Goal: Communication & Community: Answer question/provide support

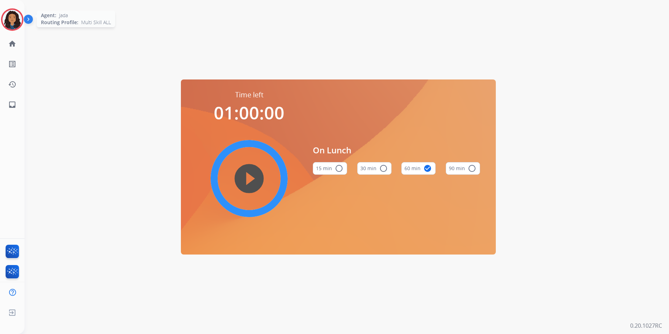
click at [0, 15] on div "[PERSON_NAME] Edit Avatar Agent: [PERSON_NAME] Profile: Multi Skill ALL" at bounding box center [12, 19] width 24 height 22
drag, startPoint x: 8, startPoint y: 19, endPoint x: 19, endPoint y: 22, distance: 11.4
click at [8, 19] on img at bounding box center [12, 20] width 20 height 20
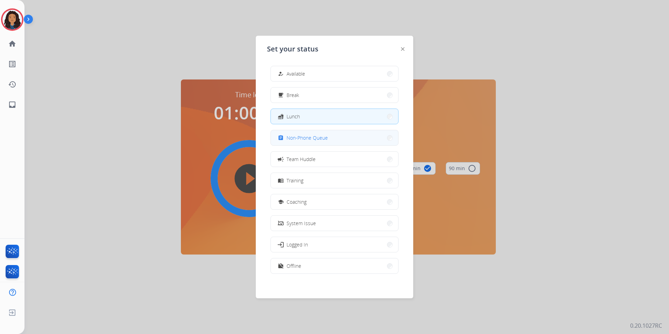
click at [313, 141] on span "Non-Phone Queue" at bounding box center [306, 137] width 41 height 7
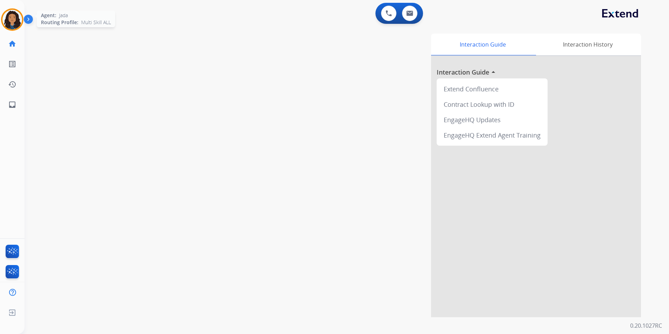
click at [14, 27] on img at bounding box center [12, 20] width 20 height 20
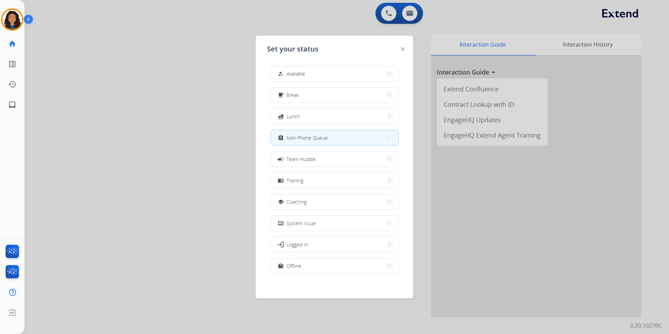
click at [337, 77] on button "how_to_reg Available" at bounding box center [334, 73] width 127 height 15
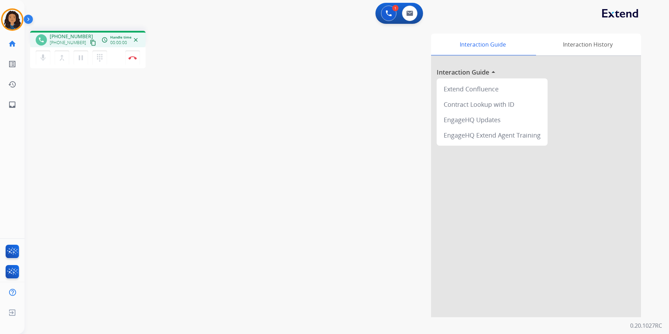
click at [90, 41] on mat-icon "content_copy" at bounding box center [93, 43] width 6 height 6
click at [131, 62] on button "Disconnect" at bounding box center [132, 57] width 15 height 15
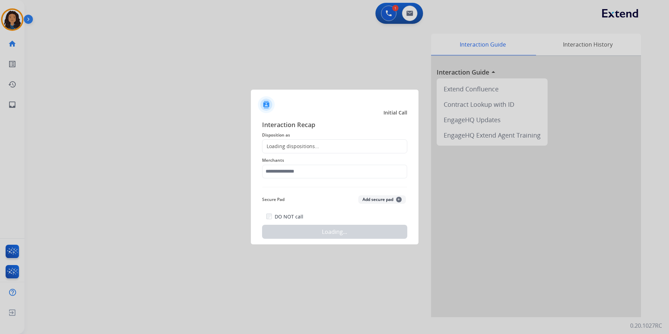
click at [332, 145] on div "Loading dispositions..." at bounding box center [334, 146] width 145 height 14
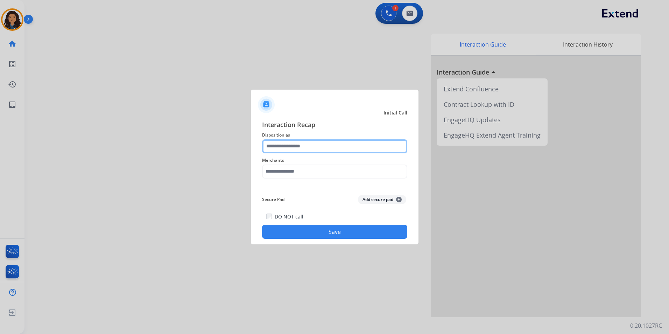
click at [326, 148] on input "text" at bounding box center [334, 146] width 145 height 14
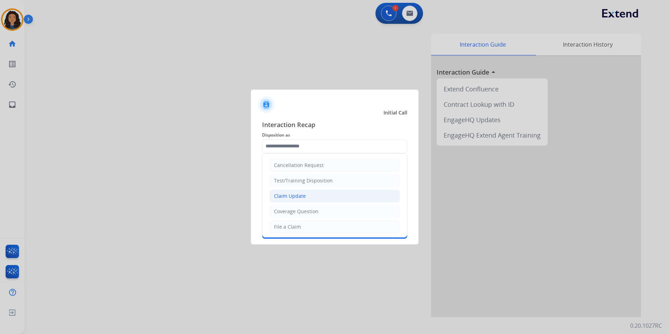
click at [305, 197] on li "Claim Update" at bounding box center [334, 195] width 130 height 13
type input "**********"
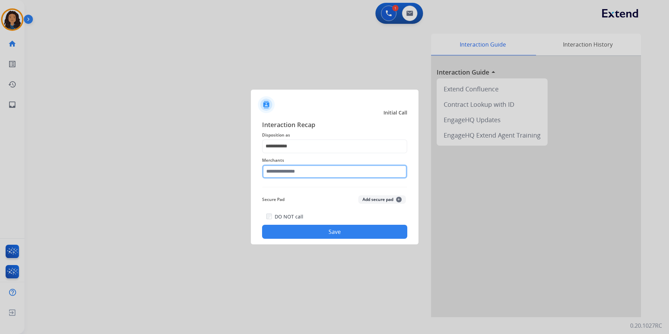
click at [292, 169] on input "text" at bounding box center [334, 171] width 145 height 14
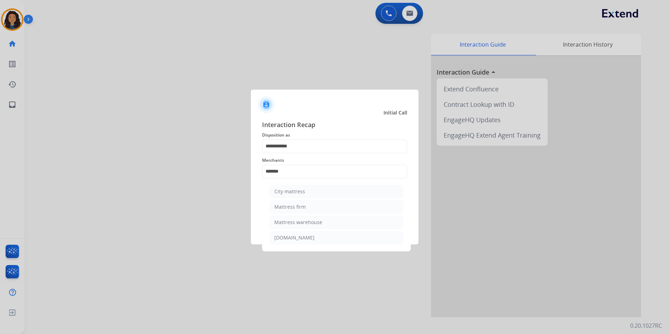
click at [303, 208] on div "Mattress firm" at bounding box center [289, 206] width 31 height 7
type input "**********"
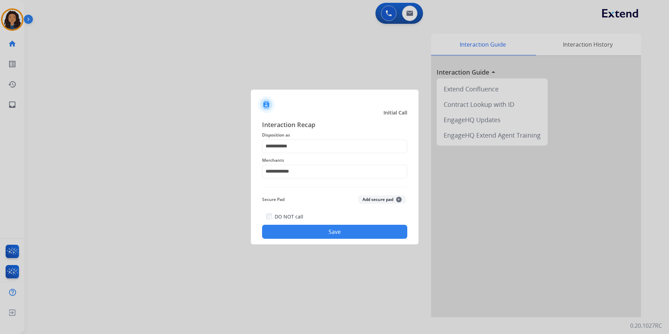
drag, startPoint x: 298, startPoint y: 230, endPoint x: 294, endPoint y: 231, distance: 4.2
click at [298, 231] on button "Save" at bounding box center [334, 231] width 145 height 14
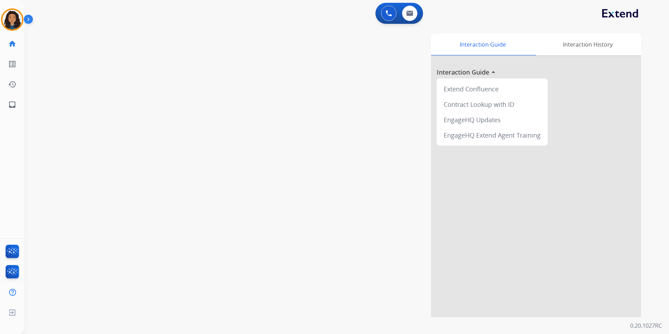
click at [181, 201] on div "swap_horiz Break voice bridge close_fullscreen Connect 3-Way Call merge_type Se…" at bounding box center [337, 171] width 627 height 292
click at [412, 15] on img at bounding box center [409, 13] width 7 height 6
select select "**********"
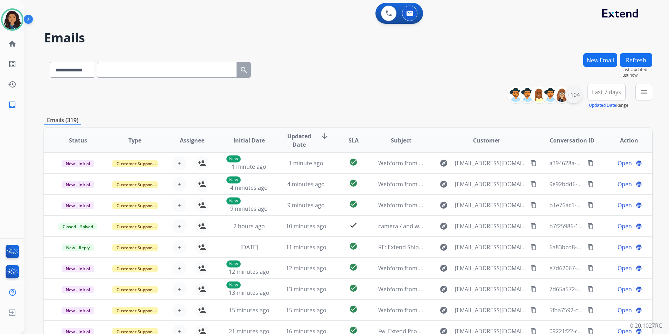
click at [575, 100] on div "+104" at bounding box center [573, 94] width 17 height 17
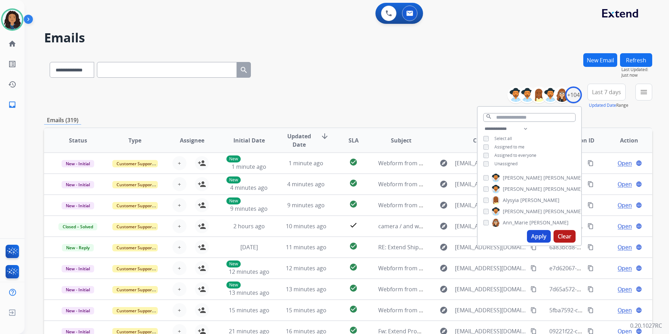
click at [509, 163] on span "Unassigned" at bounding box center [505, 164] width 23 height 6
click at [538, 234] on button "Apply" at bounding box center [539, 236] width 24 height 13
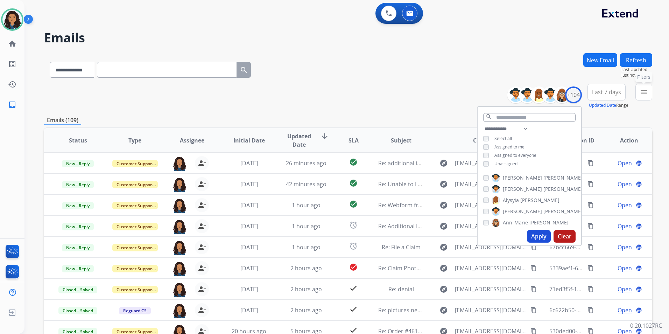
click at [639, 99] on button "menu Filters" at bounding box center [643, 92] width 17 height 17
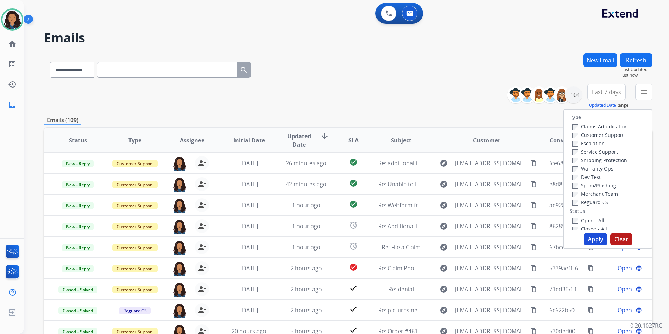
click at [611, 134] on label "Customer Support" at bounding box center [597, 134] width 51 height 7
click at [611, 158] on label "Shipping Protection" at bounding box center [599, 160] width 55 height 7
click at [588, 199] on label "Reguard CS" at bounding box center [590, 202] width 36 height 7
click at [589, 219] on label "Open - All" at bounding box center [588, 220] width 32 height 7
click at [590, 240] on button "Apply" at bounding box center [595, 239] width 24 height 13
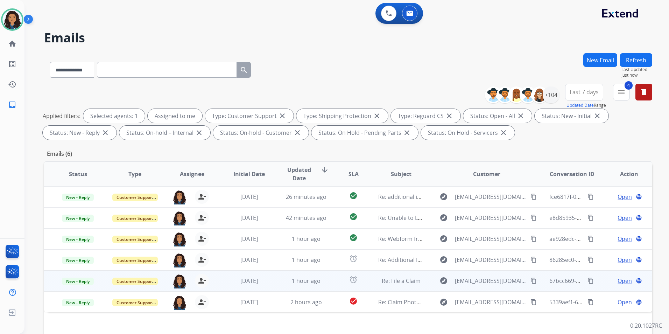
scroll to position [98, 0]
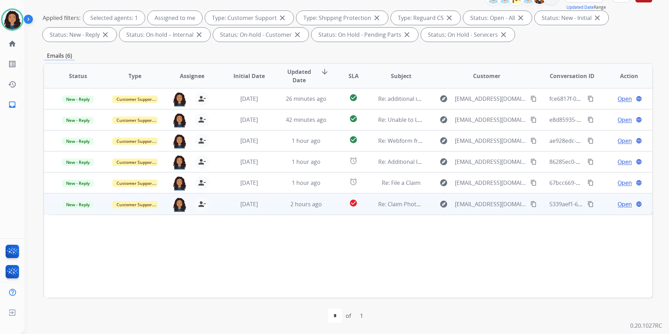
click at [617, 205] on span "Open" at bounding box center [624, 204] width 14 height 8
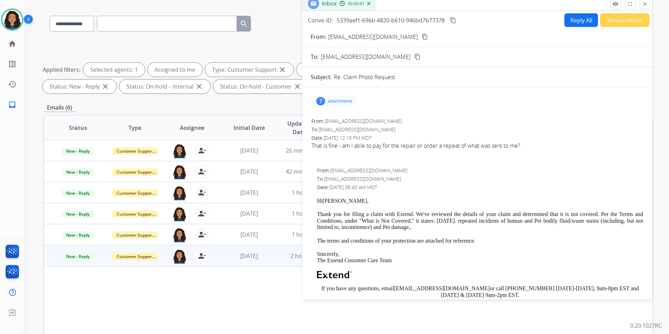
scroll to position [0, 0]
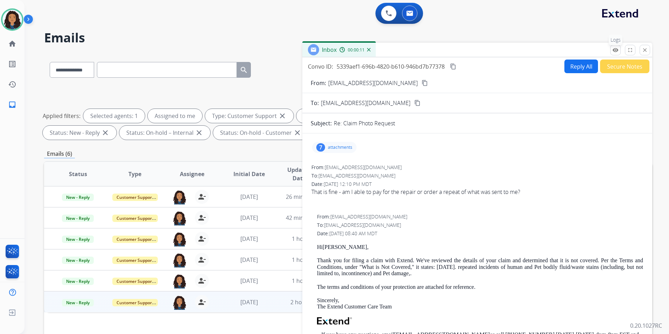
click at [618, 52] on mat-icon "remove_red_eye" at bounding box center [615, 50] width 6 height 6
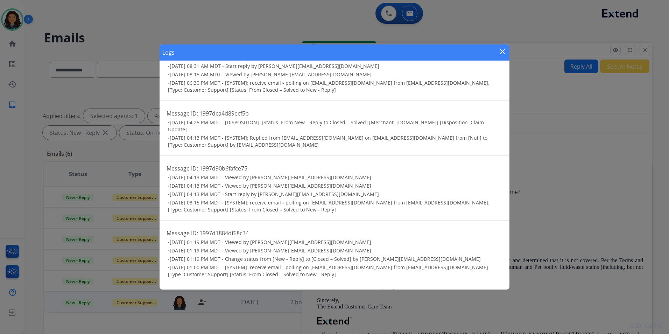
scroll to position [70, 0]
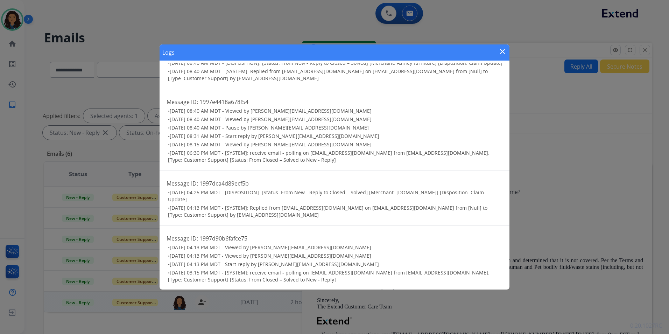
drag, startPoint x: 504, startPoint y: 51, endPoint x: 500, endPoint y: 64, distance: 13.6
click at [504, 50] on mat-icon "close" at bounding box center [502, 51] width 8 height 8
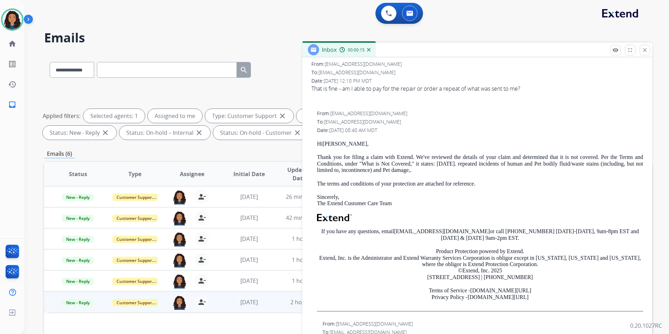
scroll to position [105, 0]
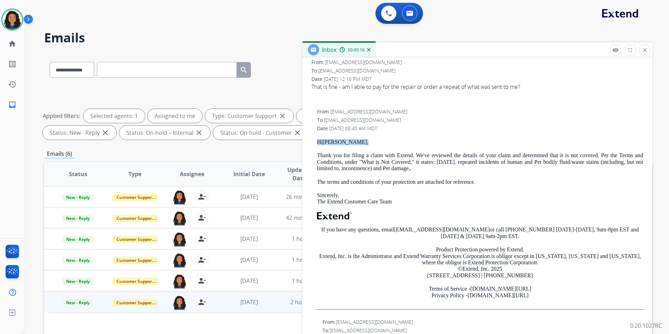
drag, startPoint x: 315, startPoint y: 143, endPoint x: 385, endPoint y: 143, distance: 70.3
click at [385, 143] on div "From: support@extend.com To: adammarcella17@gmail.com Date: 09/25/2025 - 08:40 …" at bounding box center [477, 211] width 333 height 208
drag, startPoint x: 385, startPoint y: 143, endPoint x: 342, endPoint y: 144, distance: 43.7
copy p "Hi MARCELLA ,"
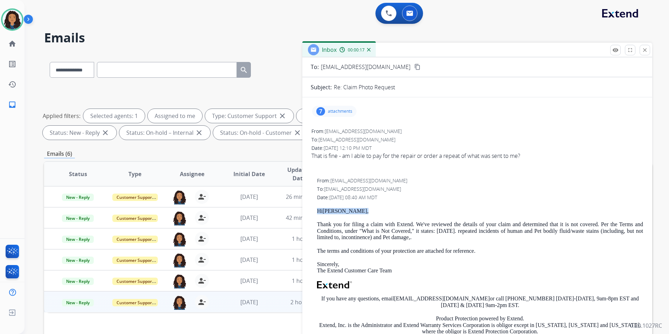
scroll to position [0, 0]
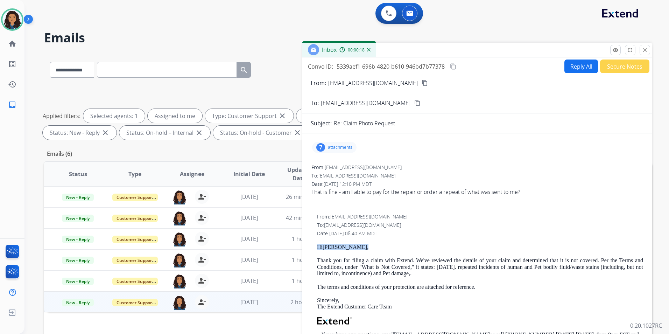
click at [564, 69] on button "Reply All" at bounding box center [581, 66] width 34 height 14
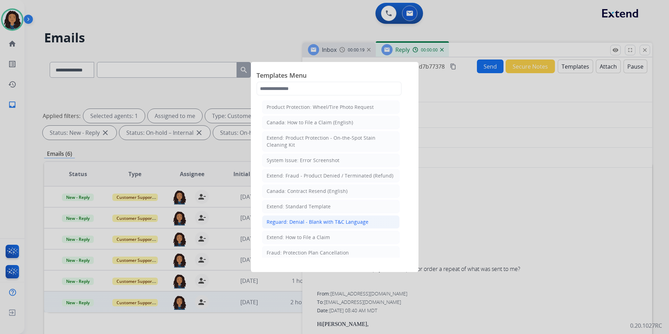
select select "**********"
click at [313, 202] on li "Extend: Standard Template" at bounding box center [330, 206] width 137 height 13
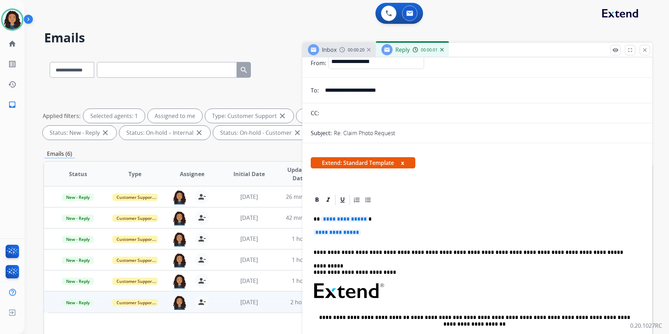
scroll to position [35, 0]
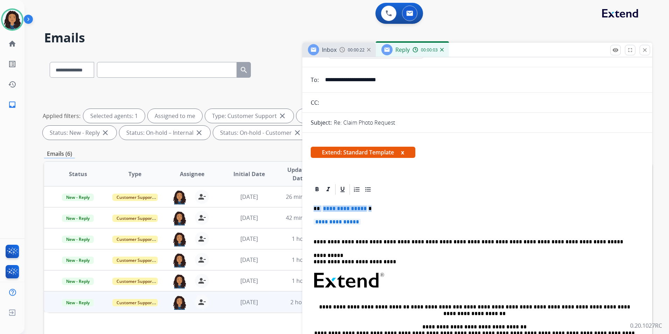
drag, startPoint x: 313, startPoint y: 206, endPoint x: 375, endPoint y: 220, distance: 63.7
click at [375, 220] on div "**********" at bounding box center [477, 296] width 333 height 202
paste div
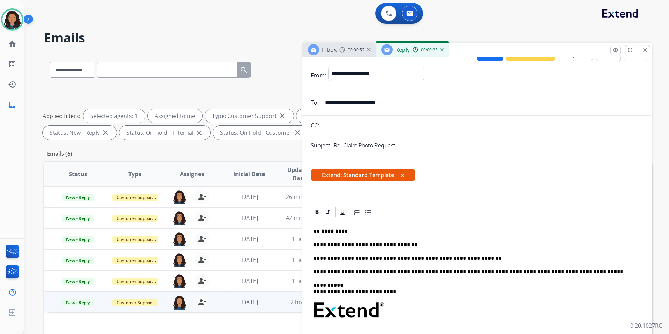
scroll to position [0, 0]
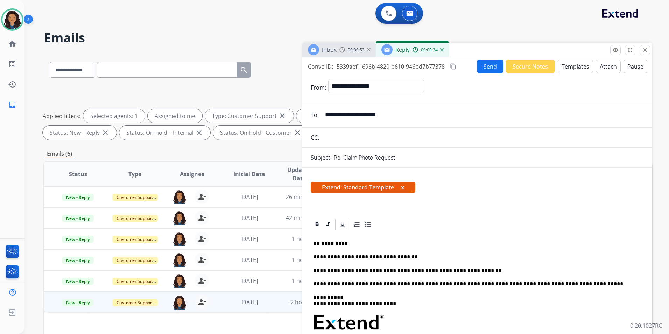
click at [482, 60] on button "Send" at bounding box center [490, 66] width 27 height 14
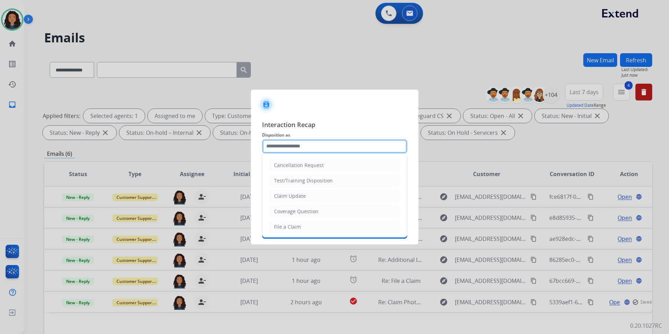
click at [324, 143] on input "text" at bounding box center [334, 146] width 145 height 14
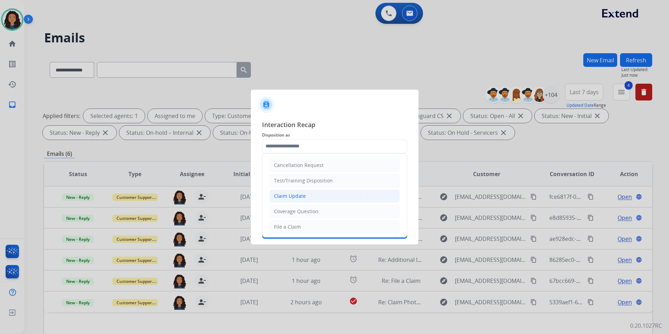
click at [309, 193] on li "Claim Update" at bounding box center [334, 195] width 130 height 13
type input "**********"
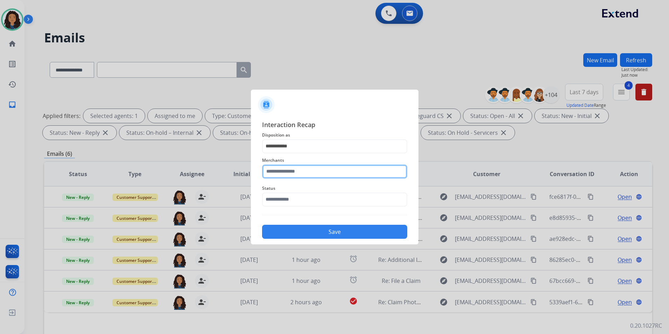
click at [299, 170] on input "text" at bounding box center [334, 171] width 145 height 14
drag, startPoint x: 296, startPoint y: 208, endPoint x: 295, endPoint y: 203, distance: 5.0
click at [296, 208] on div "Ashley furniture" at bounding box center [293, 206] width 38 height 7
type input "**********"
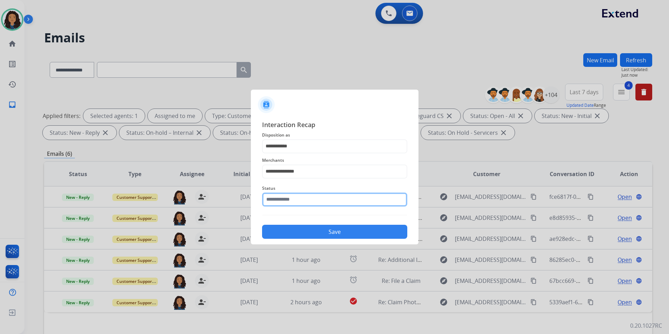
click at [294, 198] on input "text" at bounding box center [334, 199] width 145 height 14
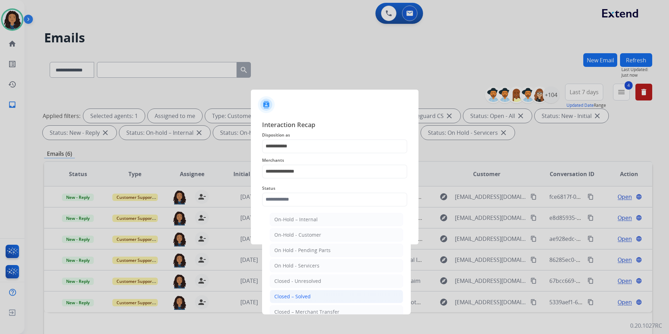
click at [294, 295] on div "Closed – Solved" at bounding box center [292, 296] width 36 height 7
type input "**********"
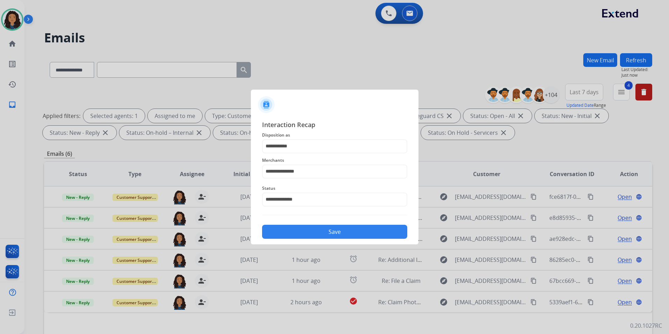
click at [328, 229] on button "Save" at bounding box center [334, 231] width 145 height 14
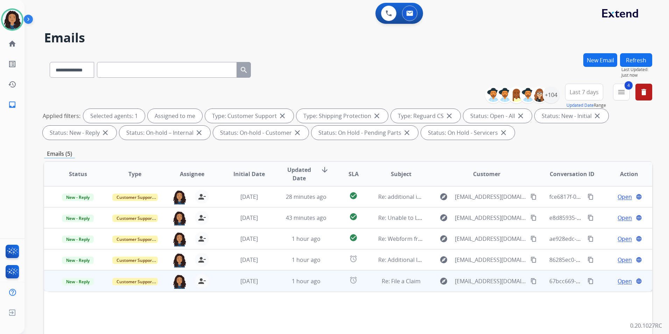
click at [621, 280] on span "Open" at bounding box center [624, 281] width 14 height 8
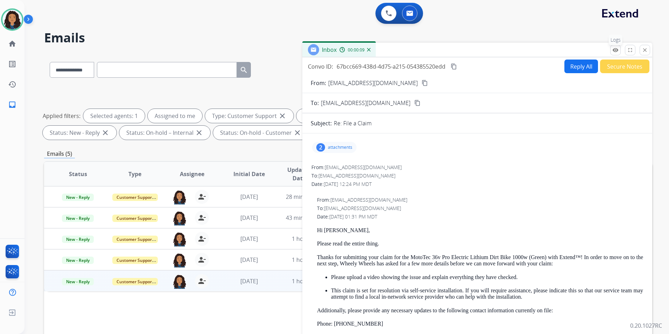
click at [614, 54] on button "remove_red_eye Logs" at bounding box center [615, 50] width 10 height 10
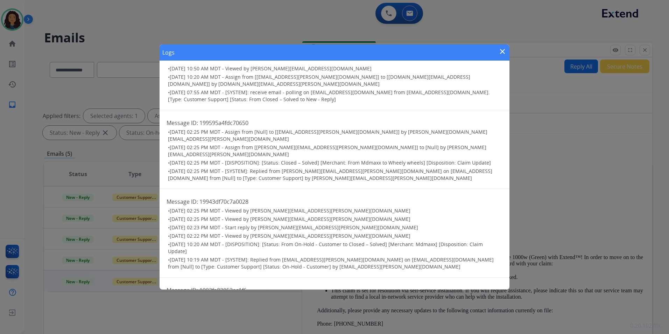
scroll to position [366, 0]
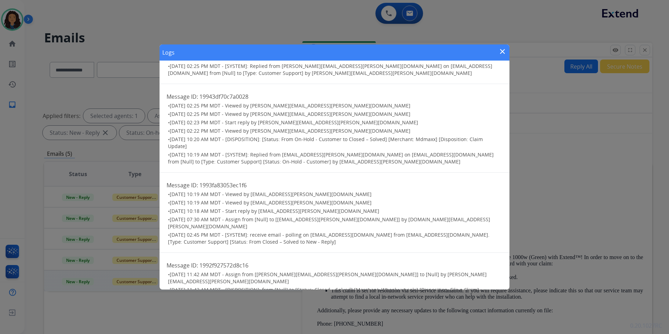
click at [506, 52] on div "Logs close" at bounding box center [334, 52] width 350 height 16
click at [497, 52] on div "Logs close" at bounding box center [334, 52] width 350 height 16
click at [500, 54] on mat-icon "close" at bounding box center [502, 51] width 8 height 8
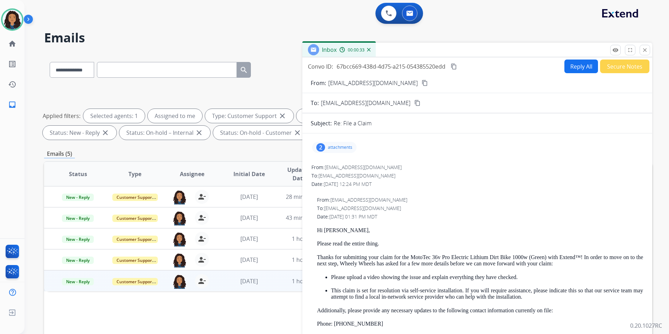
click at [421, 81] on mat-icon "content_copy" at bounding box center [424, 83] width 6 height 6
drag, startPoint x: 644, startPoint y: 50, endPoint x: 663, endPoint y: 172, distance: 123.4
click at [644, 50] on mat-icon "close" at bounding box center [644, 50] width 6 height 6
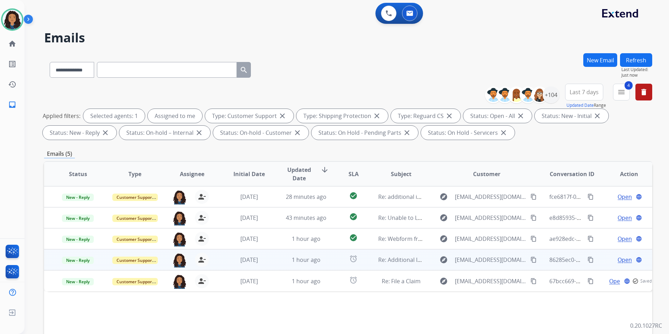
click at [617, 259] on span "Open" at bounding box center [624, 259] width 14 height 8
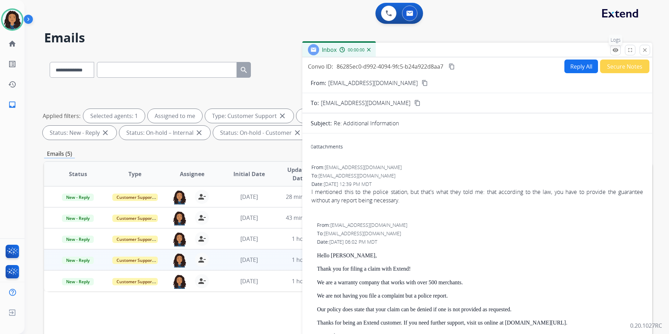
click at [616, 51] on mat-icon "remove_red_eye" at bounding box center [615, 50] width 6 height 6
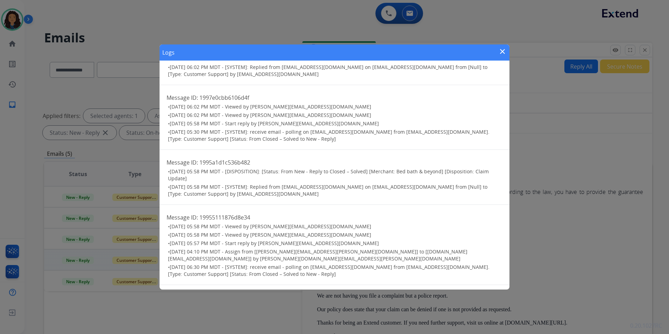
scroll to position [117, 0]
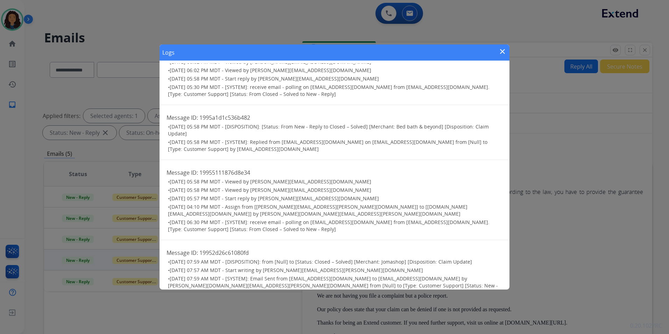
click at [500, 52] on mat-icon "close" at bounding box center [502, 51] width 8 height 8
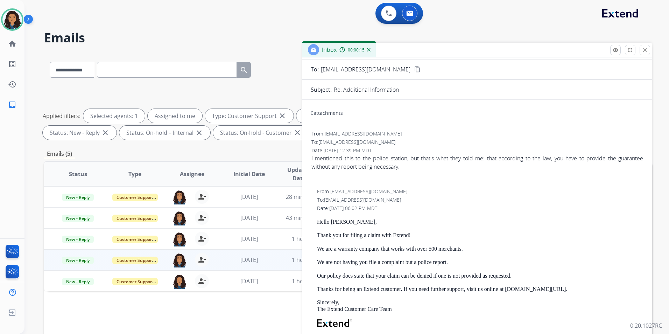
scroll to position [0, 0]
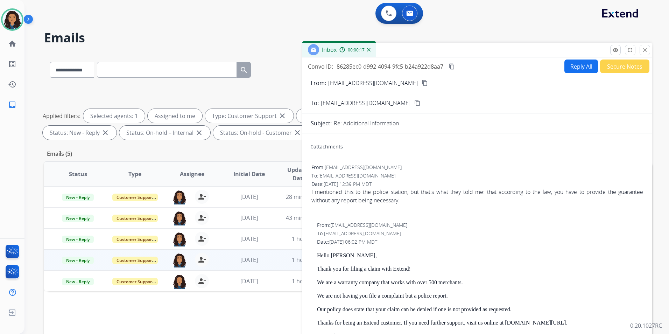
click at [569, 68] on button "Reply All" at bounding box center [581, 66] width 34 height 14
select select "**********"
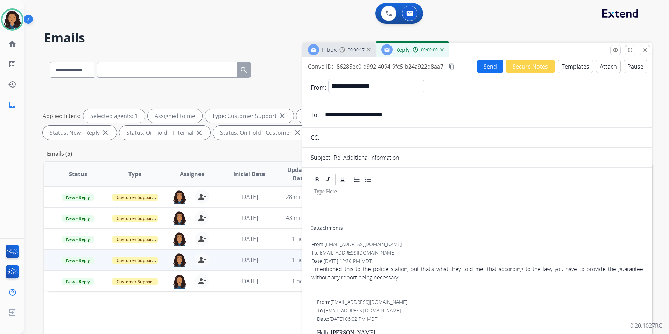
click at [569, 68] on button "Templates" at bounding box center [574, 66] width 35 height 14
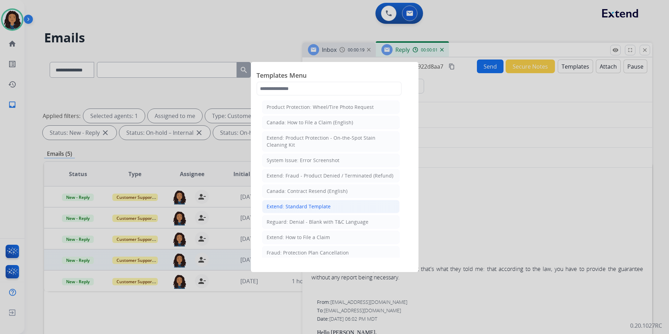
click at [327, 204] on div "Extend: Standard Template" at bounding box center [298, 206] width 64 height 7
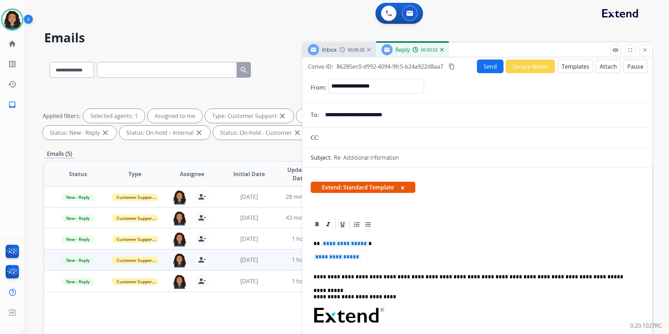
click at [341, 51] on img at bounding box center [342, 50] width 6 height 6
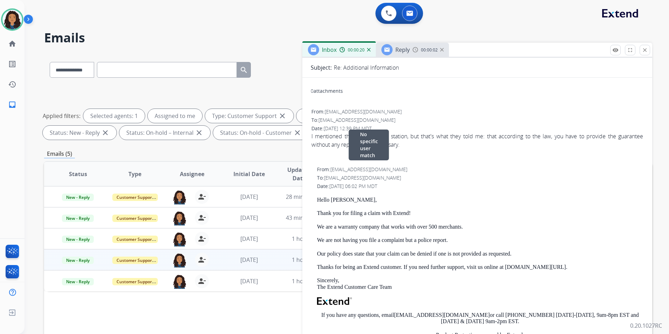
scroll to position [70, 0]
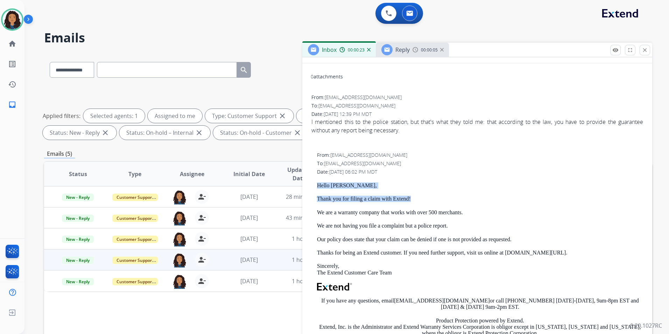
drag, startPoint x: 315, startPoint y: 183, endPoint x: 419, endPoint y: 199, distance: 105.3
click at [419, 199] on div "From: support@extend.com To: vanessavargasvela@gmail.com Date: 09/24/2025 - 06:…" at bounding box center [477, 269] width 333 height 236
drag, startPoint x: 419, startPoint y: 199, endPoint x: 442, endPoint y: 187, distance: 26.3
click at [442, 187] on p "Hello [PERSON_NAME]," at bounding box center [480, 185] width 326 height 6
drag, startPoint x: 464, startPoint y: 166, endPoint x: 467, endPoint y: 166, distance: 3.5
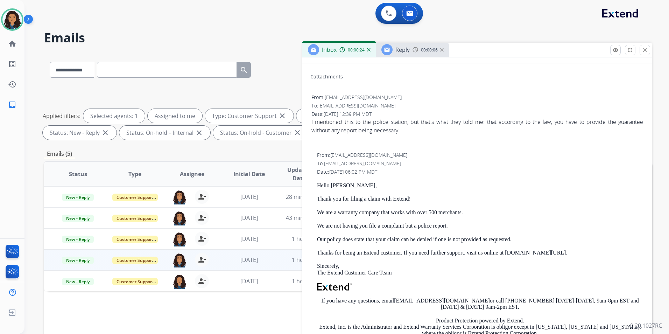
click at [467, 166] on div "To: vanessavargasvela@gmail.com" at bounding box center [480, 163] width 326 height 7
drag, startPoint x: 313, startPoint y: 182, endPoint x: 418, endPoint y: 196, distance: 105.9
click at [418, 196] on div "From: support@extend.com To: vanessavargasvela@gmail.com Date: 09/24/2025 - 06:…" at bounding box center [477, 269] width 333 height 236
drag, startPoint x: 418, startPoint y: 196, endPoint x: 398, endPoint y: 200, distance: 20.3
copy div "Hello [PERSON_NAME], Thank you for filing a claim with Extend!"
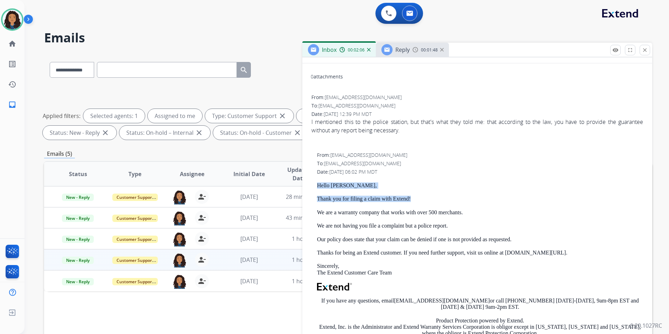
click at [400, 52] on span "Reply" at bounding box center [402, 50] width 14 height 8
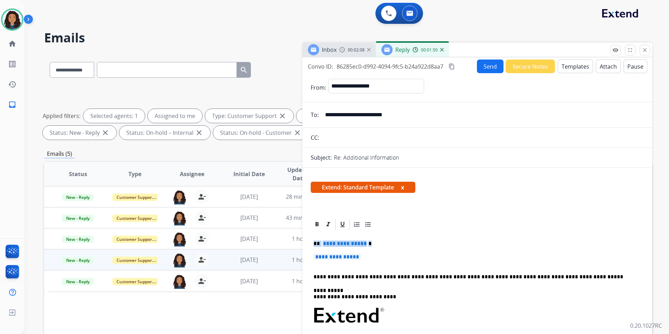
drag, startPoint x: 311, startPoint y: 243, endPoint x: 371, endPoint y: 257, distance: 62.6
click at [371, 257] on div "**********" at bounding box center [477, 335] width 333 height 211
paste div
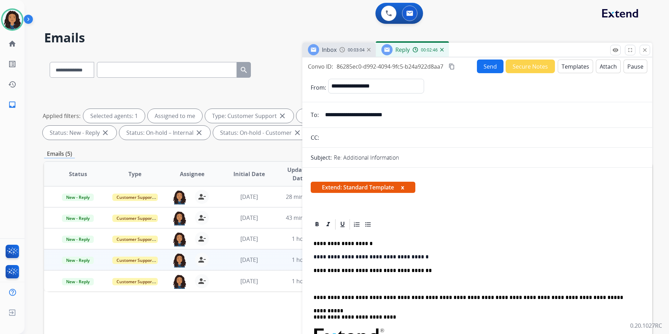
click at [411, 268] on p "**********" at bounding box center [474, 270] width 322 height 6
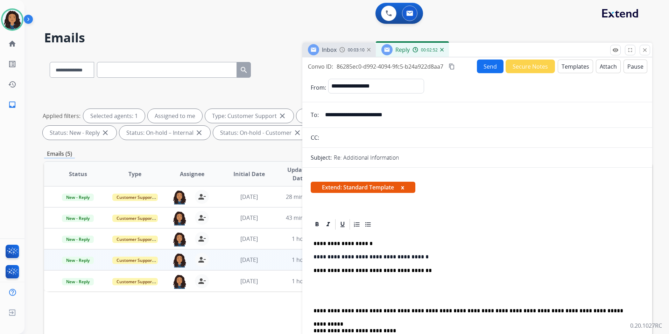
click at [350, 280] on p at bounding box center [476, 283] width 327 height 6
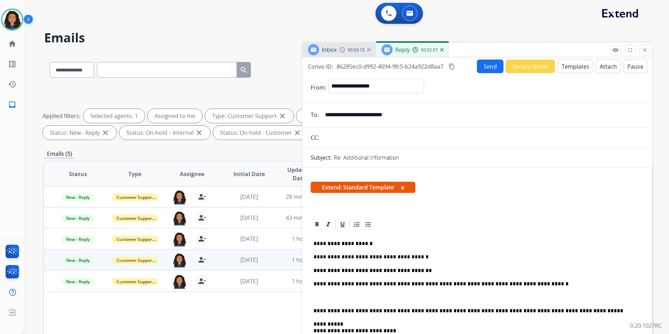
click at [405, 270] on p "**********" at bounding box center [474, 270] width 322 height 6
click at [355, 282] on link "**********" at bounding box center [440, 283] width 255 height 5
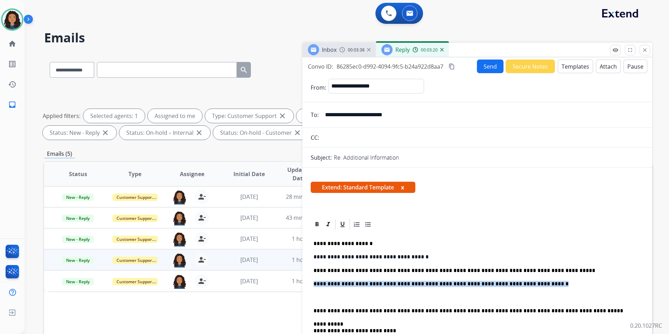
drag, startPoint x: 534, startPoint y: 280, endPoint x: 311, endPoint y: 280, distance: 222.4
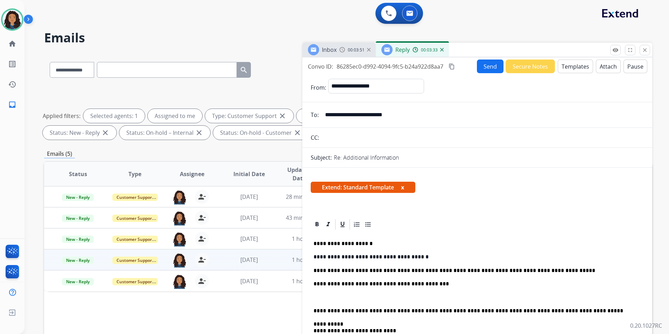
drag, startPoint x: 312, startPoint y: 281, endPoint x: 434, endPoint y: 285, distance: 122.1
click at [317, 224] on icon at bounding box center [316, 224] width 7 height 7
click at [343, 224] on icon at bounding box center [342, 224] width 4 height 5
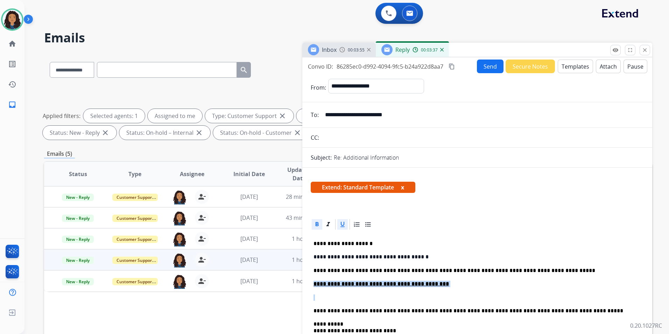
click at [313, 224] on div at bounding box center [317, 224] width 10 height 10
click at [342, 222] on icon at bounding box center [342, 224] width 7 height 7
click at [480, 281] on p "**********" at bounding box center [474, 283] width 322 height 6
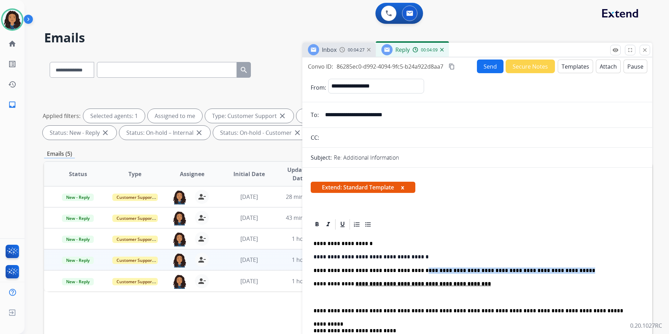
drag, startPoint x: 547, startPoint y: 270, endPoint x: 405, endPoint y: 262, distance: 142.6
click at [487, 283] on p "**********" at bounding box center [474, 283] width 322 height 6
click at [344, 224] on icon at bounding box center [342, 224] width 4 height 5
click at [319, 220] on div at bounding box center [317, 224] width 10 height 10
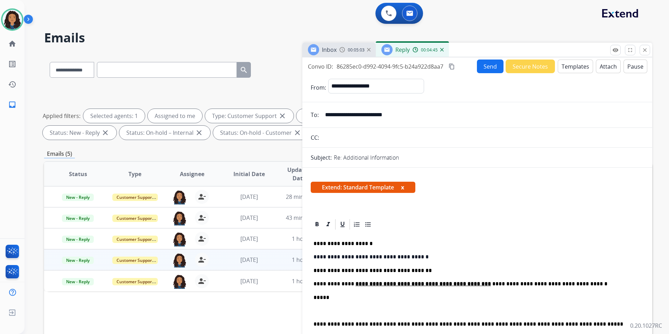
click at [383, 297] on p "*****" at bounding box center [474, 297] width 322 height 6
click at [425, 299] on p "**********" at bounding box center [474, 297] width 322 height 6
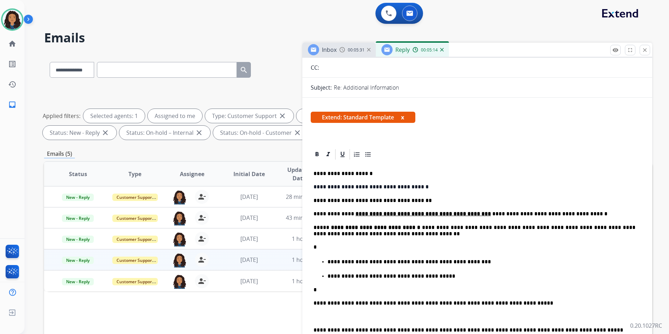
click at [320, 263] on ul "**********" at bounding box center [476, 268] width 327 height 22
click at [356, 243] on div "**********" at bounding box center [477, 328] width 333 height 334
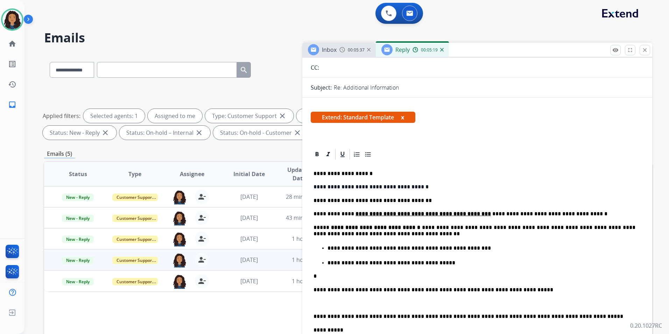
click at [340, 274] on p "*" at bounding box center [474, 276] width 322 height 6
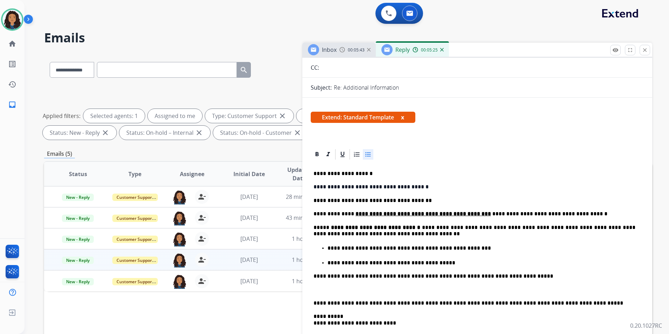
click at [395, 288] on p at bounding box center [476, 289] width 327 height 6
click at [326, 287] on p "**********" at bounding box center [474, 289] width 322 height 6
click at [393, 289] on p "**********" at bounding box center [474, 289] width 322 height 6
click at [458, 290] on p "**********" at bounding box center [474, 289] width 322 height 6
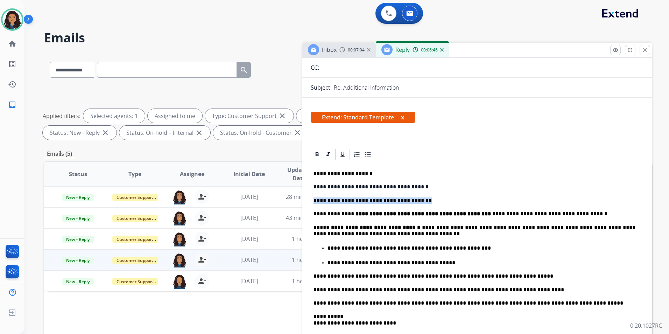
drag, startPoint x: 408, startPoint y: 200, endPoint x: 307, endPoint y: 199, distance: 101.1
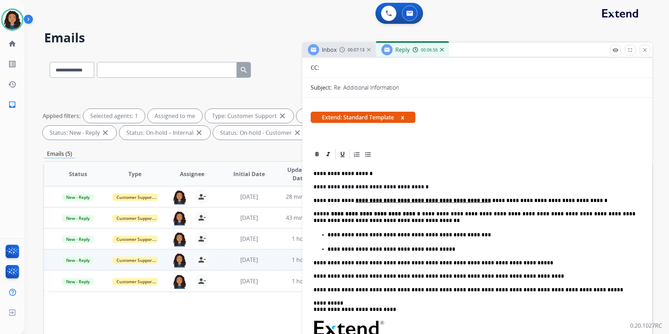
click at [564, 201] on p "**********" at bounding box center [474, 200] width 322 height 6
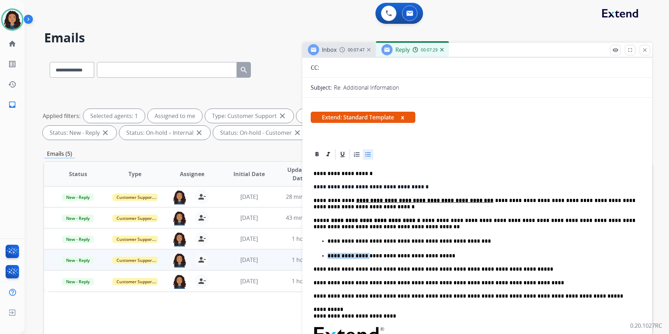
drag, startPoint x: 326, startPoint y: 256, endPoint x: 361, endPoint y: 256, distance: 34.6
click at [361, 256] on ul "**********" at bounding box center [476, 248] width 327 height 22
click at [341, 155] on icon at bounding box center [342, 154] width 4 height 5
click at [416, 268] on p "**********" at bounding box center [474, 269] width 322 height 6
drag, startPoint x: 360, startPoint y: 255, endPoint x: 430, endPoint y: 258, distance: 69.6
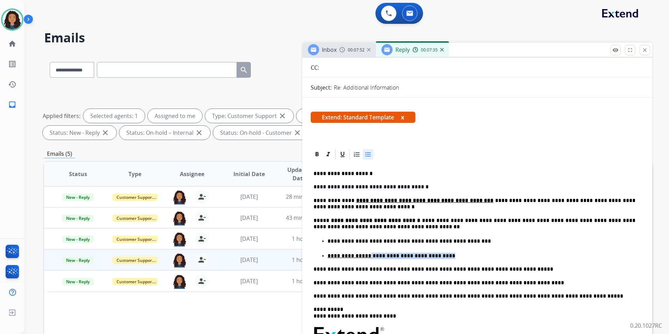
click at [430, 258] on p "**********" at bounding box center [481, 255] width 308 height 6
click at [340, 156] on icon at bounding box center [342, 154] width 7 height 7
click at [465, 277] on div "**********" at bounding box center [477, 311] width 333 height 300
click at [362, 257] on p "**********" at bounding box center [481, 255] width 308 height 6
click at [341, 156] on icon at bounding box center [342, 154] width 4 height 5
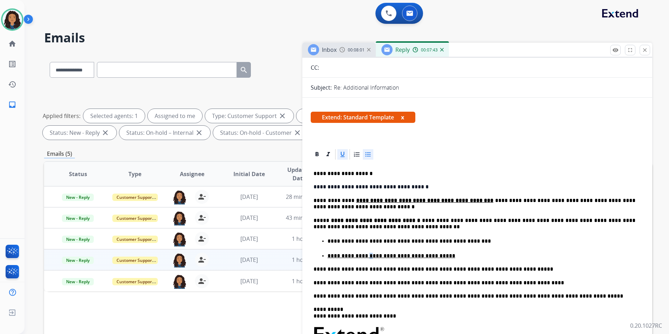
click at [456, 244] on ul "**********" at bounding box center [476, 248] width 327 height 22
click at [385, 272] on p "**********" at bounding box center [474, 269] width 322 height 6
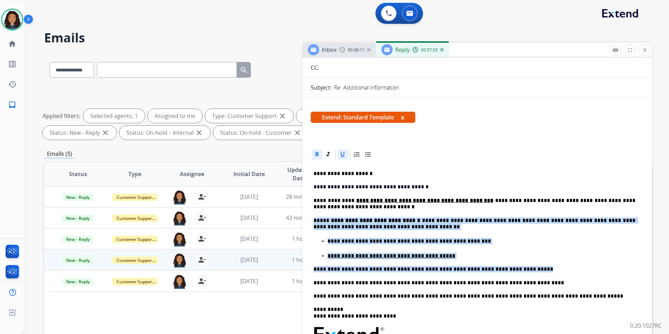
drag, startPoint x: 311, startPoint y: 219, endPoint x: 512, endPoint y: 269, distance: 207.4
click at [512, 269] on div "**********" at bounding box center [477, 311] width 333 height 300
click at [396, 220] on strong "**********" at bounding box center [376, 219] width 91 height 5
drag, startPoint x: 328, startPoint y: 220, endPoint x: 511, endPoint y: 264, distance: 187.4
click at [511, 264] on div "**********" at bounding box center [477, 311] width 333 height 300
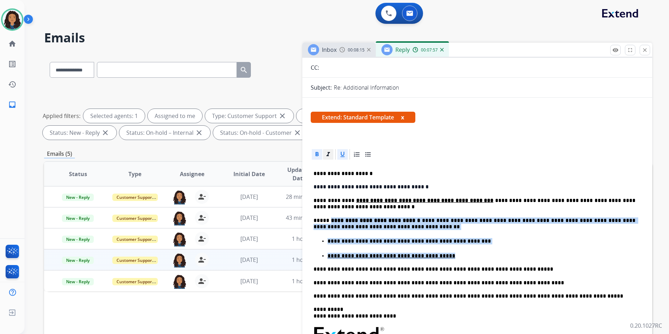
click at [326, 154] on icon at bounding box center [327, 154] width 7 height 7
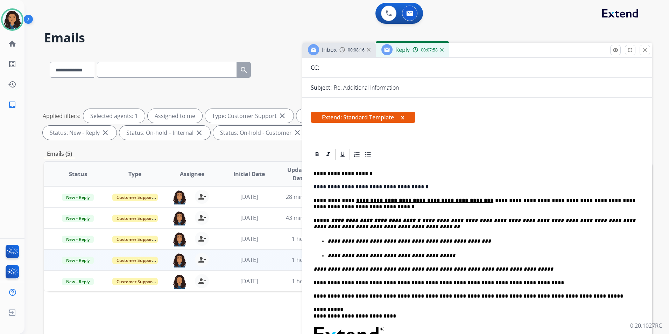
click at [406, 180] on div "**********" at bounding box center [477, 311] width 333 height 300
click at [522, 283] on p "**********" at bounding box center [474, 282] width 322 height 6
click at [512, 282] on p "**********" at bounding box center [474, 282] width 322 height 6
drag, startPoint x: 334, startPoint y: 280, endPoint x: 355, endPoint y: 284, distance: 21.6
click at [334, 280] on p "**********" at bounding box center [474, 282] width 322 height 6
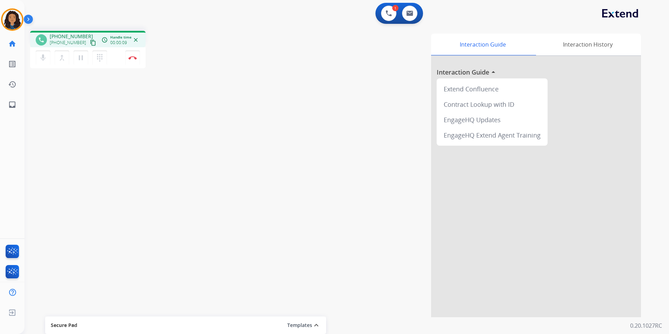
click at [90, 45] on mat-icon "content_copy" at bounding box center [93, 43] width 6 height 6
click at [132, 62] on button "Disconnect" at bounding box center [132, 57] width 15 height 15
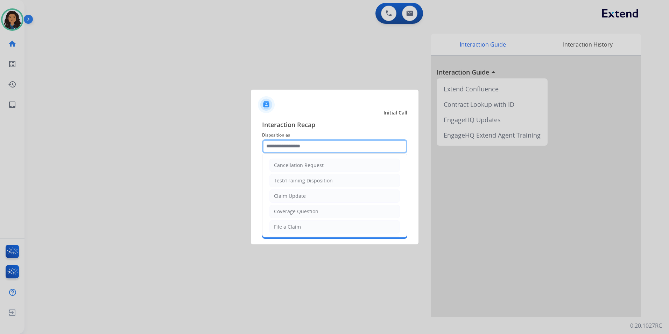
click at [280, 142] on input "text" at bounding box center [334, 146] width 145 height 14
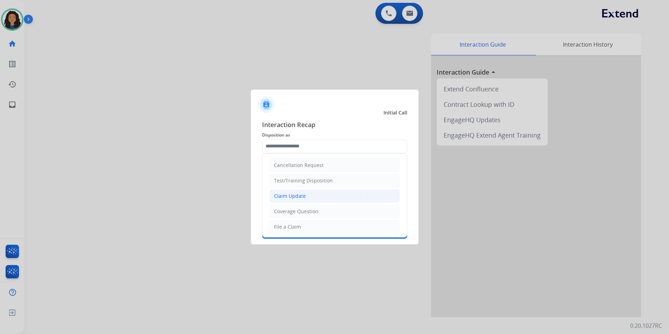
click at [293, 192] on div "Claim Update" at bounding box center [290, 195] width 32 height 7
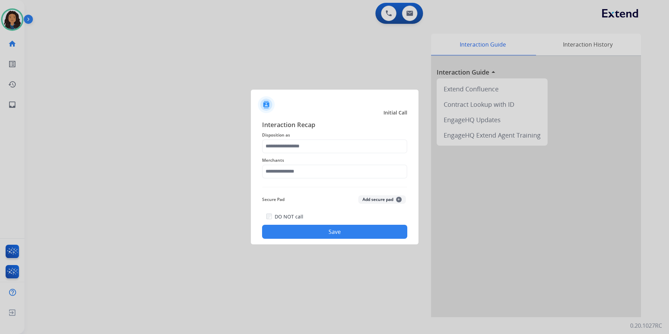
type input "**********"
click at [289, 172] on input "text" at bounding box center [334, 171] width 145 height 14
click at [298, 189] on li "Lorex" at bounding box center [336, 191] width 133 height 13
type input "*****"
click at [269, 235] on button "Save" at bounding box center [334, 231] width 145 height 14
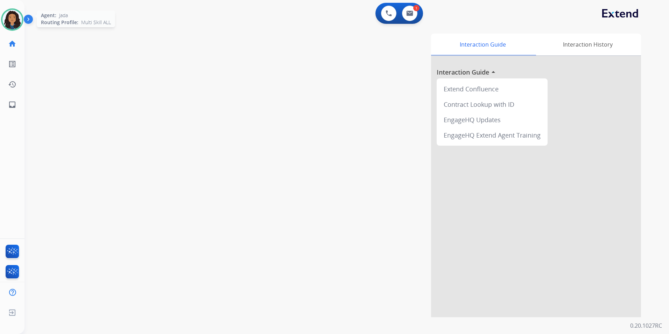
drag, startPoint x: 6, startPoint y: 23, endPoint x: 31, endPoint y: 26, distance: 25.3
click at [6, 23] on img at bounding box center [12, 20] width 20 height 20
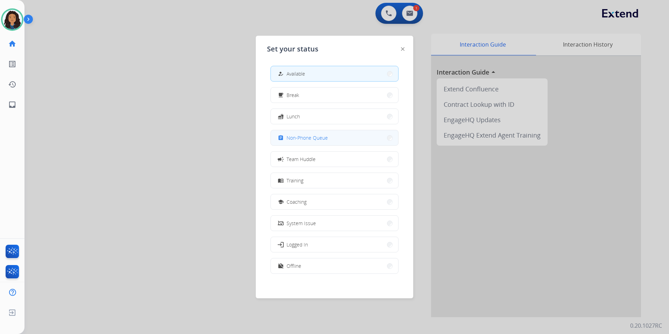
click at [313, 137] on span "Non-Phone Queue" at bounding box center [306, 137] width 41 height 7
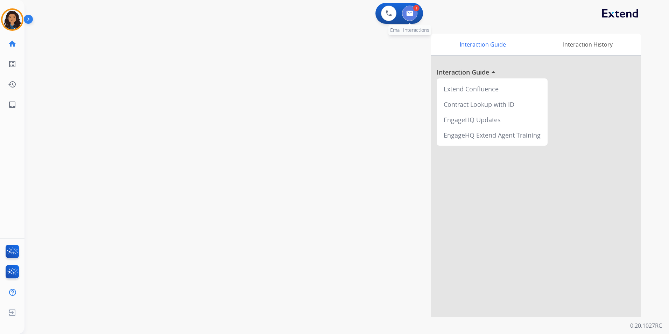
click at [409, 16] on img at bounding box center [409, 13] width 7 height 6
select select "**********"
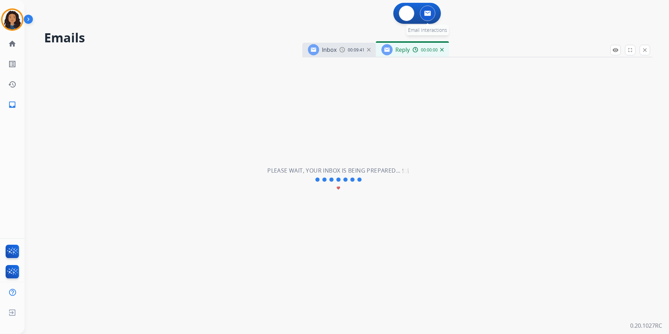
select select "**********"
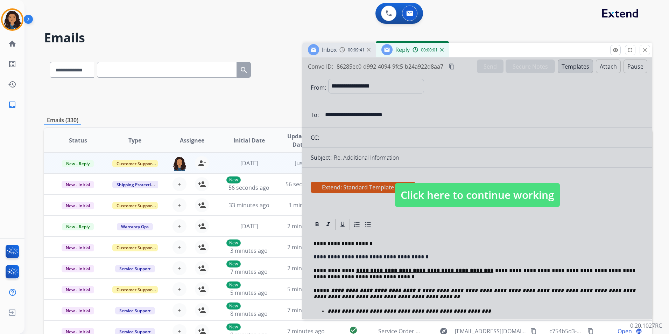
click at [478, 187] on span "Click here to continue working" at bounding box center [477, 195] width 165 height 24
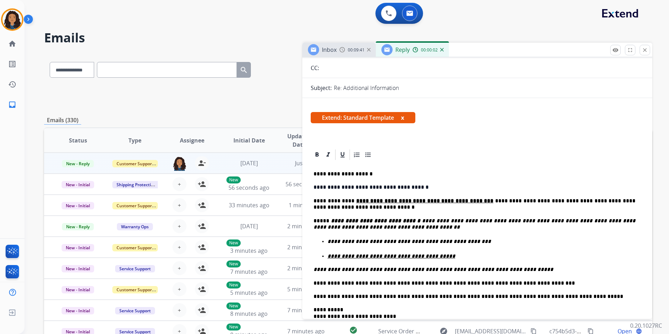
scroll to position [140, 0]
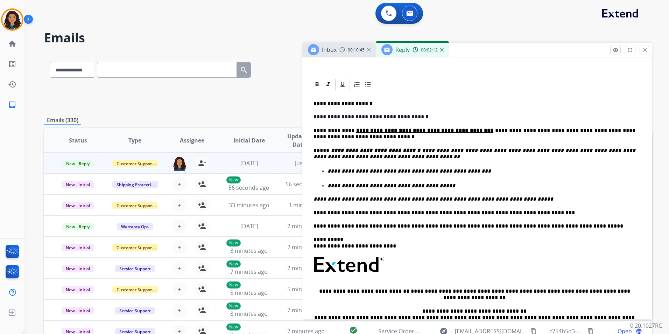
click at [342, 213] on p "**********" at bounding box center [474, 212] width 322 height 6
click at [374, 212] on p "**********" at bounding box center [474, 212] width 322 height 6
click at [390, 194] on div "**********" at bounding box center [477, 241] width 333 height 300
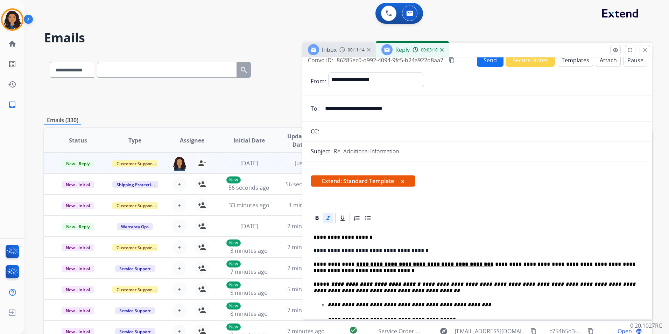
scroll to position [0, 0]
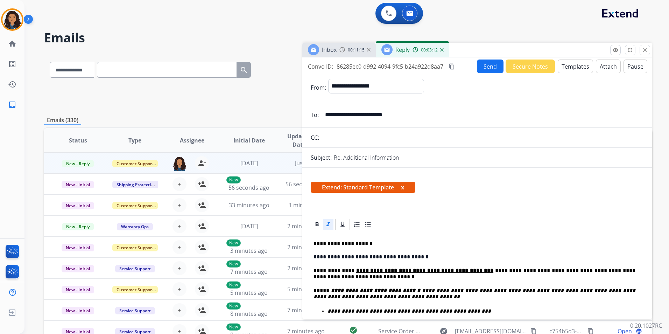
click at [487, 67] on button "Send" at bounding box center [490, 66] width 27 height 14
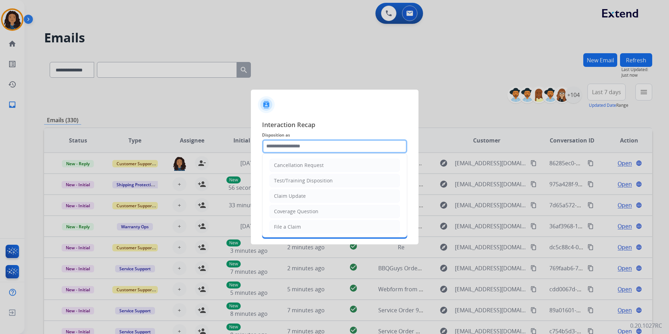
click at [373, 144] on input "text" at bounding box center [334, 146] width 145 height 14
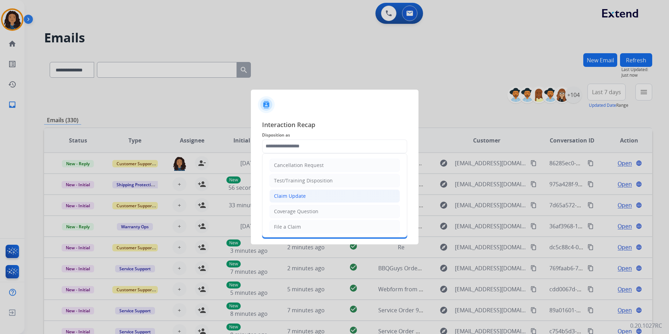
click at [298, 194] on div "Claim Update" at bounding box center [290, 195] width 32 height 7
type input "**********"
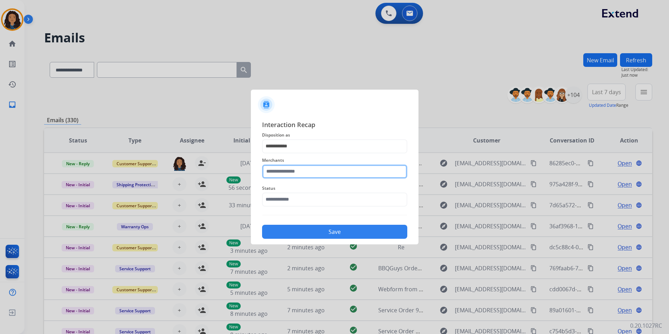
click at [295, 169] on input "text" at bounding box center [334, 171] width 145 height 14
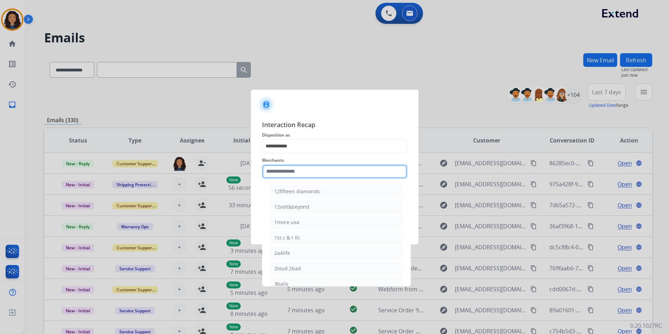
type input "*"
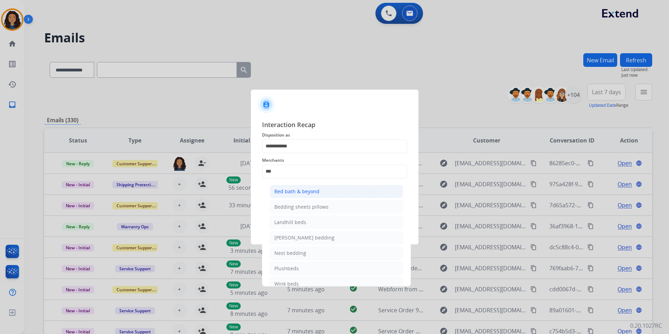
click at [307, 189] on div "Bed bath & beyond" at bounding box center [296, 191] width 45 height 7
type input "**********"
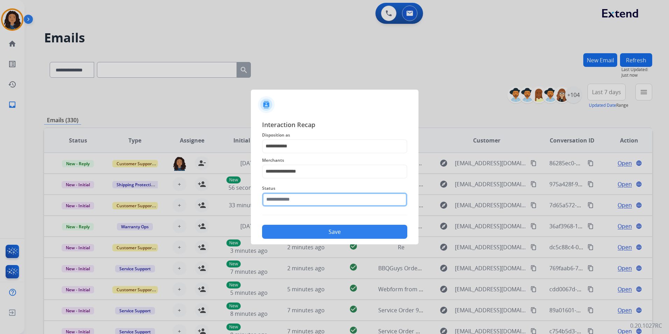
drag, startPoint x: 299, startPoint y: 195, endPoint x: 294, endPoint y: 205, distance: 10.9
click at [299, 195] on input "text" at bounding box center [334, 199] width 145 height 14
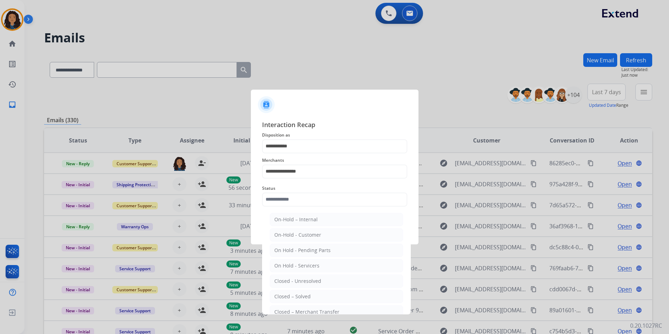
drag, startPoint x: 290, startPoint y: 298, endPoint x: 303, endPoint y: 233, distance: 66.5
click at [290, 292] on li "Closed – Solved" at bounding box center [336, 296] width 133 height 13
type input "**********"
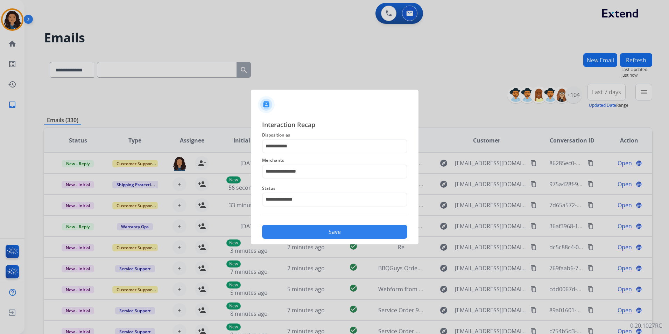
click at [303, 229] on button "Save" at bounding box center [334, 231] width 145 height 14
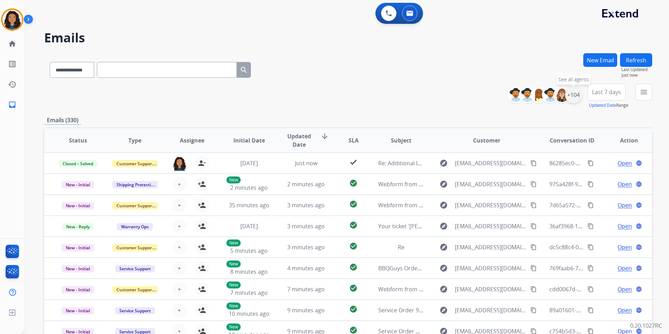
click at [574, 99] on div "+104" at bounding box center [573, 94] width 17 height 17
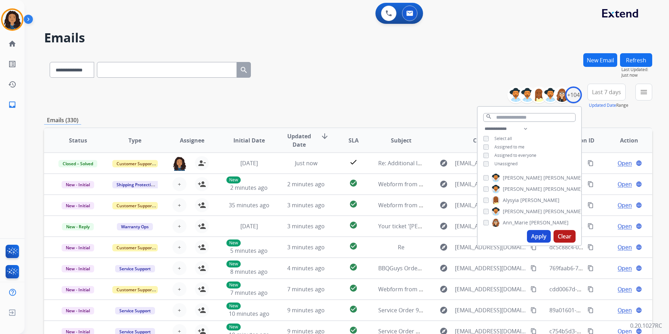
click at [505, 158] on div "**********" at bounding box center [529, 146] width 104 height 45
click at [505, 163] on span "Unassigned" at bounding box center [505, 164] width 23 height 6
drag, startPoint x: 530, startPoint y: 235, endPoint x: 627, endPoint y: 138, distance: 136.7
click at [531, 235] on button "Apply" at bounding box center [539, 236] width 24 height 13
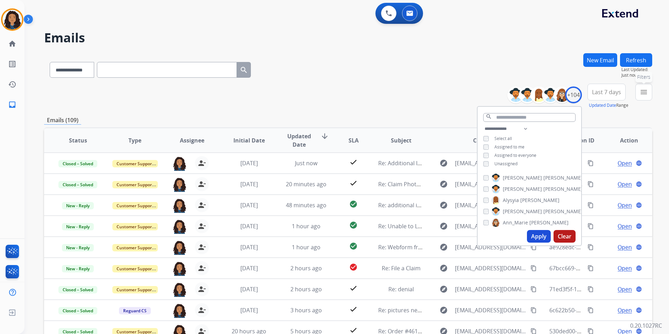
click at [636, 97] on button "menu Filters" at bounding box center [643, 92] width 17 height 17
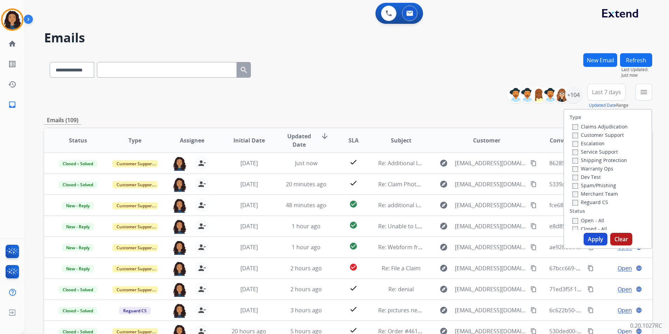
drag, startPoint x: 611, startPoint y: 133, endPoint x: 614, endPoint y: 152, distance: 19.6
click at [610, 133] on label "Customer Support" at bounding box center [597, 134] width 51 height 7
click at [614, 163] on label "Shipping Protection" at bounding box center [599, 160] width 55 height 7
click at [597, 202] on label "Reguard CS" at bounding box center [590, 202] width 36 height 7
click at [596, 218] on label "Open - All" at bounding box center [588, 220] width 32 height 7
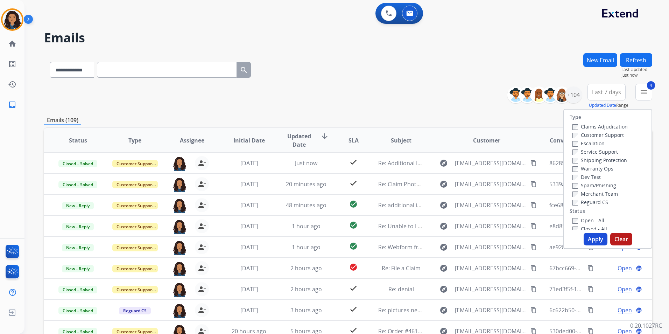
click at [592, 233] on div "Type Claims Adjudication Customer Support Escalation Service Support Shipping P…" at bounding box center [607, 179] width 89 height 140
click at [590, 240] on button "Apply" at bounding box center [595, 239] width 24 height 13
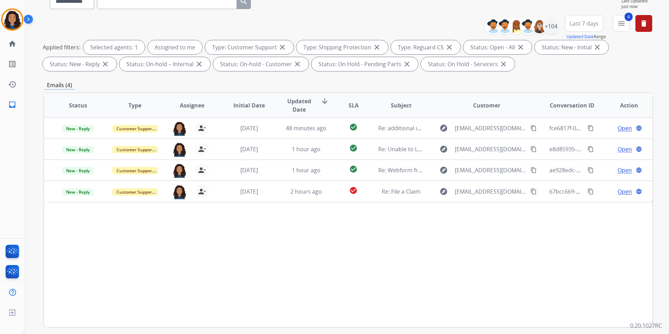
scroll to position [70, 0]
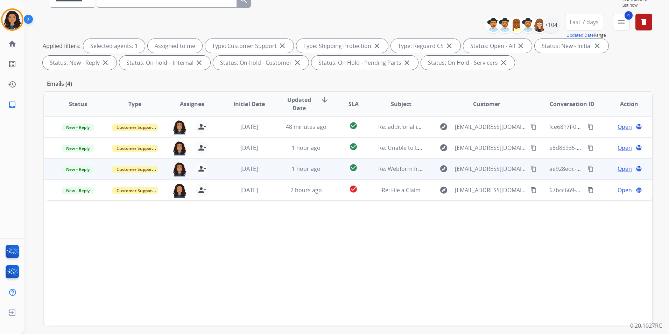
click at [618, 166] on span "Open" at bounding box center [624, 168] width 14 height 8
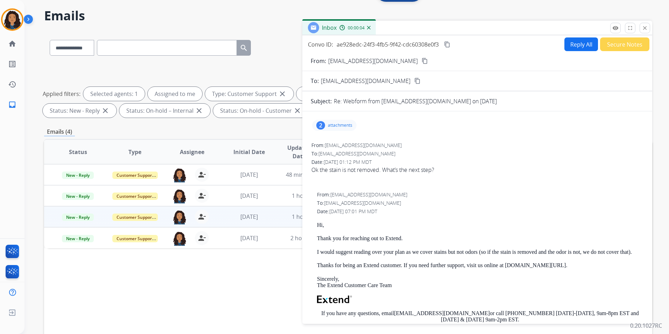
scroll to position [0, 0]
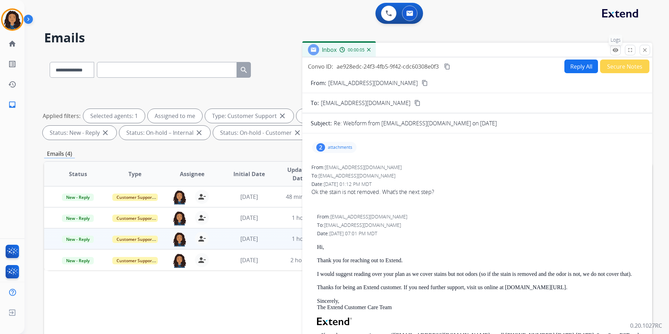
click at [612, 51] on mat-icon "remove_red_eye" at bounding box center [615, 50] width 6 height 6
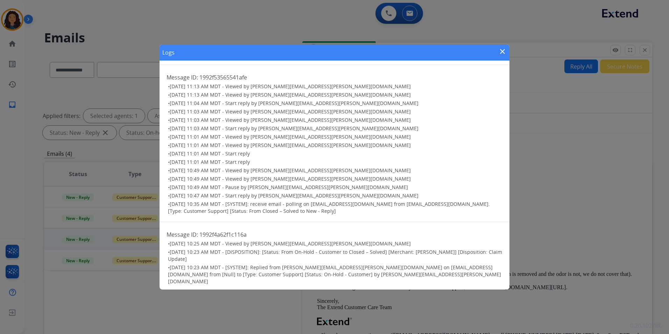
scroll to position [645, 0]
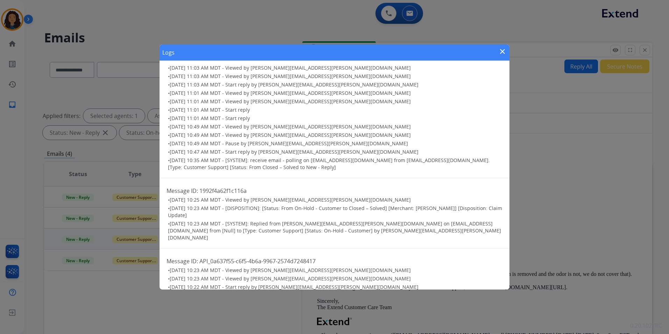
click at [501, 50] on mat-icon "close" at bounding box center [502, 51] width 8 height 8
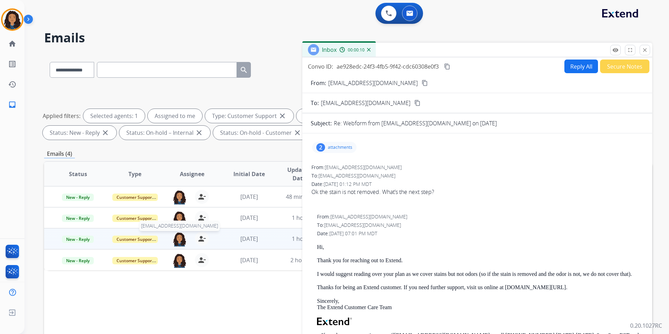
click at [174, 239] on img at bounding box center [179, 238] width 14 height 15
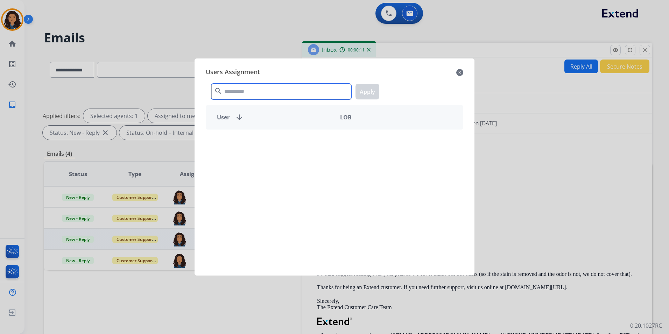
click at [258, 89] on input "text" at bounding box center [281, 92] width 140 height 16
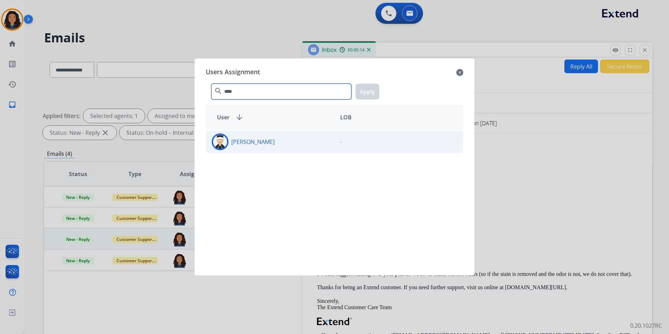
type input "****"
drag, startPoint x: 297, startPoint y: 140, endPoint x: 311, endPoint y: 130, distance: 17.1
click at [297, 140] on div "[PERSON_NAME]" at bounding box center [270, 141] width 128 height 17
click at [372, 90] on button "Apply" at bounding box center [367, 92] width 24 height 16
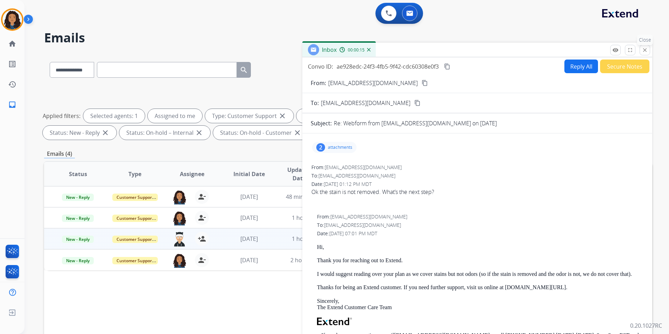
click at [645, 49] on mat-icon "close" at bounding box center [644, 50] width 6 height 6
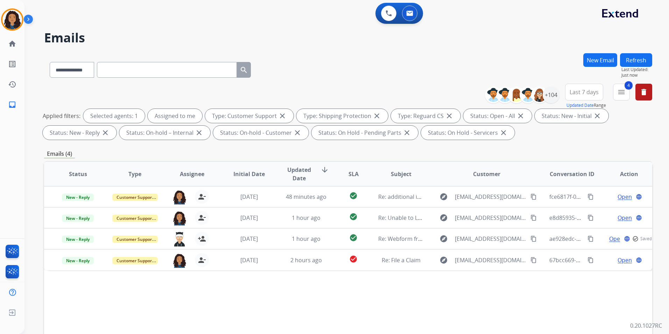
click at [640, 59] on button "Refresh" at bounding box center [636, 60] width 32 height 14
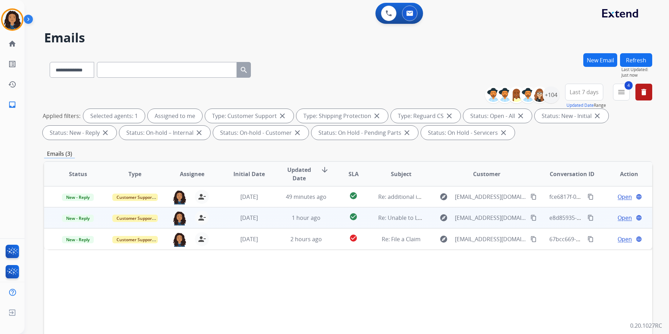
click at [627, 219] on div "Open language" at bounding box center [628, 217] width 45 height 8
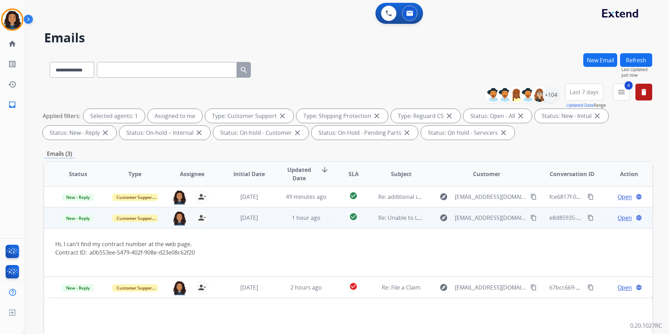
click at [607, 220] on div "Open language" at bounding box center [628, 217] width 45 height 8
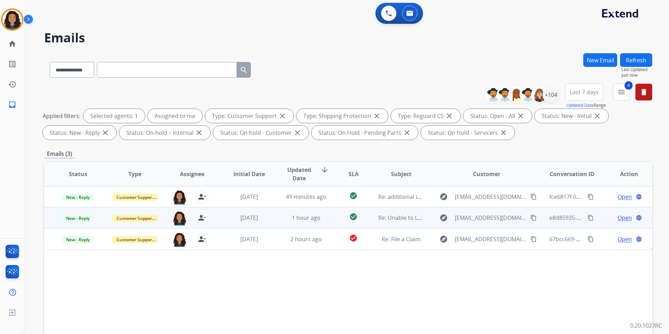
click at [620, 217] on span "Open" at bounding box center [624, 217] width 14 height 8
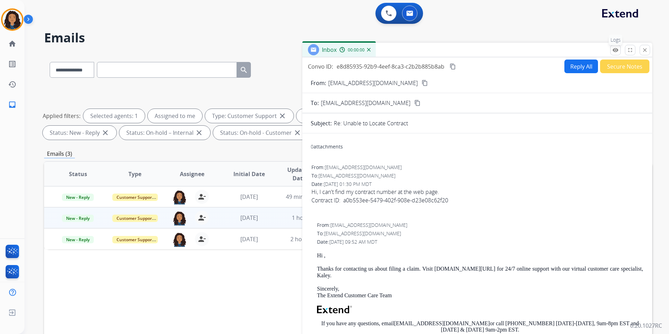
click at [616, 47] on mat-icon "remove_red_eye" at bounding box center [615, 50] width 6 height 6
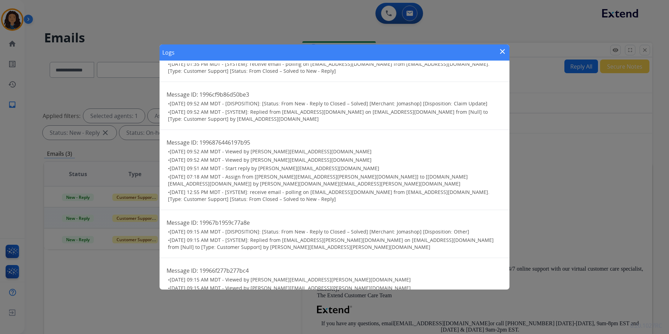
scroll to position [0, 0]
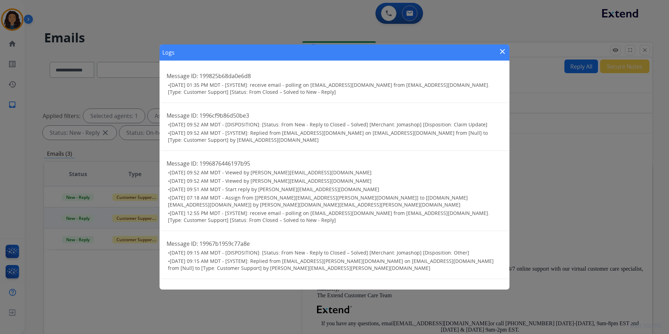
click at [502, 49] on mat-icon "close" at bounding box center [502, 51] width 8 height 8
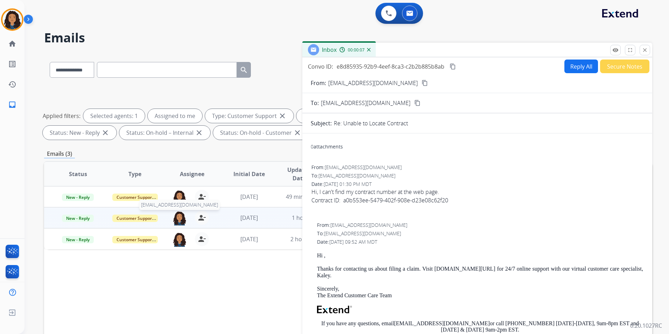
click at [179, 217] on img at bounding box center [179, 218] width 14 height 15
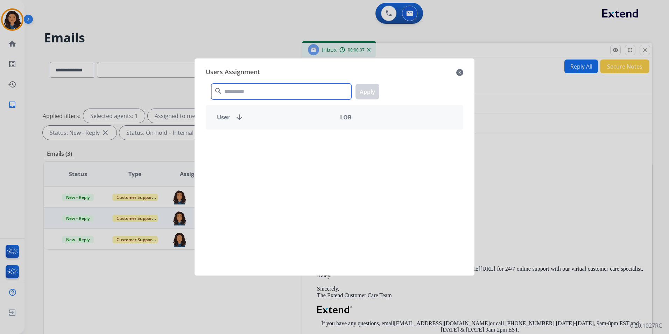
click at [283, 90] on input "text" at bounding box center [281, 92] width 140 height 16
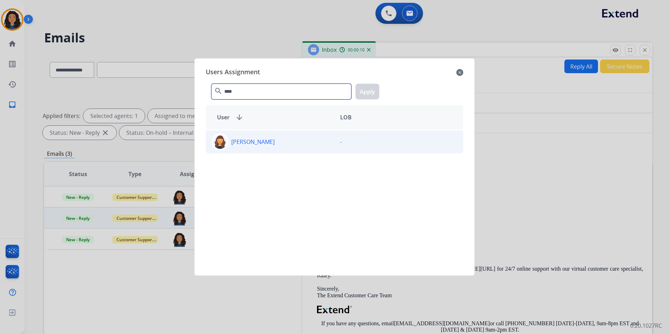
type input "****"
click at [286, 144] on div "[PERSON_NAME]" at bounding box center [270, 141] width 128 height 17
click at [366, 94] on button "Apply" at bounding box center [367, 92] width 24 height 16
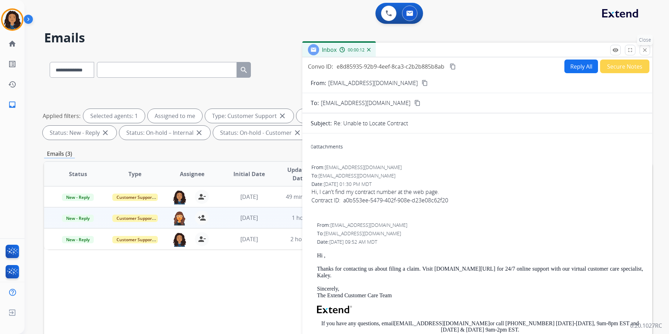
click at [647, 52] on mat-icon "close" at bounding box center [644, 50] width 6 height 6
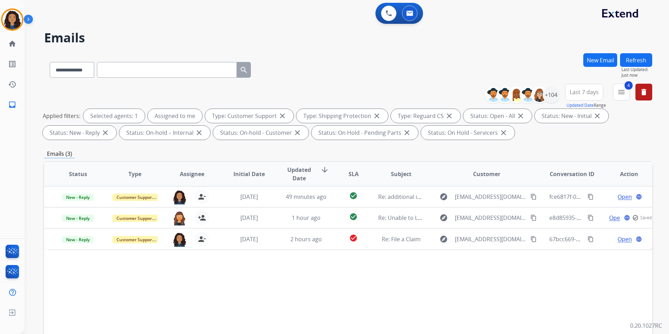
click at [648, 62] on button "Refresh" at bounding box center [636, 60] width 32 height 14
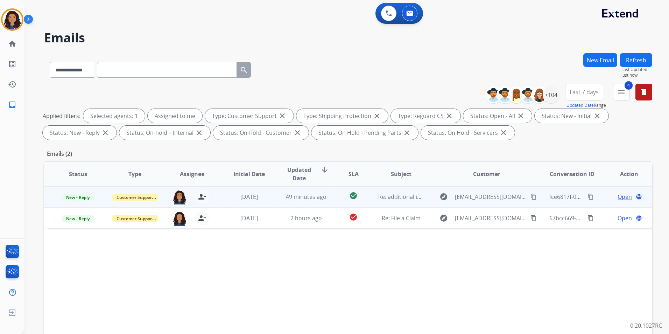
click at [622, 199] on span "Open" at bounding box center [624, 196] width 14 height 8
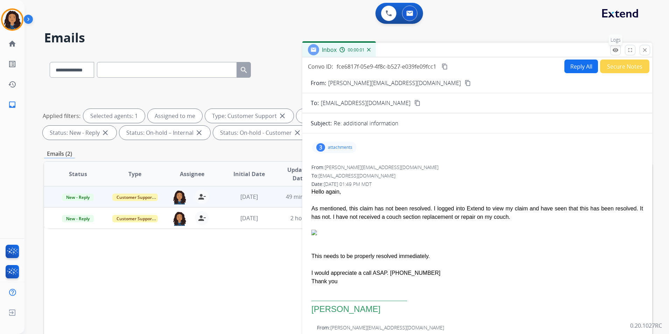
click at [617, 49] on mat-icon "remove_red_eye" at bounding box center [615, 50] width 6 height 6
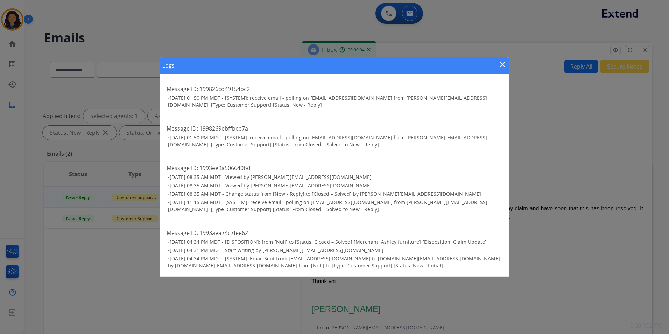
click at [499, 65] on mat-icon "close" at bounding box center [502, 64] width 8 height 8
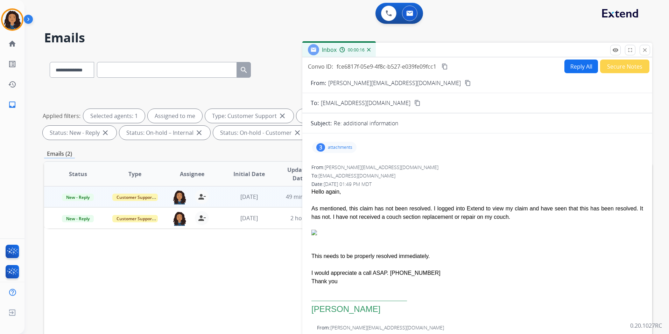
click at [464, 81] on mat-icon "content_copy" at bounding box center [467, 83] width 6 height 6
click at [614, 53] on mat-icon "remove_red_eye" at bounding box center [615, 50] width 6 height 6
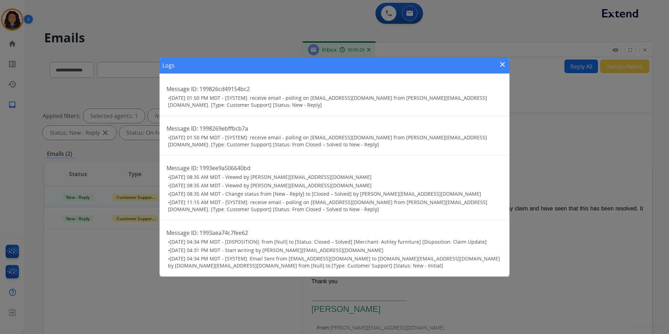
click at [506, 63] on mat-icon "close" at bounding box center [502, 64] width 8 height 8
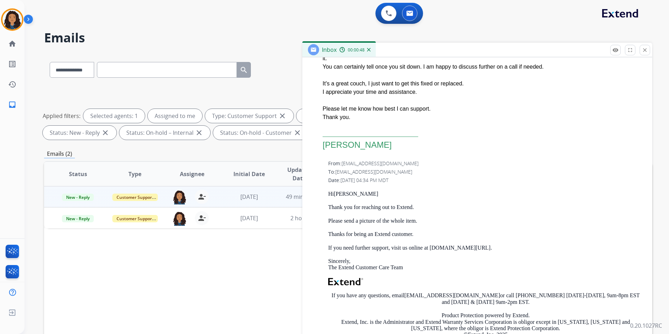
scroll to position [490, 0]
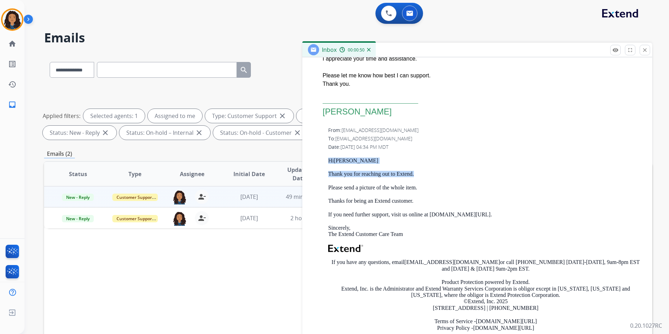
drag, startPoint x: 327, startPoint y: 151, endPoint x: 416, endPoint y: 160, distance: 90.3
click at [416, 160] on div "From: support@extend.com To: cameron.livermore@outlook.com Date: 09/11/2025 - 0…" at bounding box center [477, 237] width 333 height 222
drag, startPoint x: 416, startPoint y: 160, endPoint x: 409, endPoint y: 166, distance: 9.4
copy div "Hi CAMERON Thank you for reaching out to Extend."
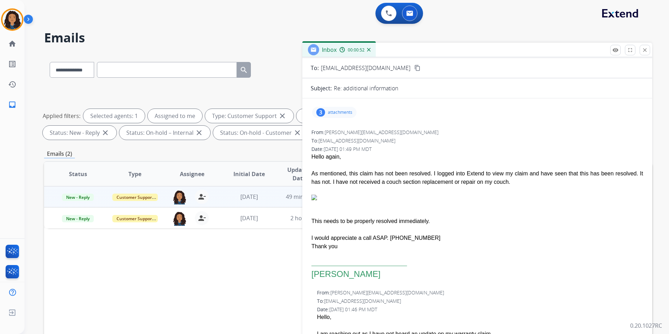
scroll to position [0, 0]
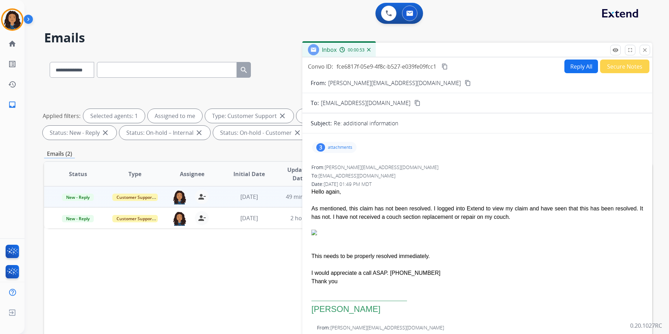
click at [573, 67] on button "Reply All" at bounding box center [581, 66] width 34 height 14
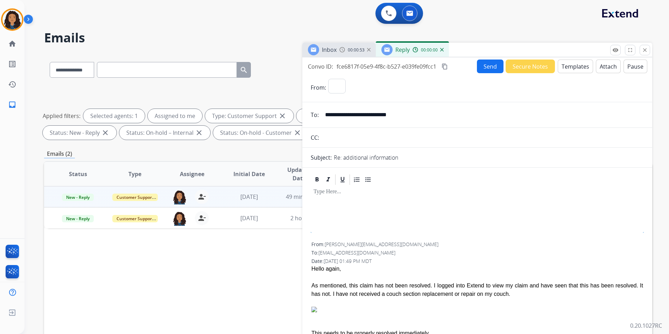
click at [573, 67] on button "Templates" at bounding box center [574, 66] width 35 height 14
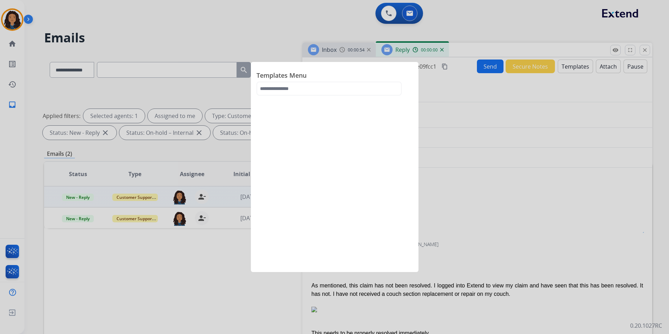
select select "**********"
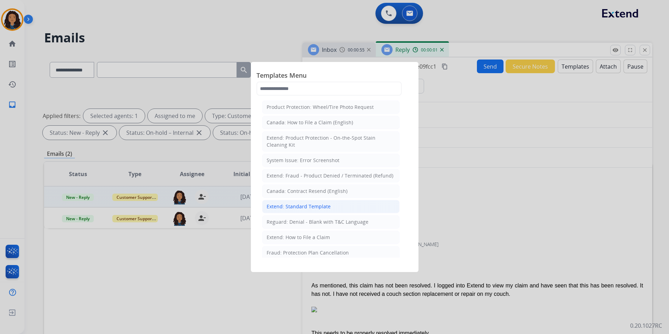
click at [314, 206] on div "Extend: Standard Template" at bounding box center [298, 206] width 64 height 7
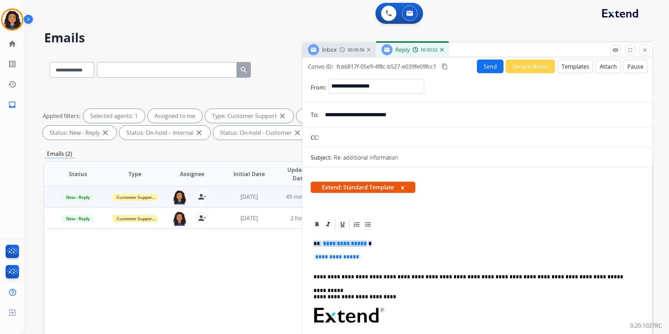
drag, startPoint x: 313, startPoint y: 241, endPoint x: 377, endPoint y: 260, distance: 66.4
click at [377, 259] on div "**********" at bounding box center [477, 331] width 333 height 202
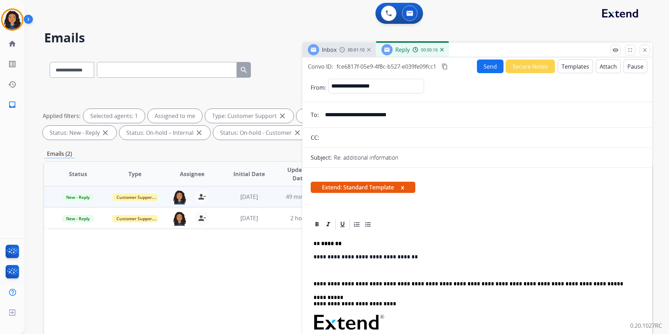
click at [342, 45] on div "Inbox 00:01:10" at bounding box center [338, 50] width 73 height 14
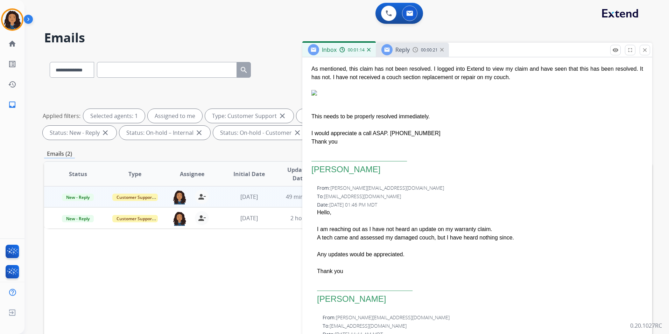
scroll to position [70, 0]
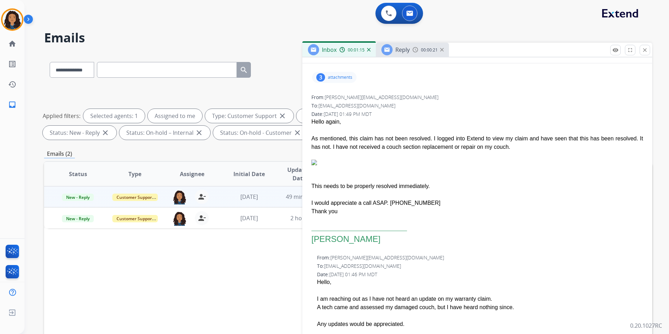
click at [401, 53] on span "Reply" at bounding box center [402, 50] width 14 height 8
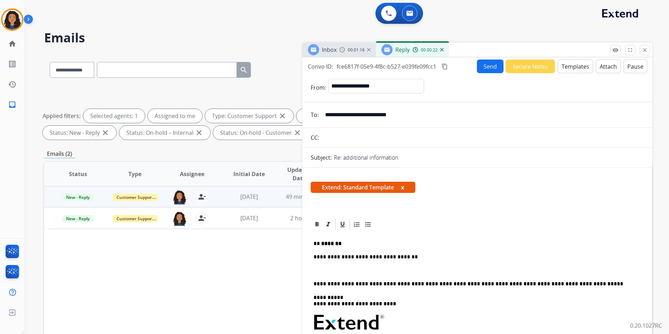
click at [324, 266] on div "**********" at bounding box center [477, 334] width 333 height 209
click at [312, 268] on div "**********" at bounding box center [477, 334] width 333 height 209
click at [316, 269] on p "**********" at bounding box center [474, 270] width 322 height 6
drag, startPoint x: 418, startPoint y: 269, endPoint x: 507, endPoint y: 272, distance: 89.2
click at [507, 272] on p "**********" at bounding box center [474, 270] width 322 height 6
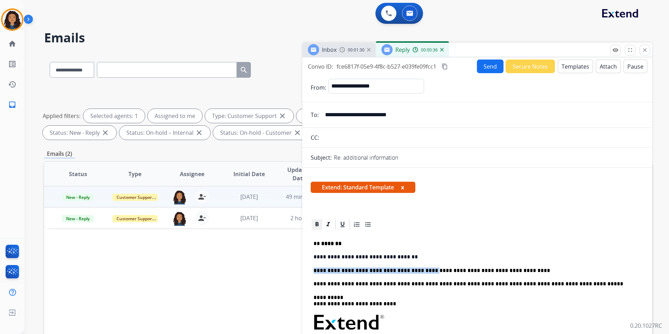
click at [317, 223] on icon at bounding box center [316, 224] width 3 height 4
click at [465, 225] on div at bounding box center [477, 224] width 333 height 13
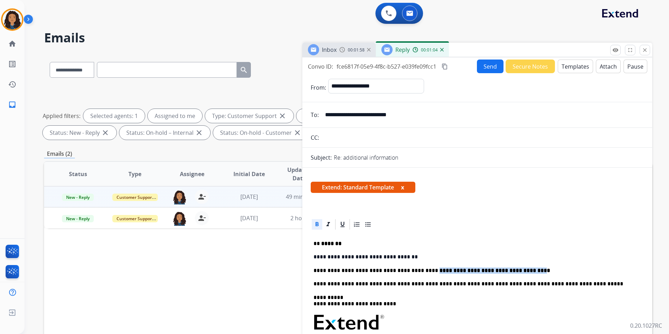
drag, startPoint x: 418, startPoint y: 268, endPoint x: 505, endPoint y: 272, distance: 87.1
click at [505, 272] on strong "**********" at bounding box center [494, 270] width 110 height 5
click at [340, 224] on icon at bounding box center [342, 224] width 7 height 7
click at [488, 227] on div at bounding box center [477, 224] width 333 height 13
click at [490, 64] on button "Send" at bounding box center [490, 66] width 27 height 14
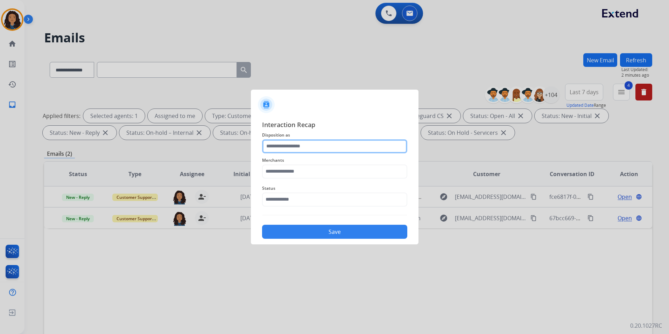
click at [295, 140] on input "text" at bounding box center [334, 146] width 145 height 14
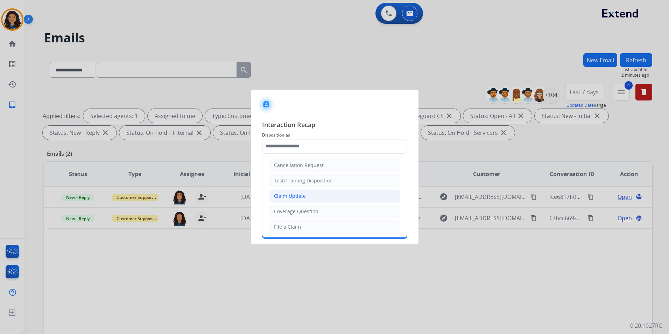
click at [337, 196] on li "Claim Update" at bounding box center [334, 195] width 130 height 13
type input "**********"
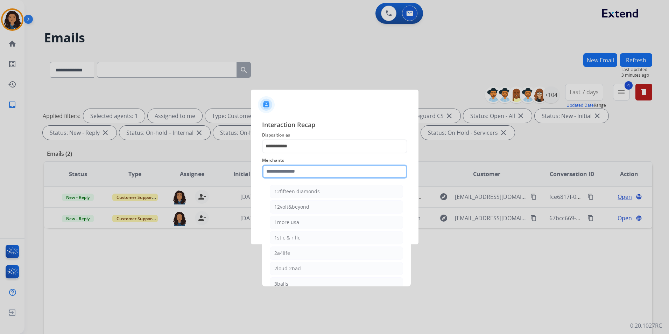
click at [324, 173] on input "text" at bounding box center [334, 171] width 145 height 14
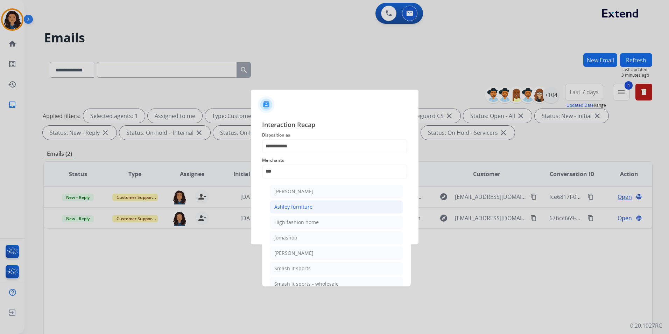
click at [272, 208] on li "Ashley furniture" at bounding box center [336, 206] width 133 height 13
type input "**********"
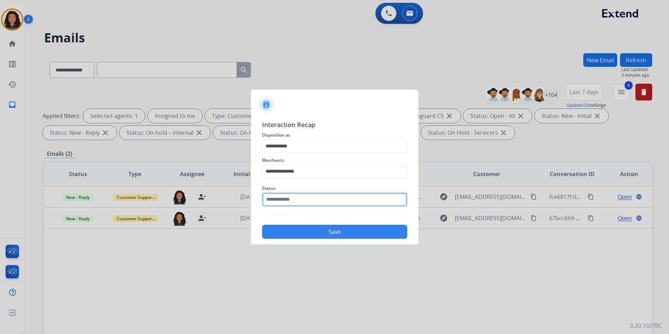
click at [293, 206] on input "text" at bounding box center [334, 199] width 145 height 14
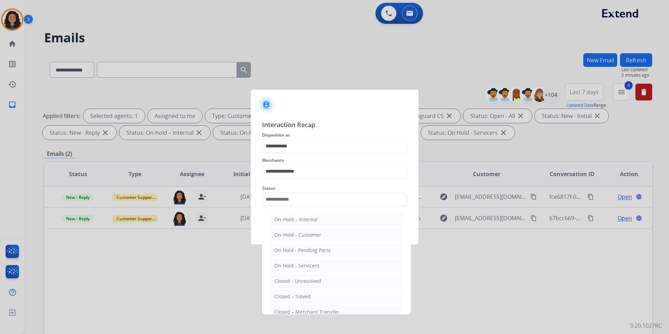
click at [313, 293] on li "Closed – Solved" at bounding box center [336, 296] width 133 height 13
type input "**********"
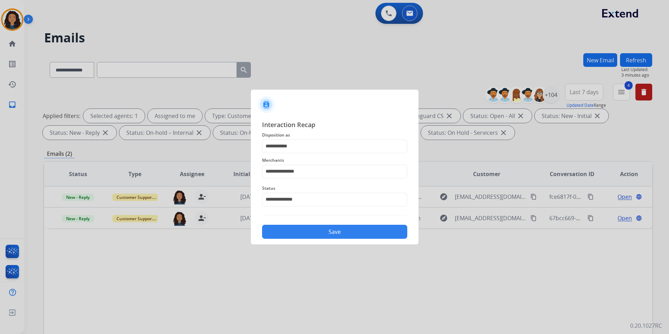
click at [311, 227] on button "Save" at bounding box center [334, 231] width 145 height 14
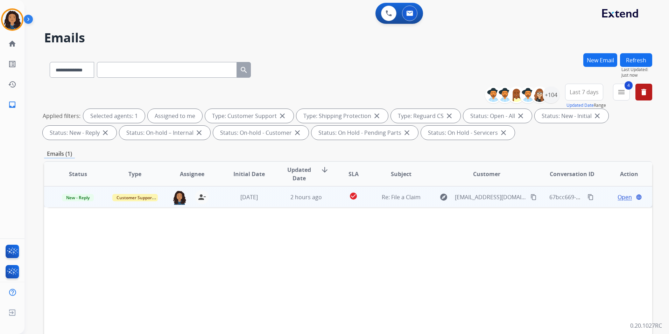
click at [619, 200] on span "Open" at bounding box center [624, 197] width 14 height 8
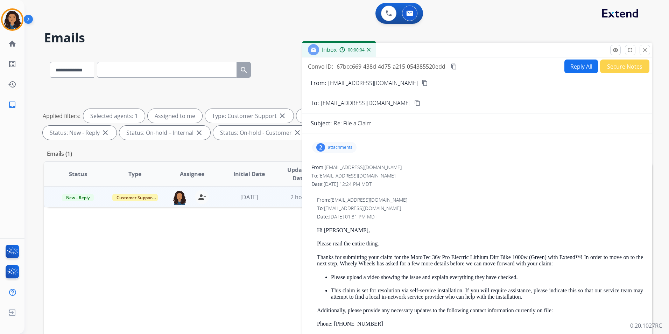
click at [421, 81] on mat-icon "content_copy" at bounding box center [424, 83] width 6 height 6
click at [390, 19] on button at bounding box center [388, 13] width 15 height 15
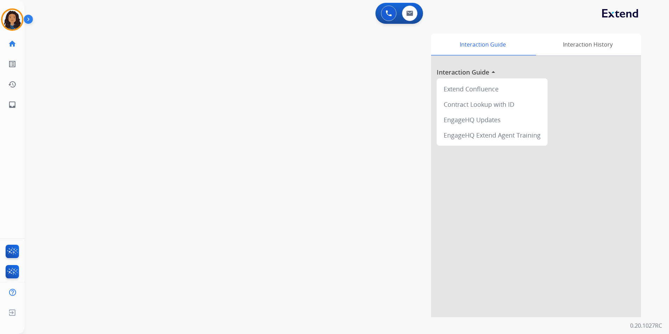
click at [390, 19] on button at bounding box center [388, 13] width 15 height 15
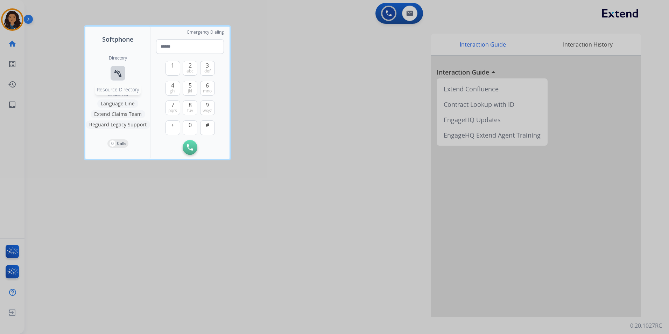
click at [123, 66] on div "Directory connect_without_contact Resource Directory" at bounding box center [118, 73] width 18 height 36
click at [120, 73] on mat-icon "connect_without_contact" at bounding box center [118, 73] width 8 height 8
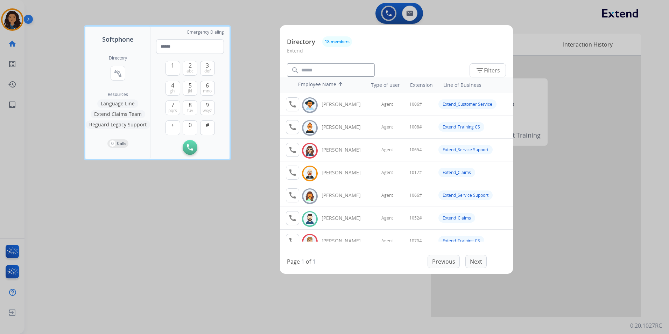
scroll to position [35, 0]
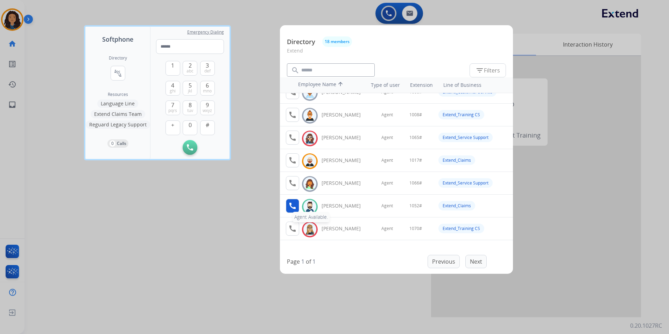
click at [295, 204] on mat-icon "call" at bounding box center [292, 205] width 8 height 8
click at [167, 66] on button "1" at bounding box center [172, 68] width 15 height 15
click at [186, 126] on button "0" at bounding box center [190, 127] width 15 height 15
click at [191, 88] on span "jkl" at bounding box center [190, 91] width 4 height 6
click at [191, 68] on span "abc" at bounding box center [189, 71] width 7 height 6
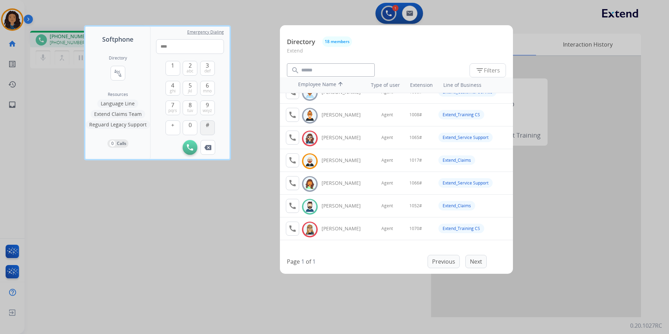
click at [204, 129] on button "#" at bounding box center [207, 127] width 15 height 15
type input "*****"
click at [156, 269] on div at bounding box center [334, 167] width 669 height 334
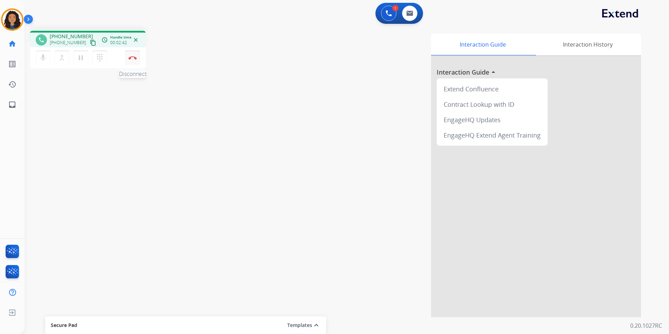
click at [134, 58] on img at bounding box center [132, 57] width 8 height 3
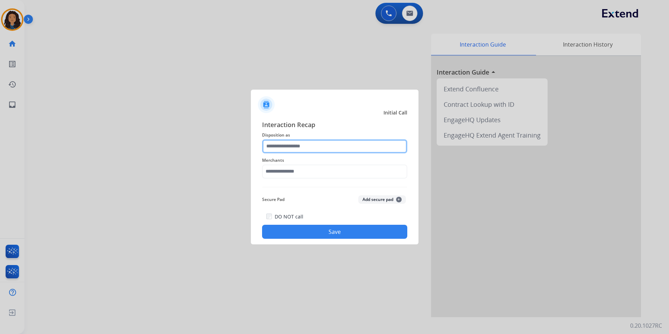
click at [312, 149] on input "text" at bounding box center [334, 146] width 145 height 14
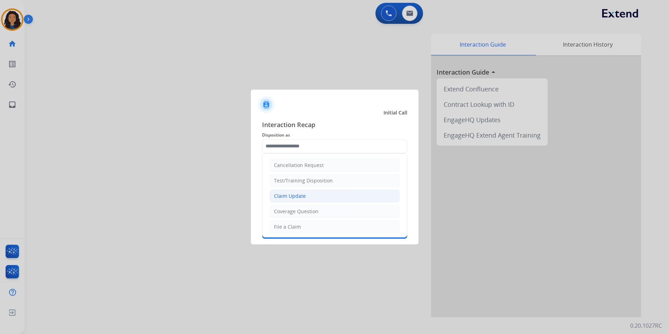
click at [308, 198] on li "Claim Update" at bounding box center [334, 195] width 130 height 13
type input "**********"
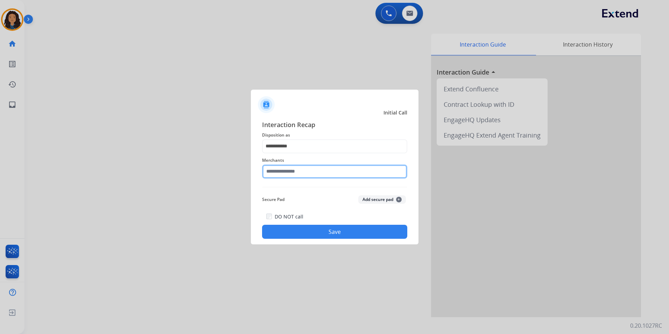
click at [346, 169] on input "text" at bounding box center [334, 171] width 145 height 14
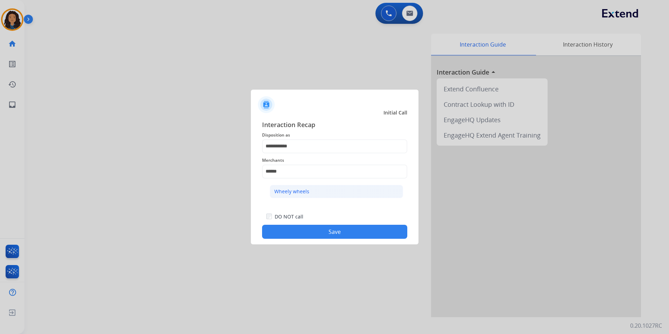
click at [355, 195] on li "Wheely wheels" at bounding box center [336, 191] width 133 height 13
type input "**********"
click at [294, 228] on button "Save" at bounding box center [334, 231] width 145 height 14
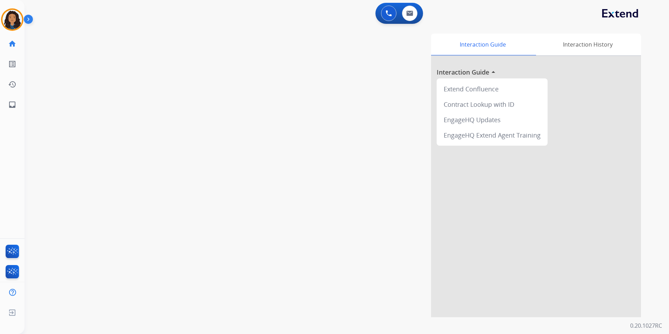
click at [150, 155] on div "swap_horiz Break voice bridge close_fullscreen Connect 3-Way Call merge_type Se…" at bounding box center [337, 171] width 627 height 292
click at [403, 13] on button at bounding box center [409, 13] width 15 height 15
select select "**********"
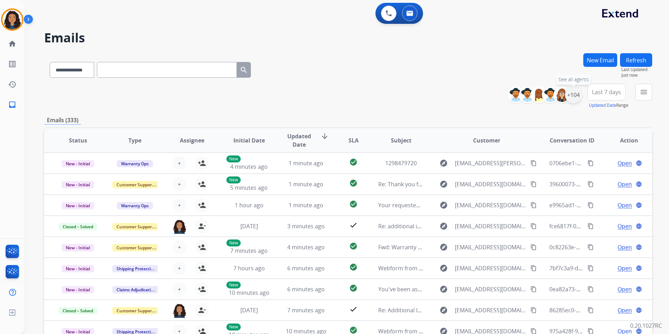
click at [576, 95] on div "+104" at bounding box center [573, 94] width 17 height 17
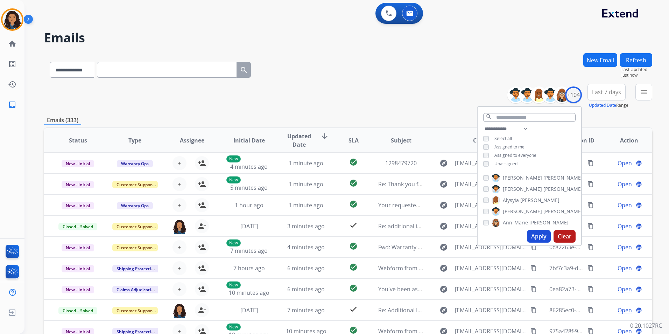
click at [507, 164] on span "Unassigned" at bounding box center [505, 164] width 23 height 6
click at [539, 237] on button "Apply" at bounding box center [539, 236] width 24 height 13
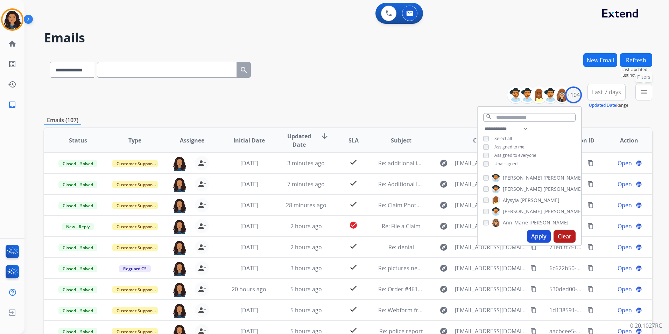
click at [639, 96] on button "menu Filters" at bounding box center [643, 92] width 17 height 17
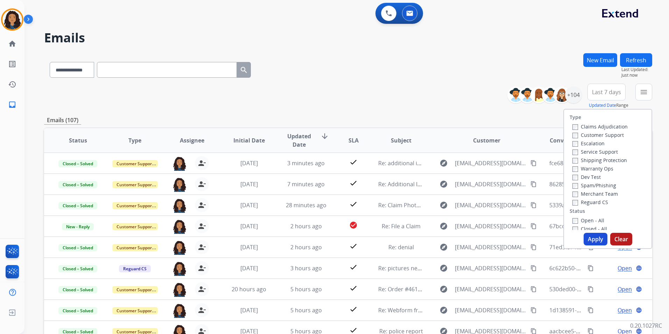
click at [608, 135] on label "Customer Support" at bounding box center [597, 134] width 51 height 7
click at [613, 158] on label "Shipping Protection" at bounding box center [599, 160] width 55 height 7
click at [596, 201] on label "Reguard CS" at bounding box center [590, 202] width 36 height 7
click at [595, 220] on label "Open - All" at bounding box center [588, 220] width 32 height 7
click at [593, 237] on button "Apply" at bounding box center [595, 239] width 24 height 13
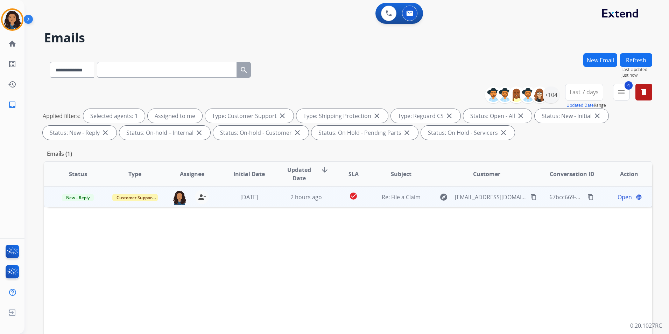
click at [617, 196] on span "Open" at bounding box center [624, 197] width 14 height 8
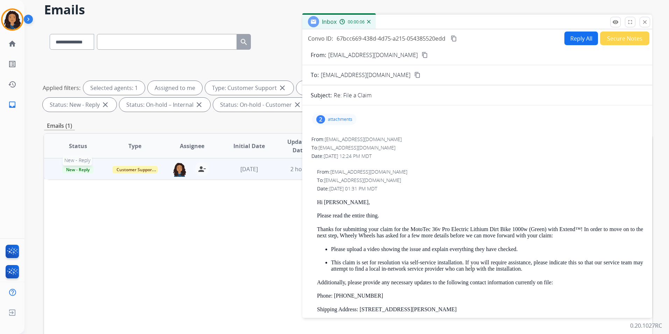
click at [82, 170] on span "New - Reply" at bounding box center [78, 169] width 32 height 7
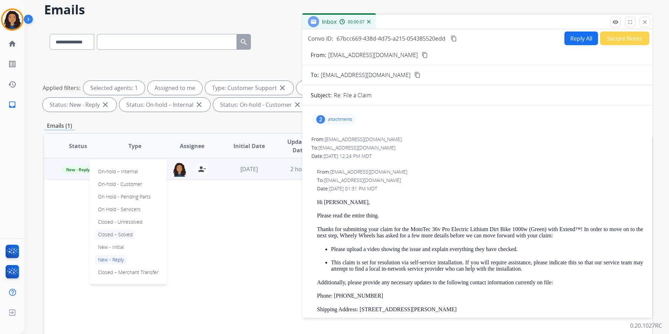
click at [126, 234] on p "Closed – Solved" at bounding box center [115, 234] width 40 height 10
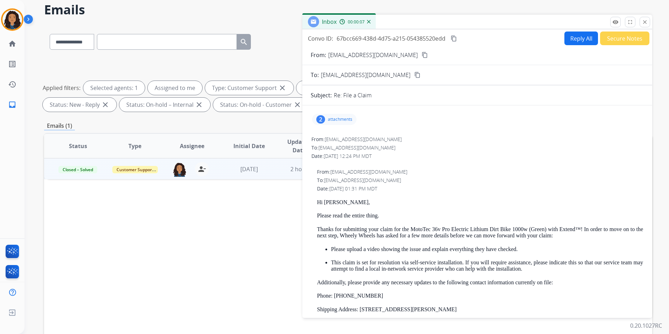
click at [615, 39] on button "Secure Notes" at bounding box center [624, 38] width 49 height 14
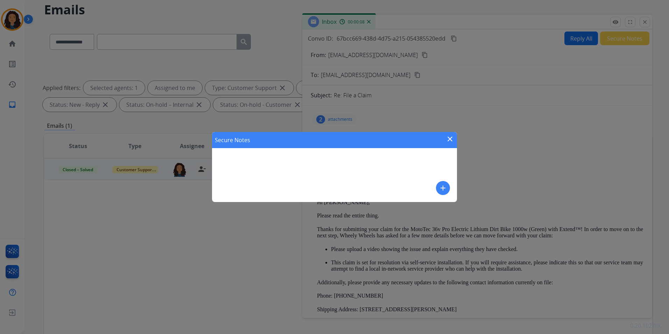
click at [443, 188] on mat-icon "add" at bounding box center [442, 188] width 8 height 8
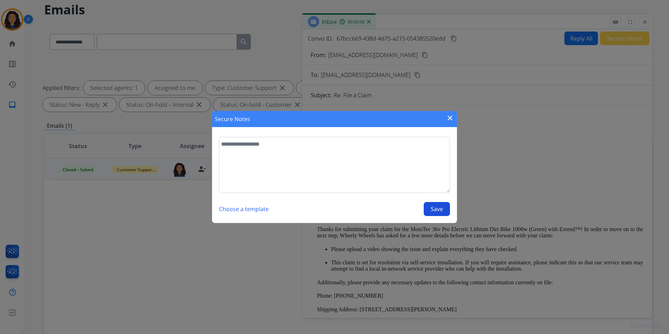
click at [420, 179] on textarea at bounding box center [334, 165] width 231 height 56
type textarea "**********"
click at [435, 204] on button "Save" at bounding box center [436, 209] width 26 height 14
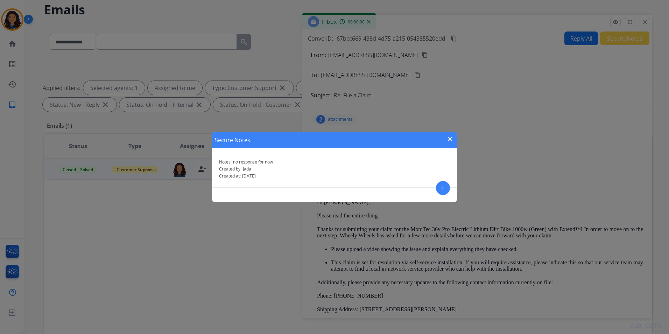
click at [449, 139] on mat-icon "close" at bounding box center [449, 139] width 8 height 8
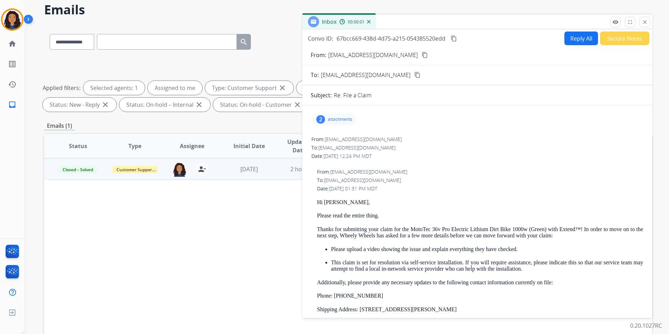
click at [642, 23] on mat-icon "close" at bounding box center [644, 22] width 6 height 6
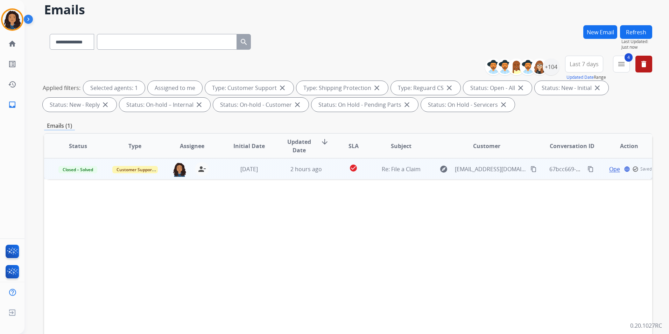
click at [642, 31] on button "Refresh" at bounding box center [636, 32] width 32 height 14
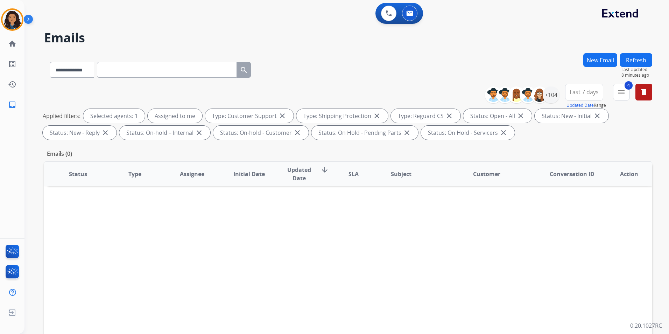
click at [643, 57] on button "Refresh" at bounding box center [636, 60] width 32 height 14
click at [23, 21] on div at bounding box center [12, 19] width 22 height 22
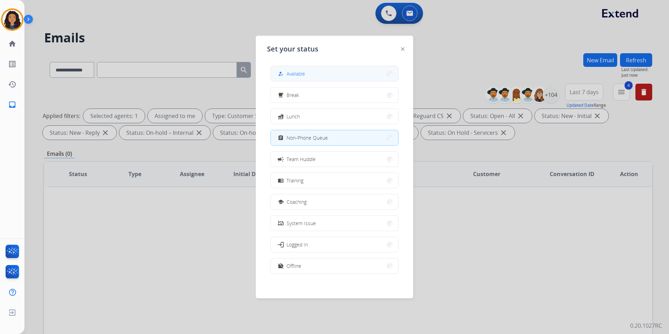
click at [301, 74] on span "Available" at bounding box center [295, 73] width 19 height 7
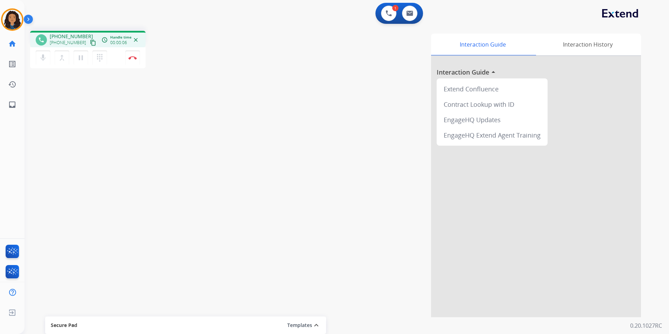
click at [90, 42] on mat-icon "content_copy" at bounding box center [93, 43] width 6 height 6
click at [131, 57] on img at bounding box center [132, 57] width 8 height 3
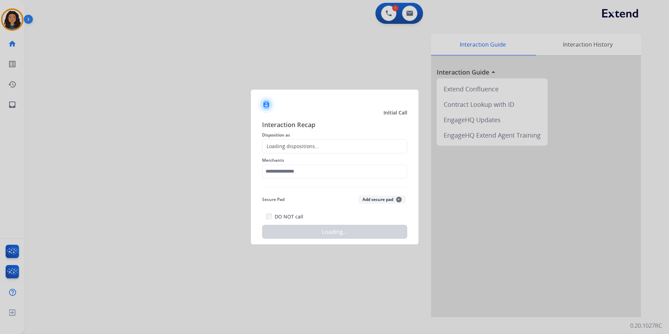
click at [297, 149] on div "Loading dispositions..." at bounding box center [290, 146] width 57 height 7
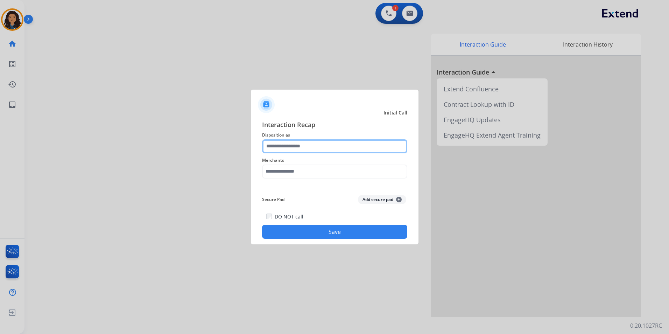
click at [295, 145] on input "text" at bounding box center [334, 146] width 145 height 14
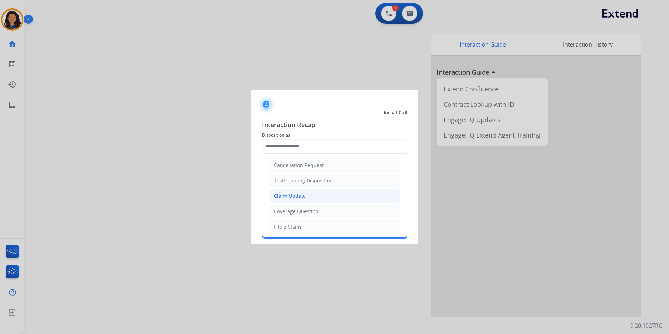
click at [307, 193] on li "Claim Update" at bounding box center [334, 195] width 130 height 13
type input "**********"
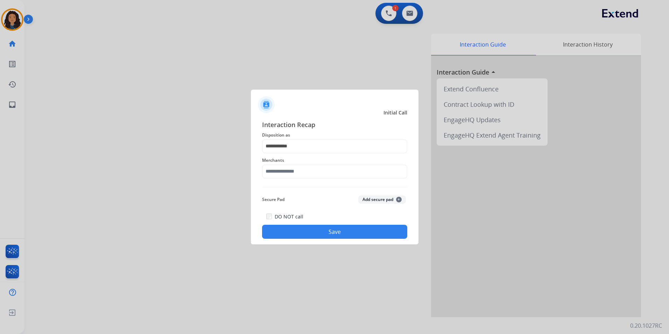
click at [302, 178] on div "Merchants" at bounding box center [334, 167] width 145 height 28
click at [302, 173] on input "text" at bounding box center [334, 171] width 145 height 14
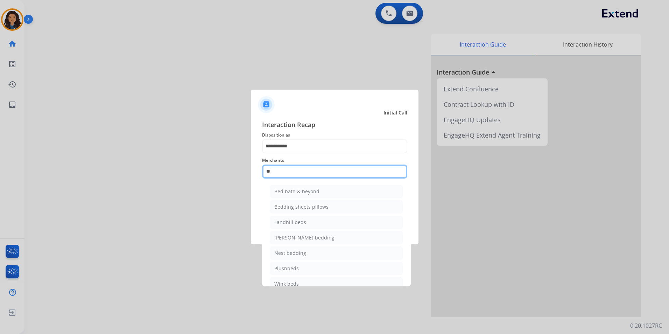
type input "*"
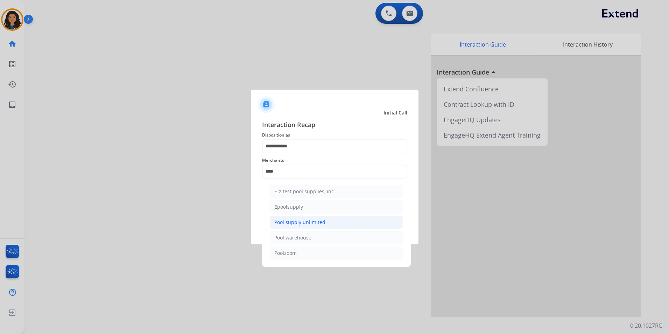
click at [279, 223] on div "Pool supply unlimited" at bounding box center [299, 222] width 51 height 7
type input "**********"
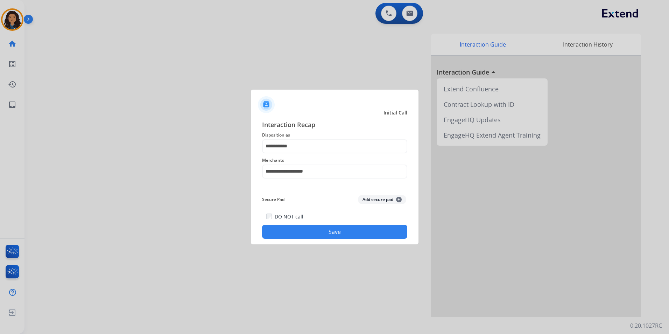
click at [281, 231] on button "Save" at bounding box center [334, 231] width 145 height 14
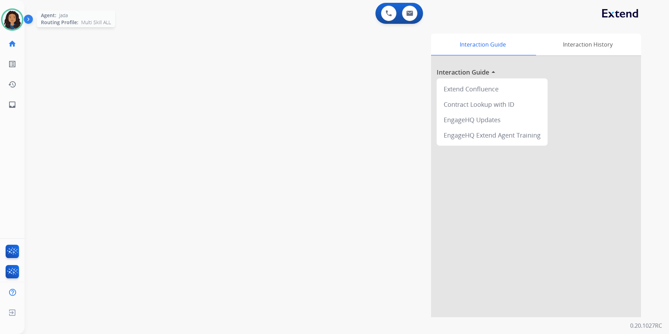
click at [12, 21] on img at bounding box center [12, 20] width 20 height 20
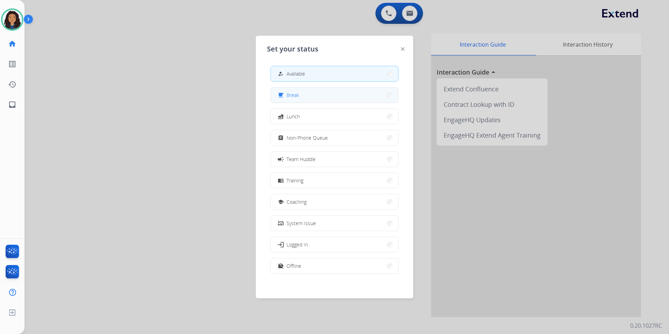
click at [309, 99] on button "free_breakfast Break" at bounding box center [334, 94] width 127 height 15
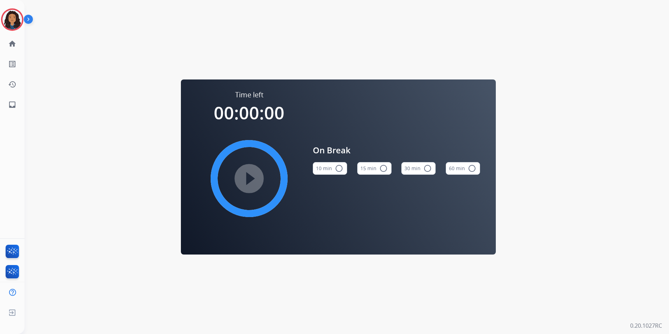
click at [363, 168] on button "15 min radio_button_unchecked" at bounding box center [374, 168] width 34 height 13
click at [253, 182] on mat-icon "play_circle_filled" at bounding box center [249, 178] width 8 height 8
click at [13, 24] on img at bounding box center [12, 20] width 20 height 20
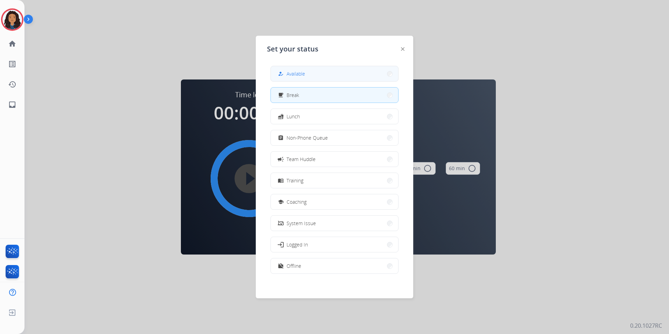
click at [291, 66] on div "how_to_reg Available" at bounding box center [334, 74] width 128 height 16
click at [293, 71] on span "Available" at bounding box center [295, 73] width 19 height 7
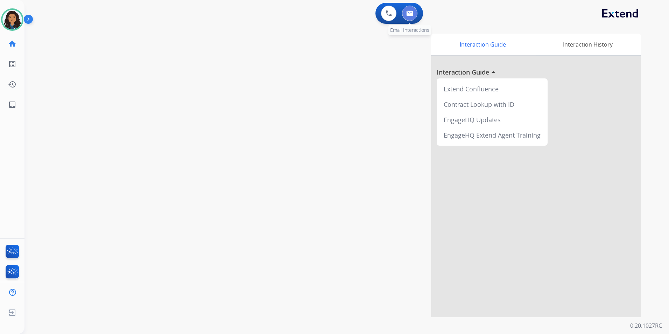
click at [408, 15] on img at bounding box center [409, 13] width 7 height 6
select select "**********"
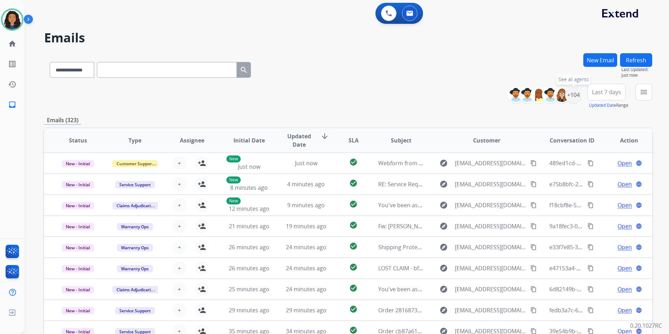
click at [574, 99] on div "+104" at bounding box center [573, 94] width 17 height 17
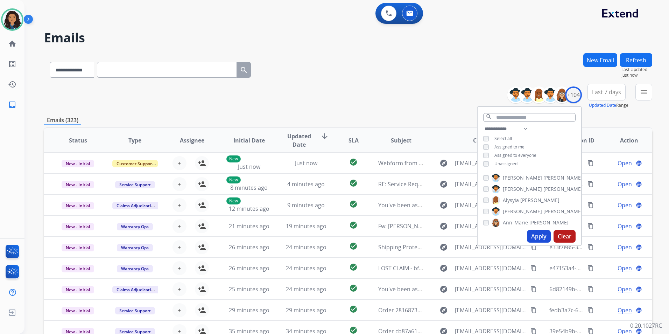
click at [501, 164] on span "Unassigned" at bounding box center [505, 164] width 23 height 6
click at [542, 235] on button "Apply" at bounding box center [539, 236] width 24 height 13
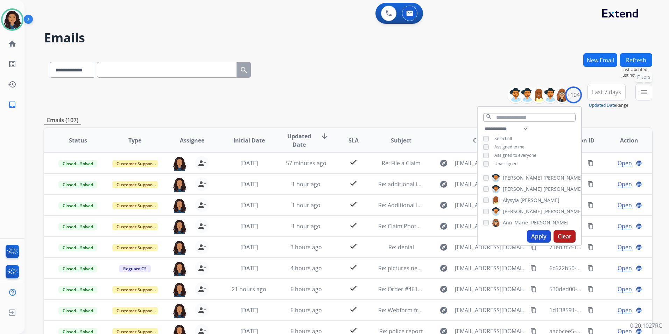
click at [642, 98] on button "menu Filters" at bounding box center [643, 92] width 17 height 17
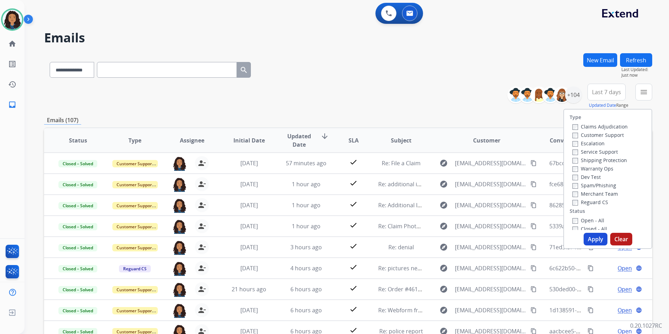
click at [609, 137] on label "Customer Support" at bounding box center [597, 134] width 51 height 7
drag, startPoint x: 618, startPoint y: 159, endPoint x: 618, endPoint y: 164, distance: 4.2
click at [618, 158] on label "Shipping Protection" at bounding box center [599, 160] width 55 height 7
click at [596, 200] on label "Reguard CS" at bounding box center [590, 202] width 36 height 7
click at [592, 223] on div "Open - All" at bounding box center [608, 220] width 73 height 8
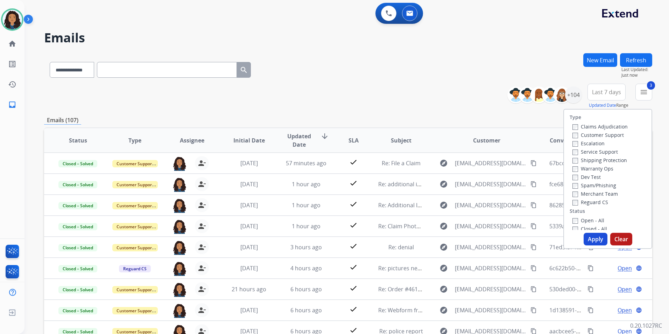
click at [589, 220] on label "Open - All" at bounding box center [588, 220] width 32 height 7
click at [594, 238] on button "Apply" at bounding box center [595, 239] width 24 height 13
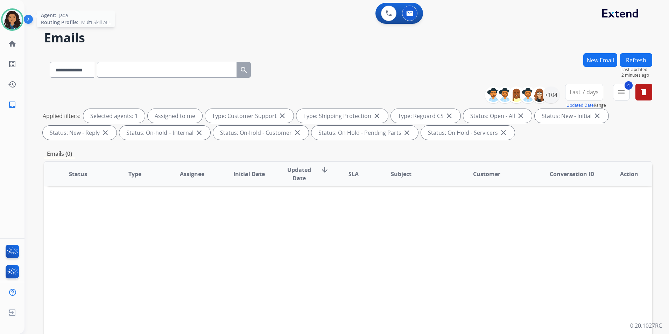
drag, startPoint x: 8, startPoint y: 18, endPoint x: 27, endPoint y: 26, distance: 21.0
click at [8, 17] on img at bounding box center [12, 20] width 20 height 20
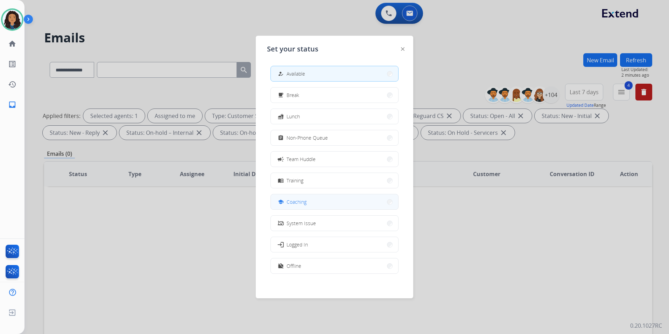
click at [314, 206] on button "school Coaching" at bounding box center [334, 201] width 127 height 15
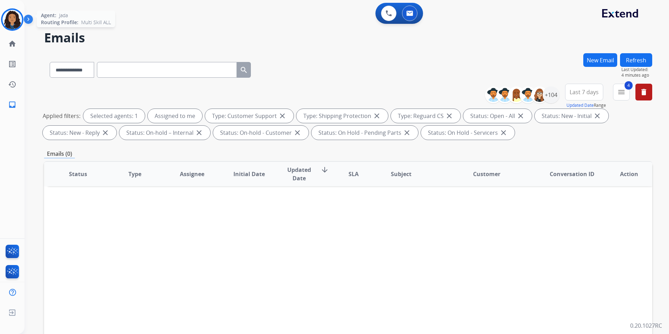
click at [12, 15] on img at bounding box center [12, 20] width 20 height 20
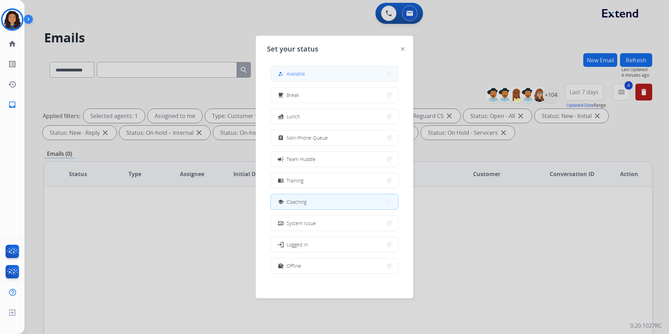
click at [305, 79] on button "how_to_reg Available" at bounding box center [334, 73] width 127 height 15
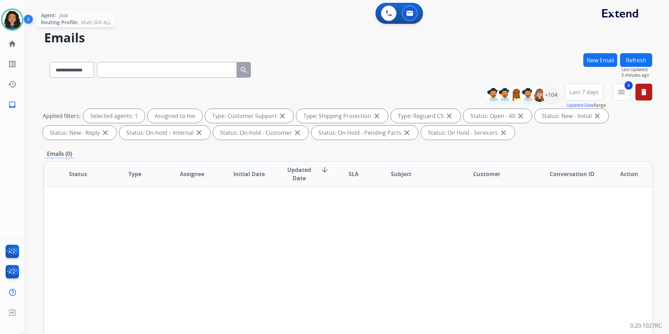
click at [14, 16] on img at bounding box center [12, 20] width 20 height 20
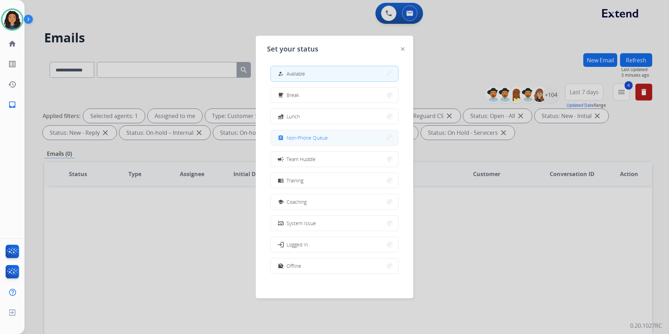
click at [339, 134] on button "assignment Non-Phone Queue" at bounding box center [334, 137] width 127 height 15
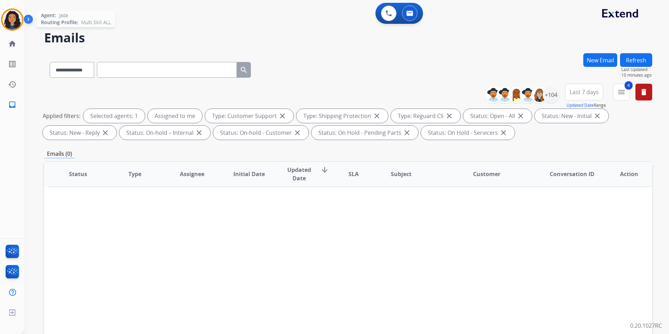
click at [8, 18] on img at bounding box center [12, 20] width 20 height 20
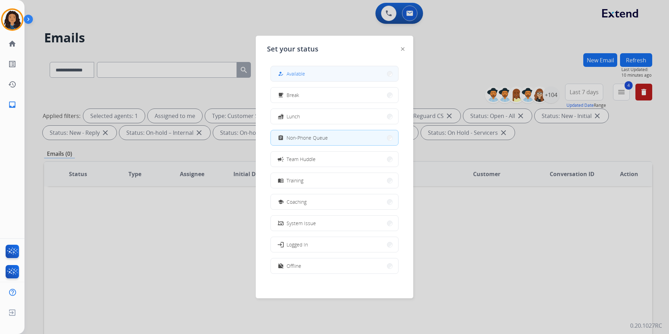
click at [305, 74] on span "Available" at bounding box center [295, 73] width 19 height 7
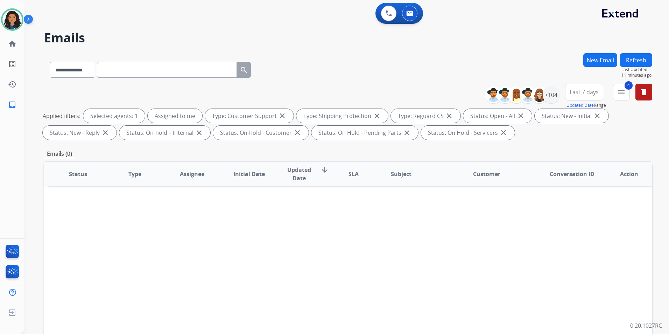
click at [637, 59] on button "Refresh" at bounding box center [636, 60] width 32 height 14
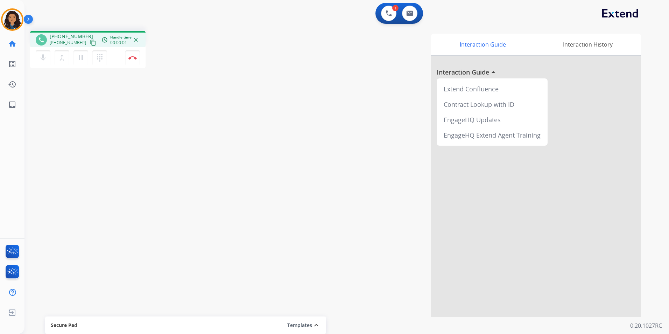
click at [90, 42] on mat-icon "content_copy" at bounding box center [93, 43] width 6 height 6
click at [130, 59] on button "Disconnect" at bounding box center [132, 57] width 15 height 15
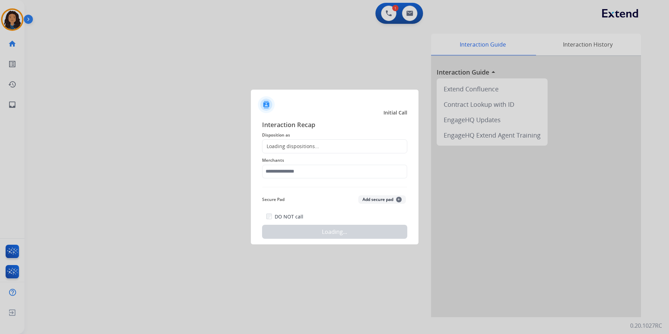
click at [351, 144] on div "Loading dispositions..." at bounding box center [334, 146] width 145 height 14
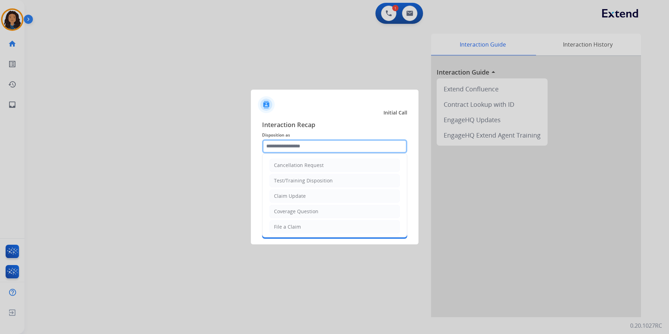
click at [350, 147] on input "text" at bounding box center [334, 146] width 145 height 14
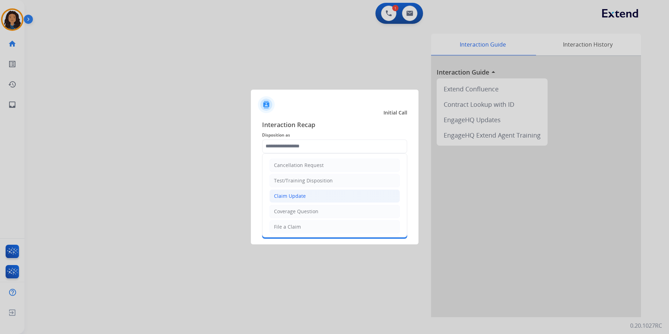
drag, startPoint x: 310, startPoint y: 195, endPoint x: 298, endPoint y: 177, distance: 22.4
click at [310, 195] on li "Claim Update" at bounding box center [334, 195] width 130 height 13
type input "**********"
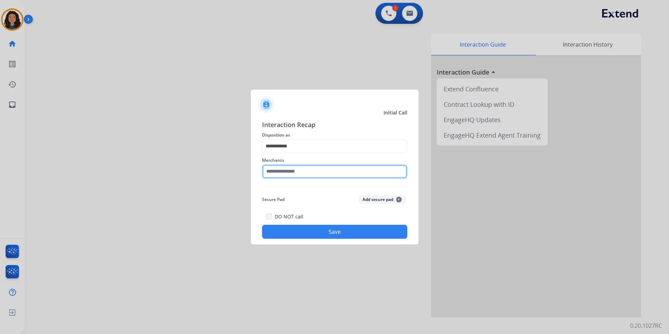
click at [295, 173] on input "text" at bounding box center [334, 171] width 145 height 14
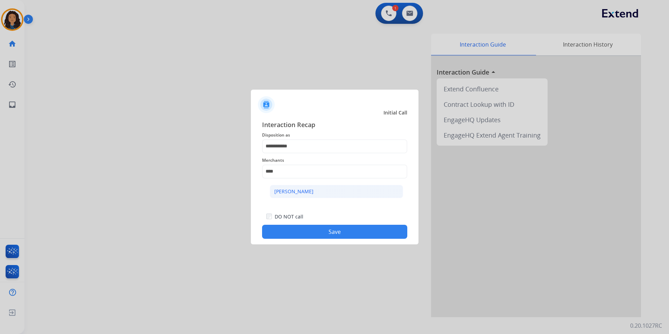
click at [329, 197] on ul "[PERSON_NAME]" at bounding box center [336, 193] width 137 height 24
click at [327, 197] on li "[PERSON_NAME]" at bounding box center [336, 191] width 133 height 13
type input "**********"
click at [321, 243] on div "**********" at bounding box center [334, 179] width 167 height 130
click at [319, 233] on button "Save" at bounding box center [334, 231] width 145 height 14
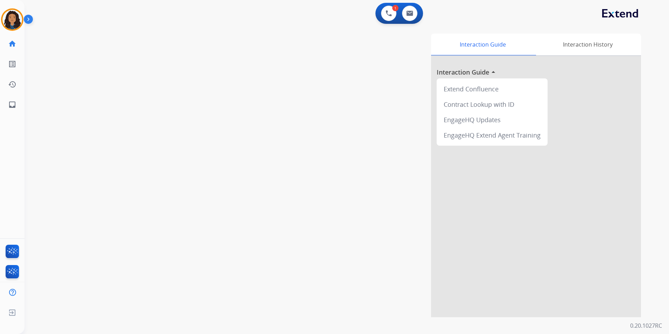
drag, startPoint x: 123, startPoint y: 155, endPoint x: 129, endPoint y: 154, distance: 6.7
click at [124, 155] on div "swap_horiz Break voice bridge close_fullscreen Connect 3-Way Call merge_type Se…" at bounding box center [337, 171] width 627 height 292
click at [415, 15] on button at bounding box center [409, 13] width 15 height 15
select select "**********"
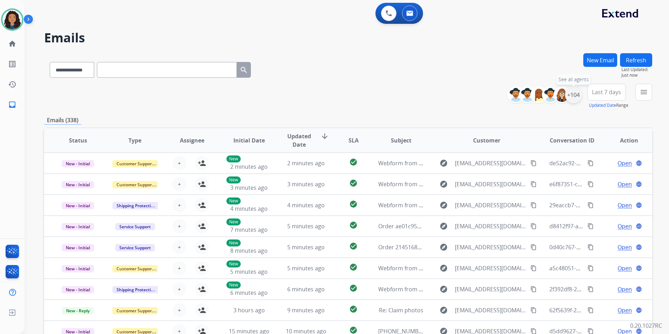
click at [576, 96] on div "+104" at bounding box center [573, 94] width 17 height 17
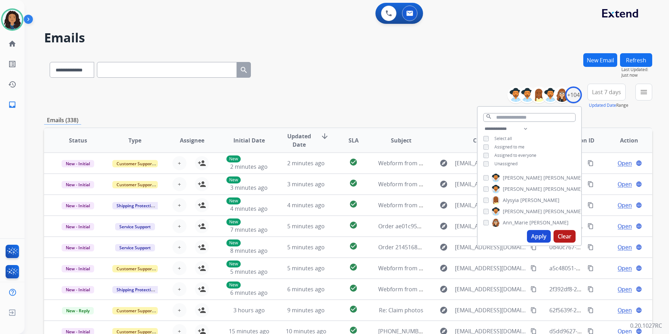
click at [508, 164] on span "Unassigned" at bounding box center [505, 164] width 23 height 6
click at [539, 237] on button "Apply" at bounding box center [539, 236] width 24 height 13
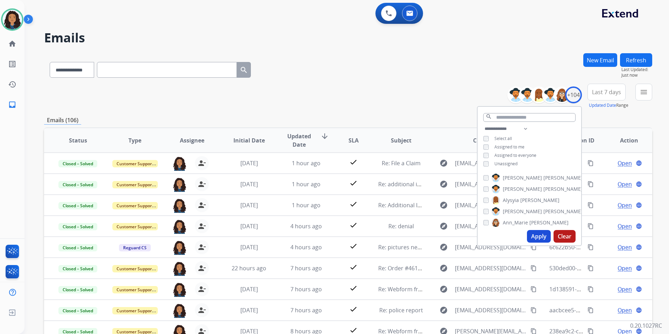
click at [641, 95] on mat-icon "menu" at bounding box center [643, 92] width 8 height 8
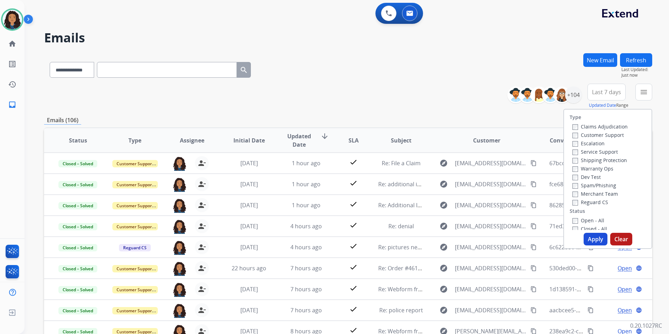
click at [605, 133] on label "Customer Support" at bounding box center [597, 134] width 51 height 7
click at [615, 161] on label "Shipping Protection" at bounding box center [599, 160] width 55 height 7
click at [586, 200] on label "Reguard CS" at bounding box center [590, 202] width 36 height 7
click at [588, 220] on label "Open - All" at bounding box center [588, 220] width 32 height 7
click at [592, 238] on button "Apply" at bounding box center [595, 239] width 24 height 13
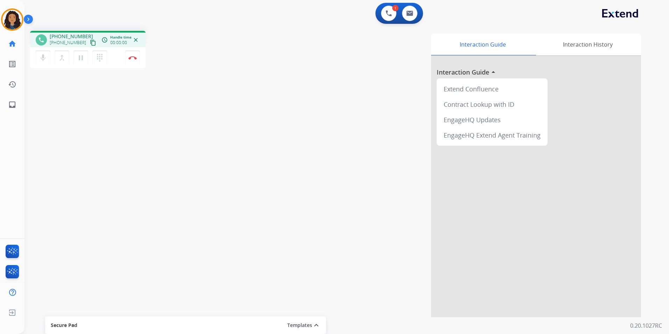
click at [90, 41] on mat-icon "content_copy" at bounding box center [93, 43] width 6 height 6
click at [409, 10] on img at bounding box center [409, 13] width 7 height 6
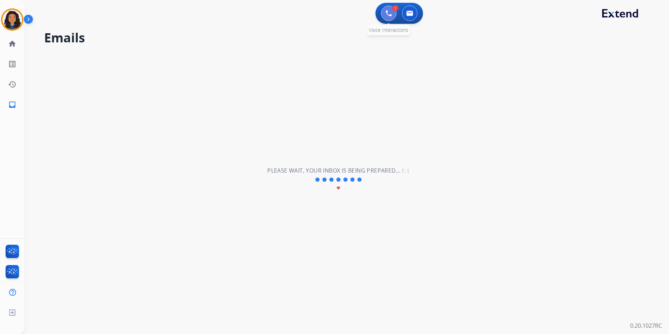
click at [388, 14] on img at bounding box center [388, 13] width 6 height 6
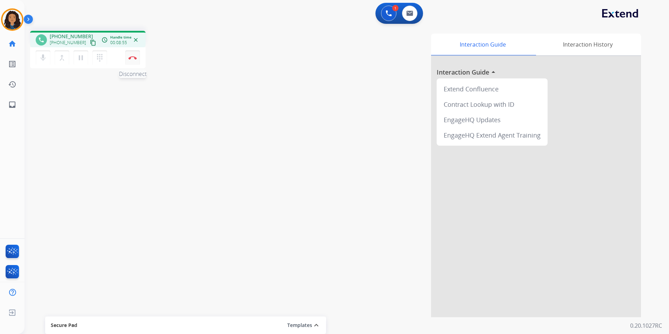
click at [130, 57] on img at bounding box center [132, 57] width 8 height 3
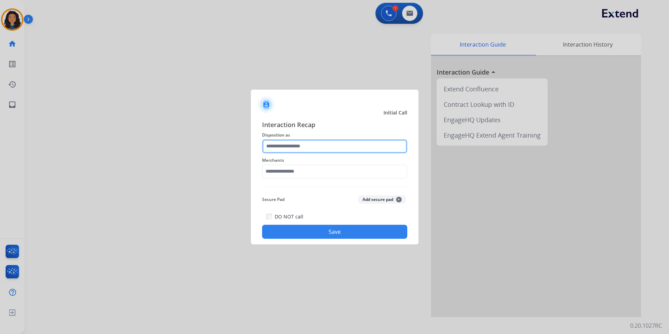
click at [311, 147] on input "text" at bounding box center [334, 146] width 145 height 14
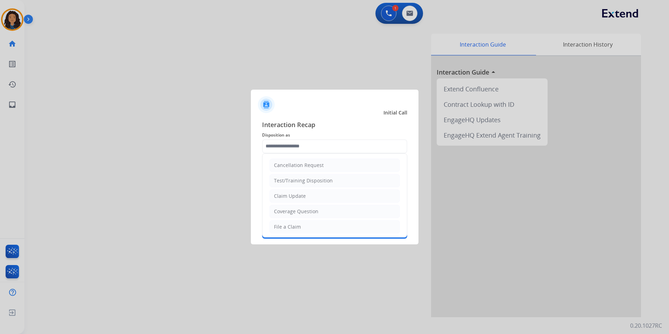
click at [307, 200] on li "Claim Update" at bounding box center [334, 195] width 130 height 13
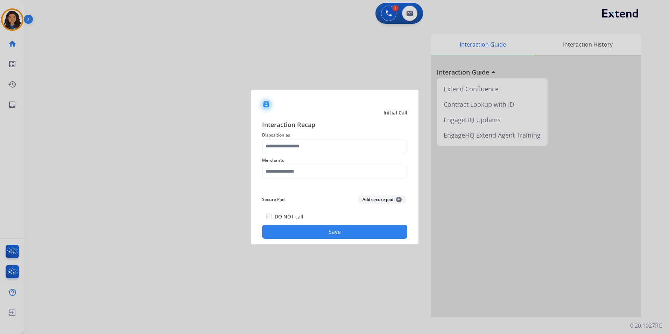
type input "**********"
click at [298, 169] on input "text" at bounding box center [334, 171] width 145 height 14
drag, startPoint x: 298, startPoint y: 169, endPoint x: 223, endPoint y: 174, distance: 75.0
click at [0, 174] on app-contact-recap-modal "**********" at bounding box center [0, 167] width 0 height 334
click at [311, 174] on input "******" at bounding box center [334, 171] width 145 height 14
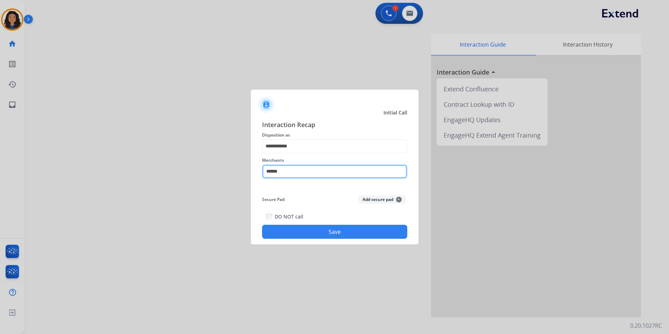
click at [309, 169] on input "******" at bounding box center [334, 171] width 145 height 14
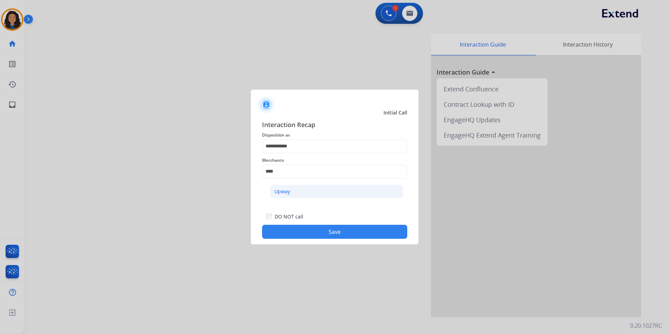
drag, startPoint x: 311, startPoint y: 194, endPoint x: 310, endPoint y: 199, distance: 4.9
click at [311, 193] on li "Upway" at bounding box center [336, 191] width 133 height 13
type input "*****"
drag, startPoint x: 311, startPoint y: 232, endPoint x: 164, endPoint y: 159, distance: 163.3
click at [310, 231] on button "Save" at bounding box center [334, 231] width 145 height 14
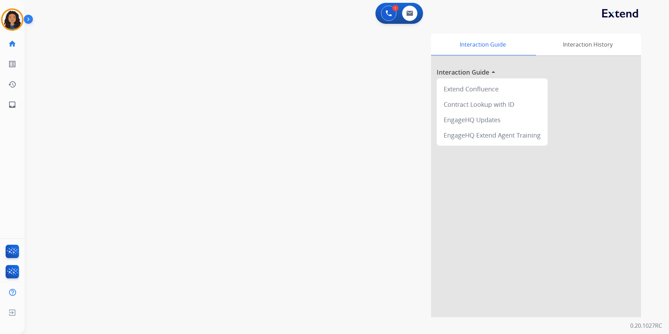
drag, startPoint x: 163, startPoint y: 156, endPoint x: 158, endPoint y: 148, distance: 9.4
click at [163, 156] on div "swap_horiz Break voice bridge close_fullscreen Connect 3-Way Call merge_type Se…" at bounding box center [337, 171] width 627 height 292
click at [15, 9] on div at bounding box center [12, 19] width 22 height 22
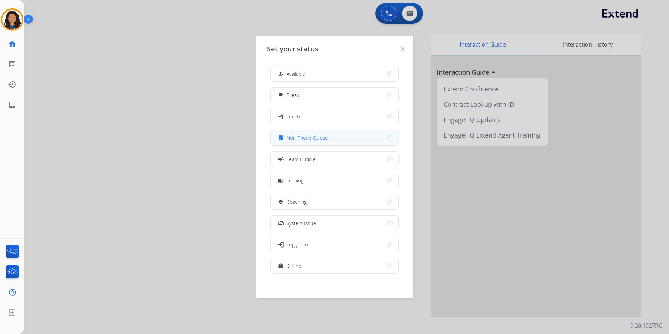
click at [333, 136] on button "assignment Non-Phone Queue" at bounding box center [334, 137] width 127 height 15
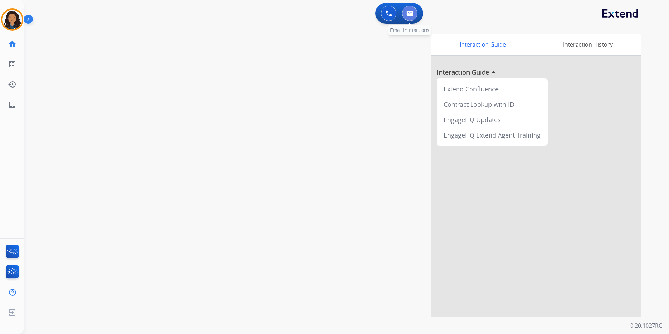
click at [409, 16] on img at bounding box center [409, 13] width 7 height 6
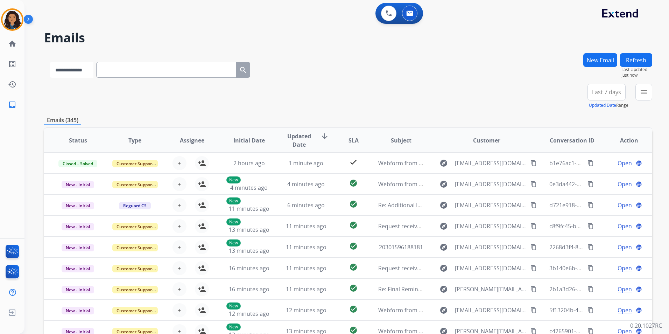
drag, startPoint x: 77, startPoint y: 68, endPoint x: 85, endPoint y: 75, distance: 10.9
click at [77, 68] on select "**********" at bounding box center [72, 70] width 44 height 16
select select "**********"
click at [50, 62] on select "**********" at bounding box center [72, 70] width 44 height 16
paste input "**********"
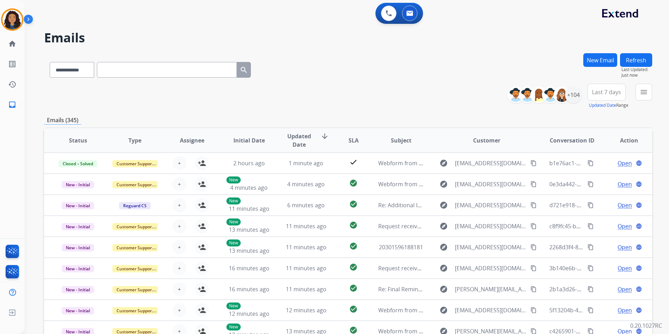
type input "**********"
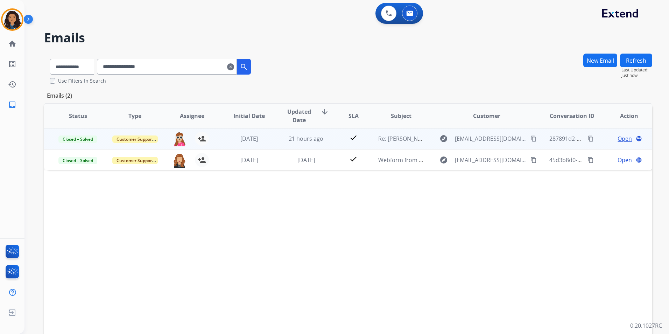
click at [617, 137] on span "Open" at bounding box center [624, 138] width 14 height 8
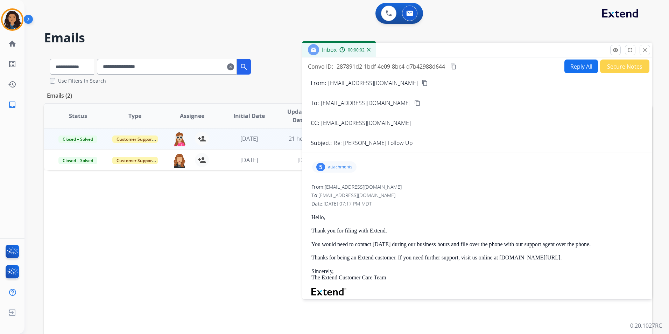
click at [347, 170] on div "5 attachments" at bounding box center [334, 166] width 44 height 11
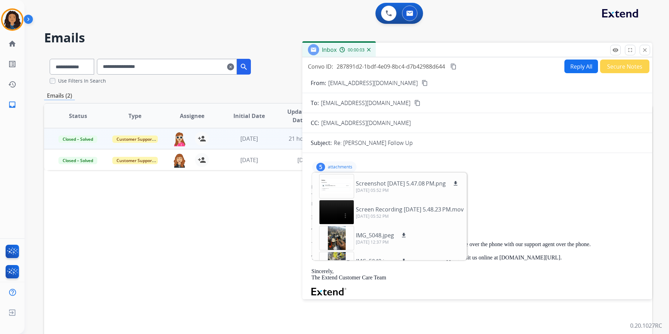
click at [344, 166] on p "attachments" at bounding box center [340, 167] width 24 height 6
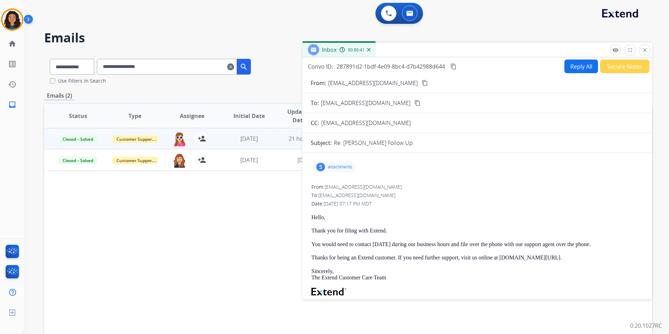
click at [345, 168] on p "attachments" at bounding box center [340, 167] width 24 height 6
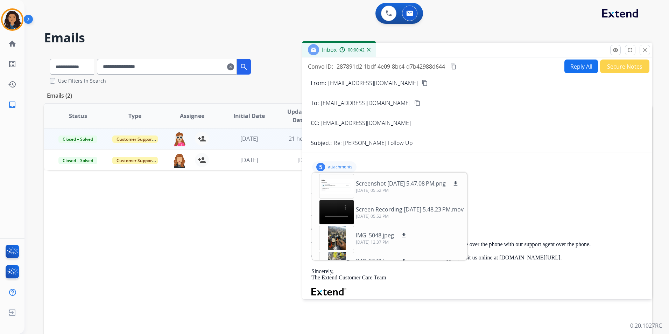
click at [339, 166] on p "attachments" at bounding box center [340, 167] width 24 height 6
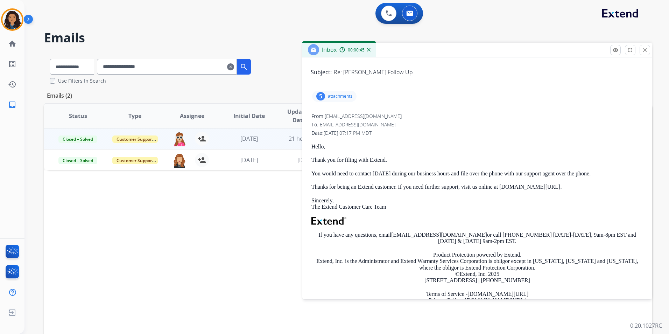
scroll to position [70, 0]
click at [344, 101] on div "5 attachments" at bounding box center [334, 96] width 44 height 11
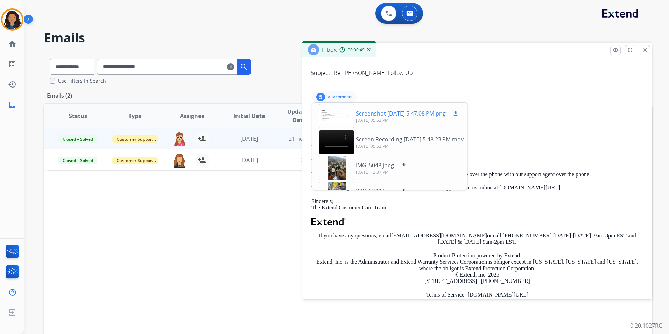
click at [332, 117] on div at bounding box center [336, 116] width 35 height 24
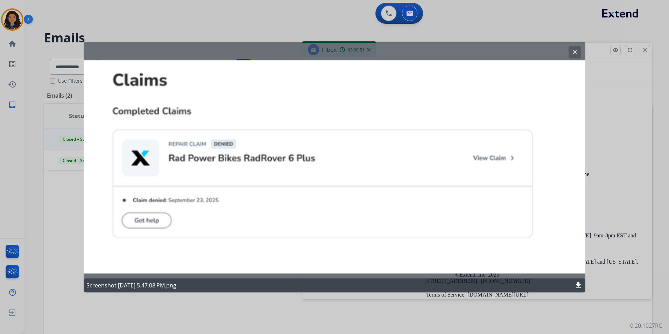
click at [575, 52] on mat-icon "clear" at bounding box center [574, 52] width 6 height 6
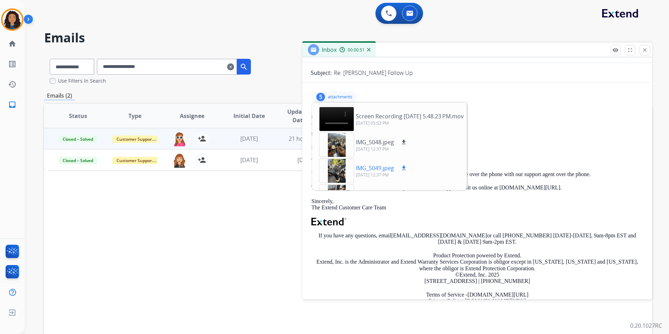
scroll to position [49, 0]
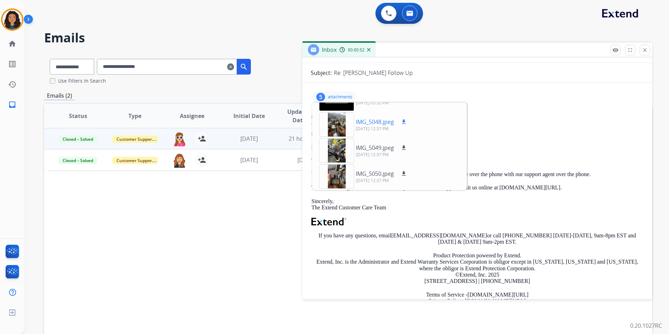
click at [334, 114] on div at bounding box center [336, 124] width 35 height 24
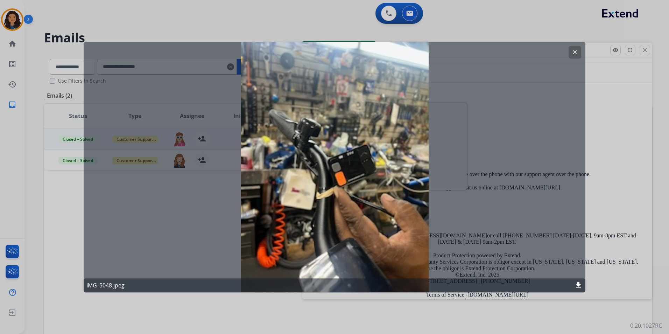
click at [572, 50] on mat-icon "clear" at bounding box center [574, 52] width 6 height 6
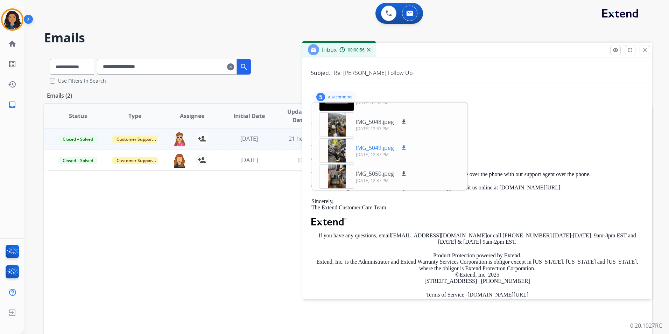
click at [338, 142] on div at bounding box center [336, 150] width 35 height 24
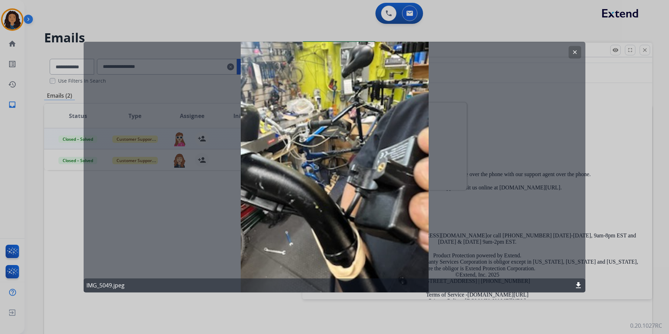
click at [577, 51] on mat-icon "clear" at bounding box center [574, 52] width 6 height 6
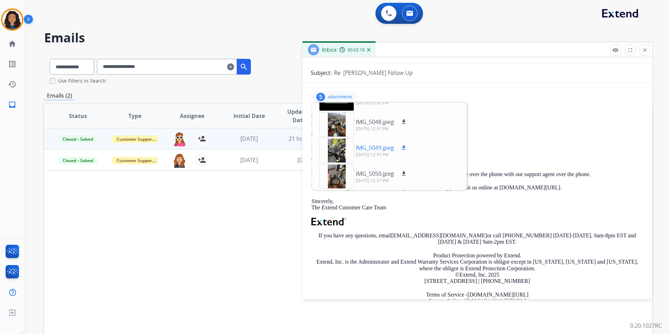
click at [404, 144] on mat-icon "download" at bounding box center [403, 147] width 6 height 6
click at [337, 168] on div at bounding box center [336, 176] width 35 height 24
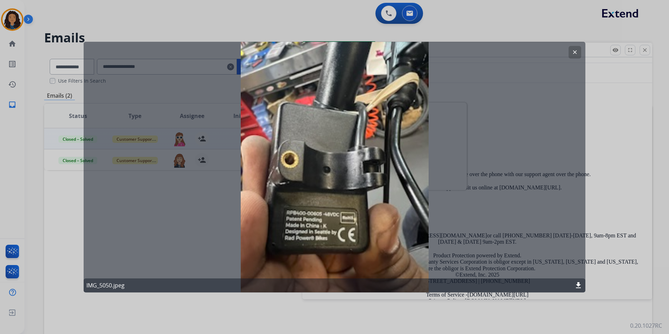
click at [577, 51] on mat-icon "clear" at bounding box center [574, 52] width 6 height 6
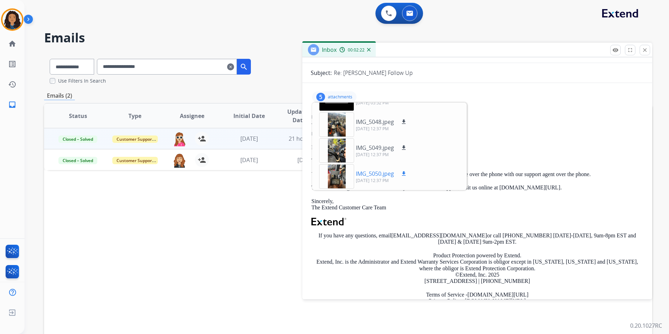
click at [403, 170] on mat-icon "download" at bounding box center [403, 173] width 6 height 6
click at [18, 23] on img at bounding box center [12, 20] width 20 height 20
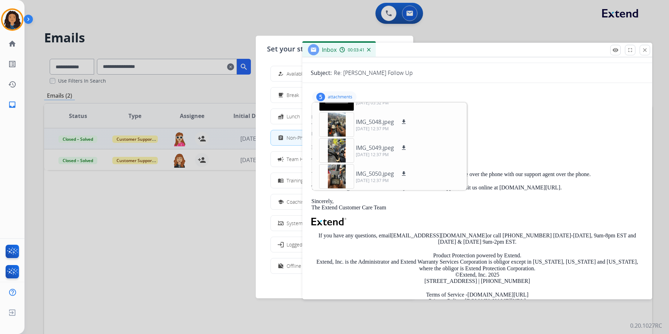
click at [197, 27] on div at bounding box center [334, 167] width 669 height 334
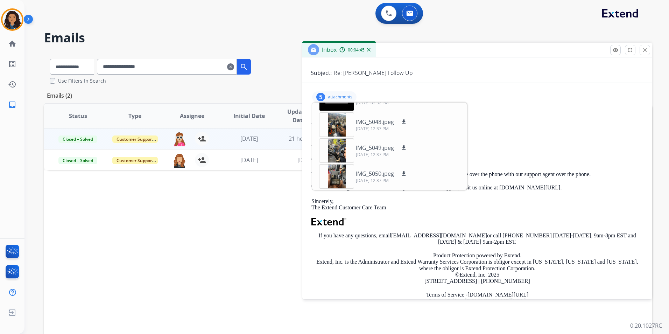
click at [25, 17] on img at bounding box center [30, 20] width 12 height 13
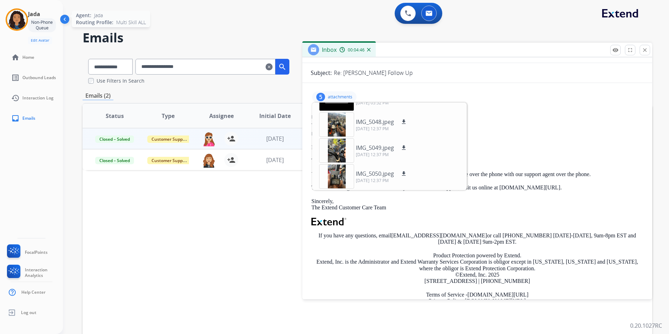
click at [19, 20] on img at bounding box center [17, 20] width 20 height 20
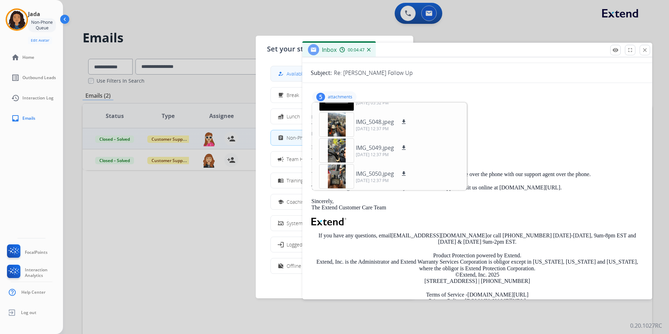
click at [292, 78] on button "how_to_reg Available" at bounding box center [334, 73] width 127 height 15
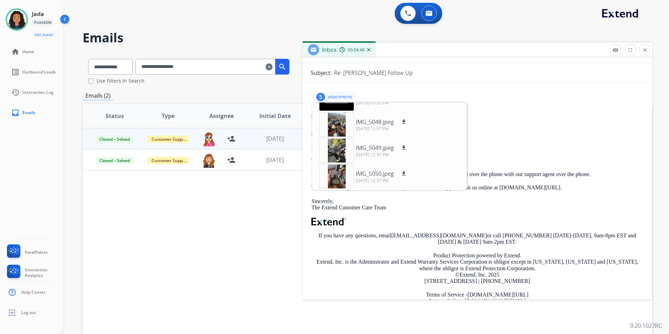
click at [64, 17] on img at bounding box center [65, 20] width 13 height 13
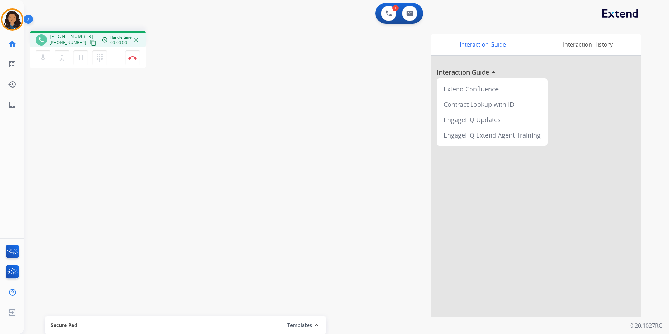
click at [90, 40] on mat-icon "content_copy" at bounding box center [93, 43] width 6 height 6
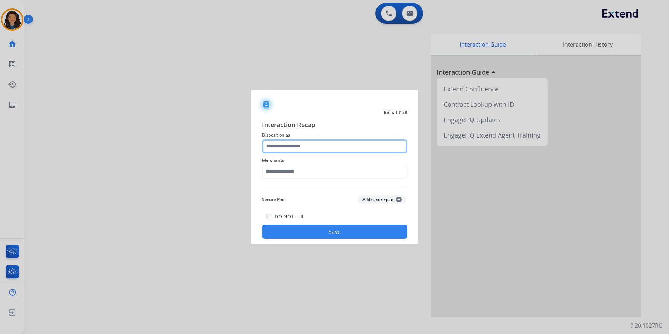
click at [306, 144] on input "text" at bounding box center [334, 146] width 145 height 14
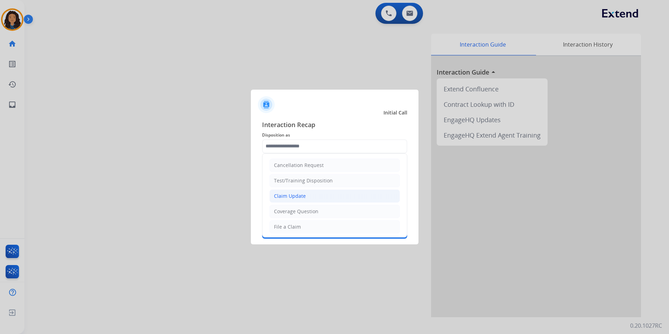
click at [316, 193] on li "Claim Update" at bounding box center [334, 195] width 130 height 13
type input "**********"
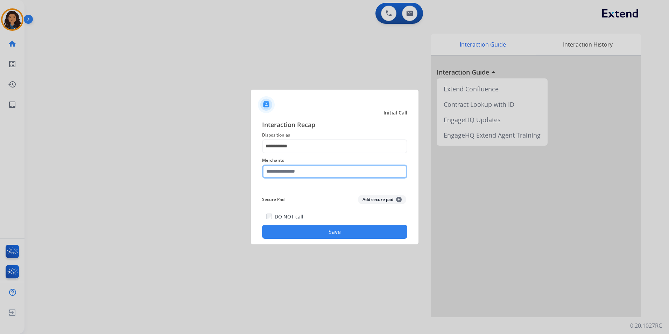
click at [315, 173] on input "text" at bounding box center [334, 171] width 145 height 14
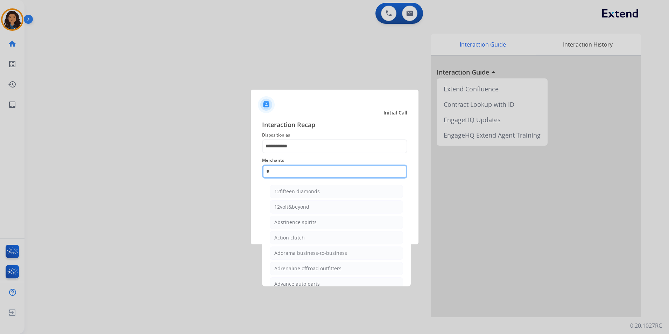
type input "*"
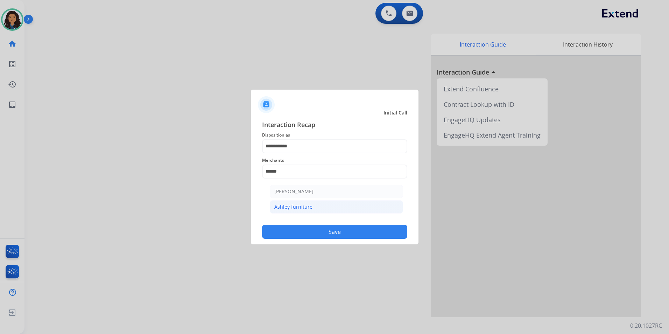
click at [305, 209] on div "Ashley furniture" at bounding box center [293, 206] width 38 height 7
type input "**********"
click at [322, 232] on button "Save" at bounding box center [334, 231] width 145 height 14
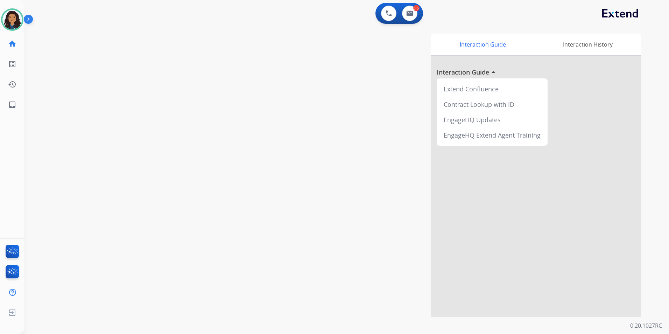
click at [157, 187] on div "swap_horiz Break voice bridge close_fullscreen Connect 3-Way Call merge_type Se…" at bounding box center [337, 171] width 627 height 292
click at [10, 15] on img at bounding box center [12, 20] width 20 height 20
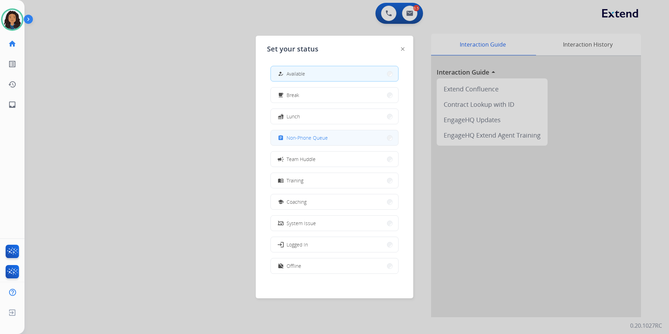
click at [347, 142] on button "assignment Non-Phone Queue" at bounding box center [334, 137] width 127 height 15
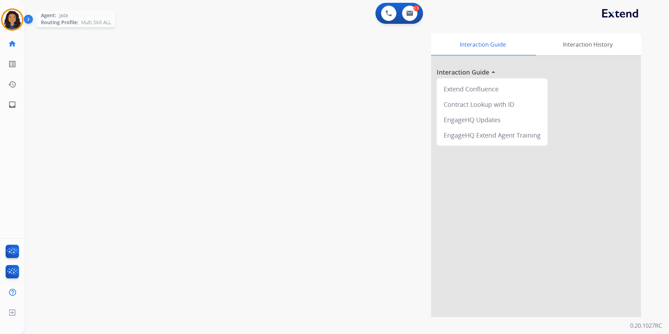
click at [9, 16] on img at bounding box center [12, 20] width 20 height 20
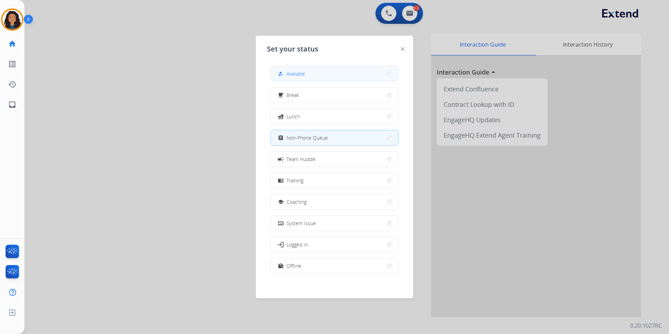
click at [279, 72] on div "how_to_reg" at bounding box center [281, 74] width 10 height 8
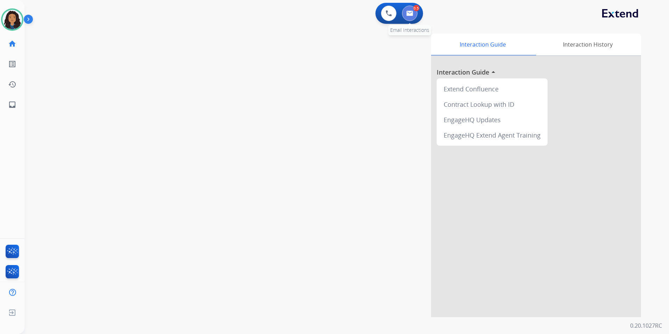
click at [412, 11] on button at bounding box center [409, 13] width 15 height 15
select select "**********"
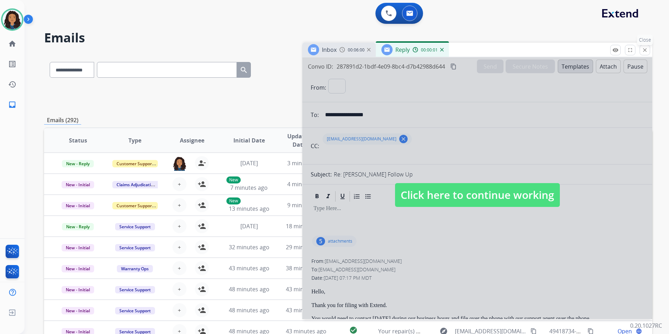
select select "**********"
click at [499, 198] on span "Click here to continue working" at bounding box center [477, 195] width 165 height 24
select select
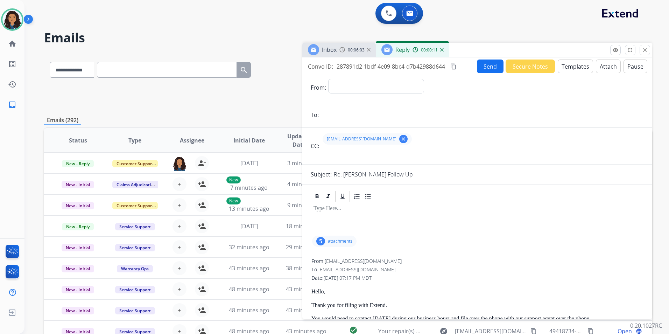
click at [439, 49] on div "00:00:11" at bounding box center [427, 50] width 31 height 6
click at [440, 50] on img at bounding box center [441, 49] width 3 height 3
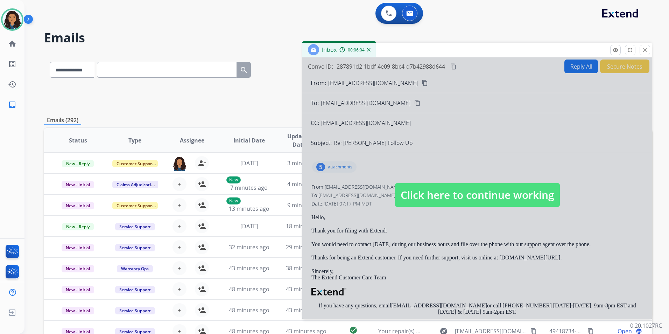
click at [428, 187] on span "Click here to continue working" at bounding box center [477, 195] width 165 height 24
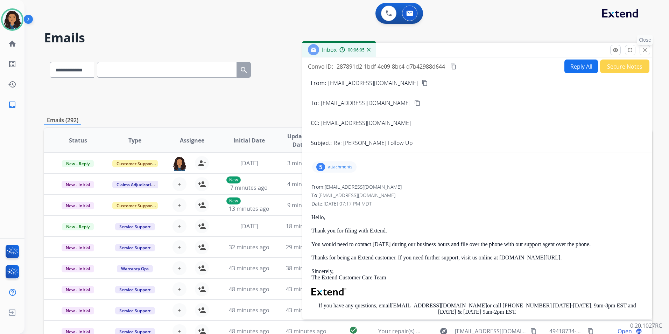
click at [642, 54] on button "close Close" at bounding box center [644, 50] width 10 height 10
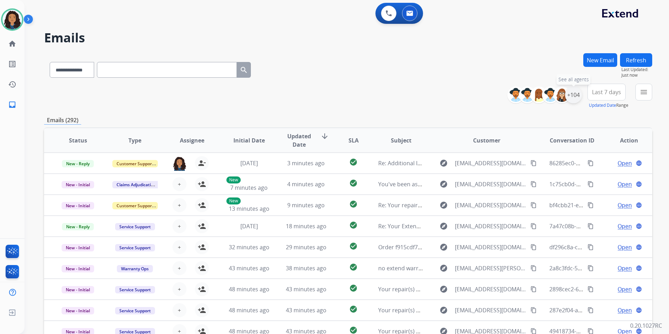
click at [576, 96] on div "+104" at bounding box center [573, 94] width 17 height 17
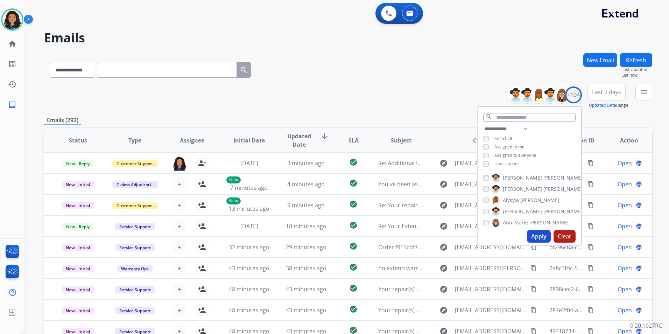
click at [506, 162] on span "Unassigned" at bounding box center [505, 164] width 23 height 6
click at [536, 235] on button "Apply" at bounding box center [539, 236] width 24 height 13
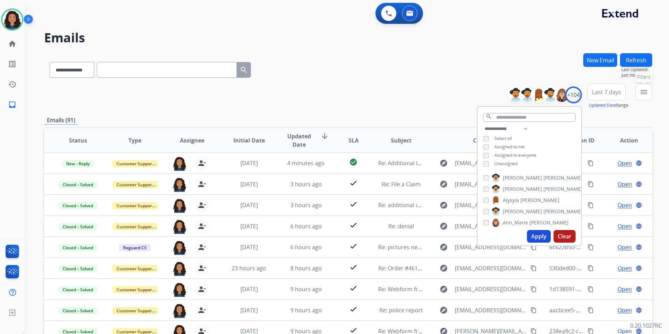
click at [640, 91] on mat-icon "menu" at bounding box center [643, 92] width 8 height 8
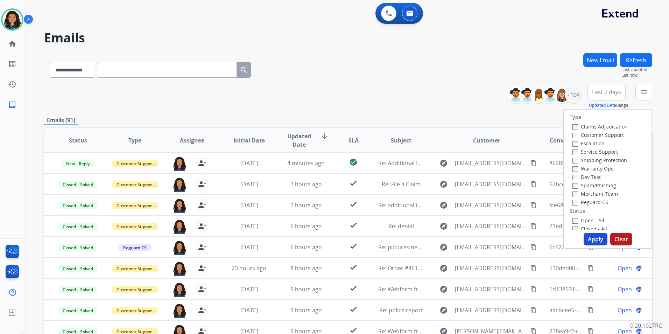
click at [606, 134] on label "Customer Support" at bounding box center [597, 134] width 51 height 7
click at [610, 158] on label "Shipping Protection" at bounding box center [599, 160] width 55 height 7
click at [592, 203] on label "Reguard CS" at bounding box center [590, 202] width 36 height 7
click at [585, 220] on label "Open - All" at bounding box center [588, 220] width 32 height 7
click at [585, 237] on button "Apply" at bounding box center [595, 239] width 24 height 13
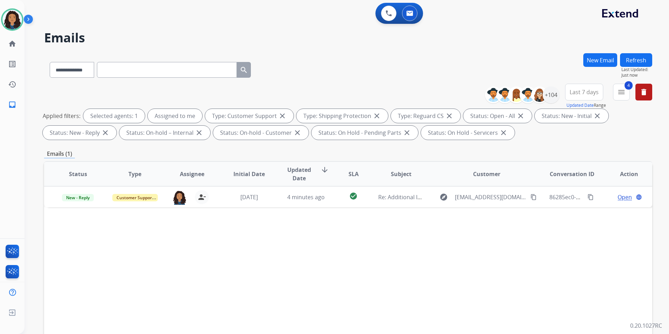
click at [586, 93] on span "Last 7 days" at bounding box center [583, 92] width 29 height 3
drag, startPoint x: 573, startPoint y: 174, endPoint x: 579, endPoint y: 185, distance: 11.9
click at [573, 175] on div "Last 90 days" at bounding box center [581, 177] width 38 height 10
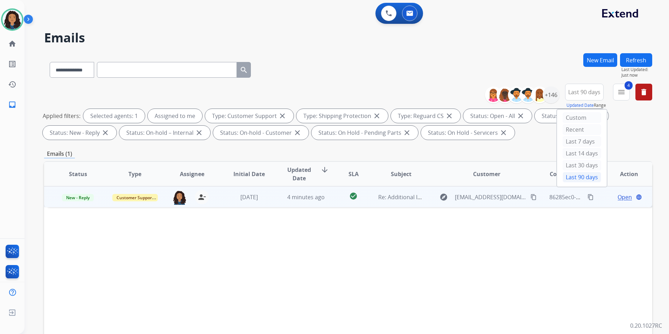
click at [617, 198] on span "Open" at bounding box center [624, 197] width 14 height 8
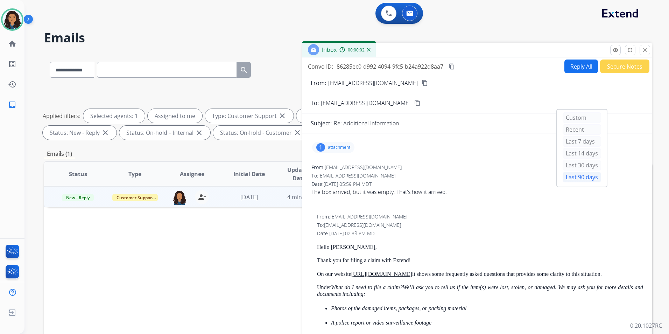
click at [393, 199] on span "The box arrived, but it was empty. That's how it arrived." at bounding box center [476, 195] width 331 height 17
click at [619, 51] on button "remove_red_eye Logs" at bounding box center [615, 50] width 10 height 10
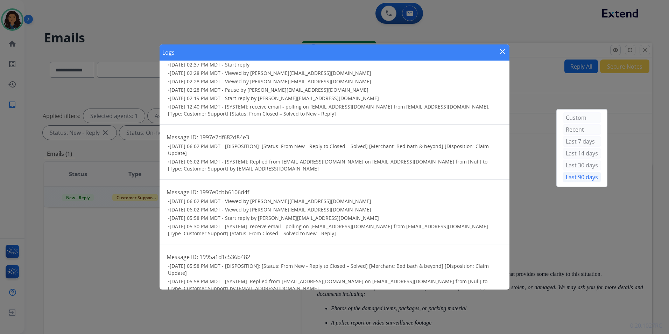
scroll to position [279, 0]
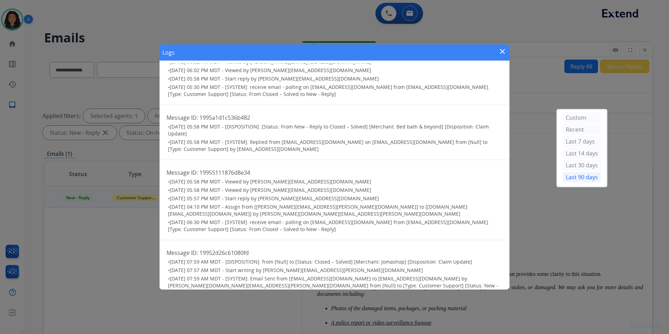
click at [133, 34] on div "Logs close Message ID: 1998351577882734 • [DATE] 06:00 PM MDT - [SYSTEM]: recei…" at bounding box center [334, 167] width 669 height 334
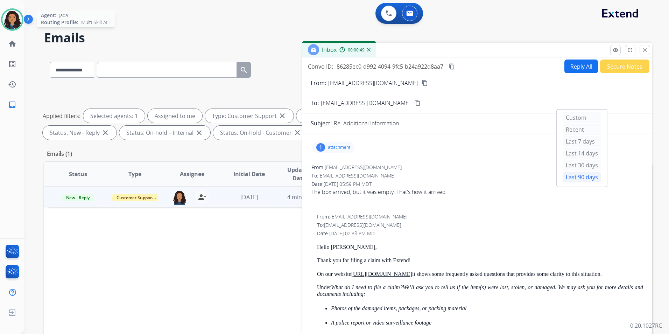
click at [11, 19] on img at bounding box center [12, 20] width 20 height 20
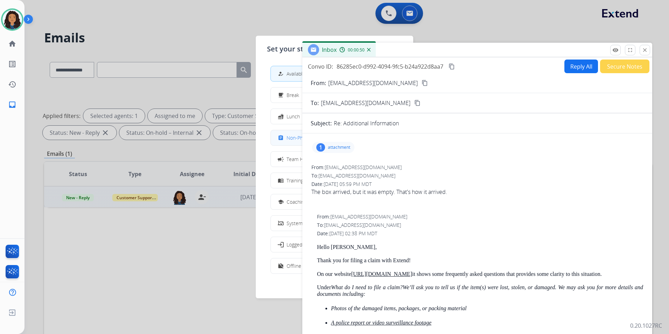
click at [283, 140] on mat-icon "assignment" at bounding box center [281, 138] width 6 height 6
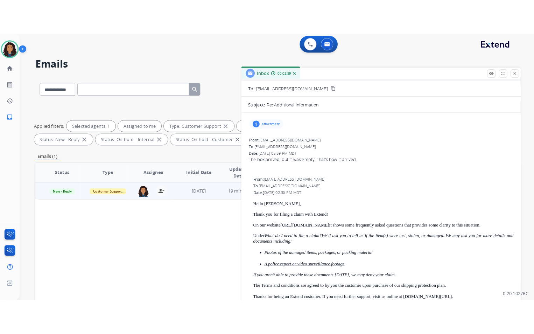
scroll to position [0, 0]
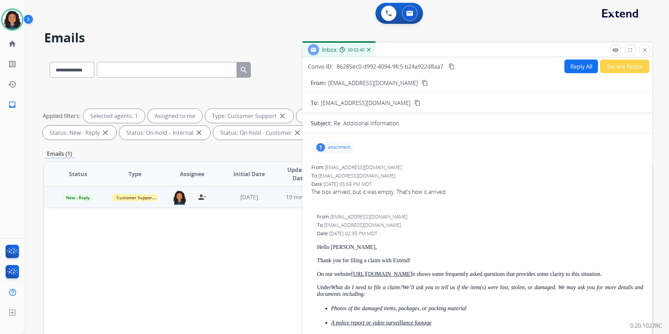
click at [349, 149] on p "attachment" at bounding box center [339, 147] width 22 height 6
click at [347, 167] on div at bounding box center [336, 166] width 35 height 24
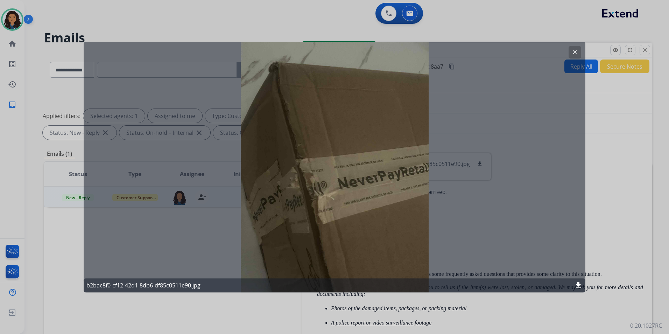
click at [577, 52] on mat-icon "clear" at bounding box center [574, 52] width 6 height 6
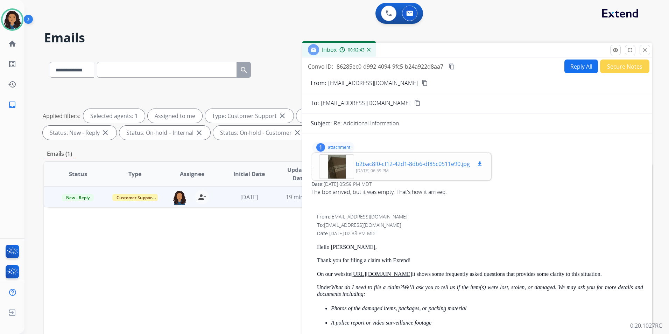
click at [482, 165] on mat-icon "download" at bounding box center [479, 164] width 6 height 6
click at [326, 162] on div at bounding box center [336, 166] width 35 height 24
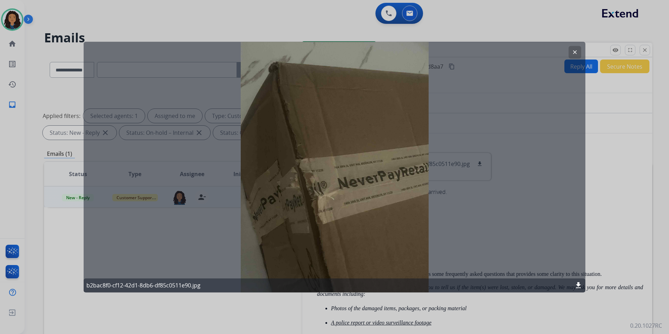
click at [571, 55] on button "clear" at bounding box center [574, 52] width 13 height 13
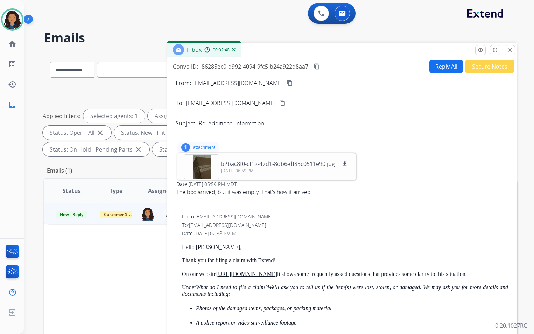
click at [412, 83] on div "From: [EMAIL_ADDRESS][DOMAIN_NAME] content_copy" at bounding box center [342, 83] width 350 height 8
click at [281, 84] on div "From: [EMAIL_ADDRESS][DOMAIN_NAME] content_copy" at bounding box center [342, 83] width 350 height 8
click at [286, 82] on mat-icon "content_copy" at bounding box center [289, 83] width 6 height 6
click at [212, 169] on div at bounding box center [201, 166] width 35 height 24
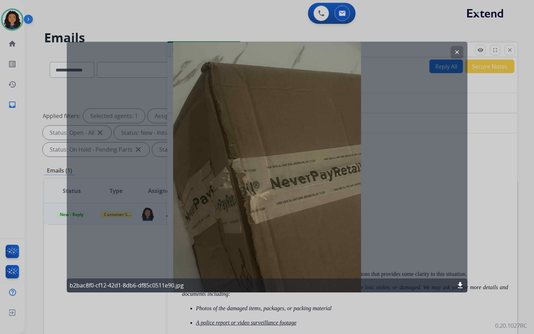
click at [455, 53] on mat-icon "clear" at bounding box center [456, 52] width 6 height 6
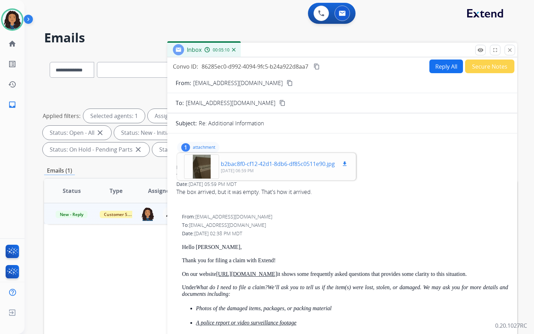
click at [188, 165] on div at bounding box center [201, 166] width 35 height 24
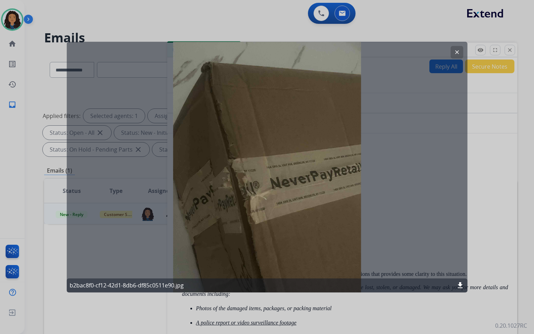
click at [455, 52] on mat-icon "clear" at bounding box center [456, 52] width 6 height 6
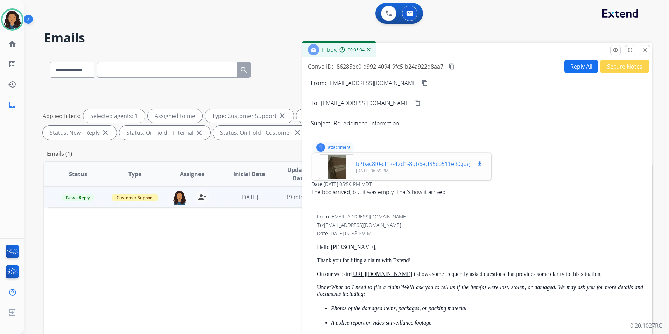
click at [338, 169] on div at bounding box center [336, 166] width 35 height 24
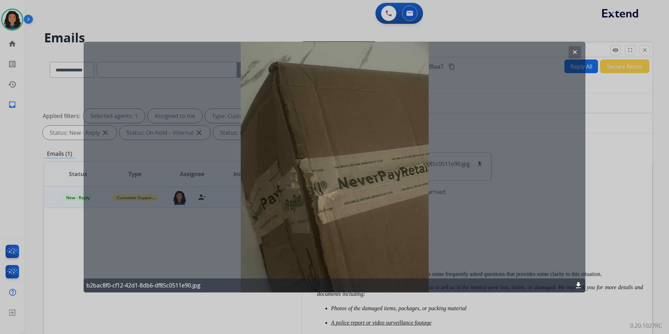
click at [573, 50] on mat-icon "clear" at bounding box center [574, 52] width 6 height 6
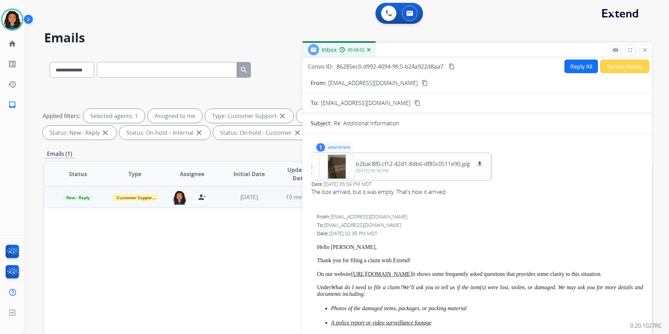
click at [336, 143] on div "1 attachment b2bac8f0-cf12-42d1-8db6-df85c0511e90.jpg download [DATE] 06:59 PM" at bounding box center [333, 147] width 42 height 11
drag, startPoint x: 338, startPoint y: 154, endPoint x: 344, endPoint y: 155, distance: 5.8
click at [338, 153] on div "1 attachment" at bounding box center [477, 147] width 333 height 17
click at [345, 154] on div "1 attachment" at bounding box center [477, 147] width 333 height 17
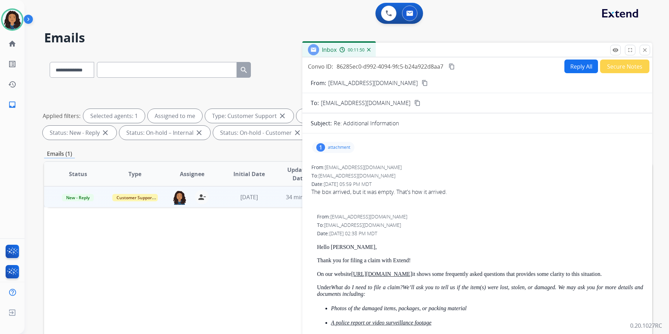
click at [345, 148] on p "attachment" at bounding box center [339, 147] width 22 height 6
click at [479, 163] on mat-icon "download" at bounding box center [479, 164] width 6 height 6
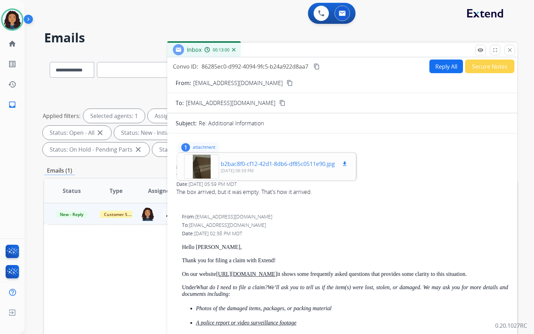
click at [216, 160] on div at bounding box center [201, 166] width 35 height 24
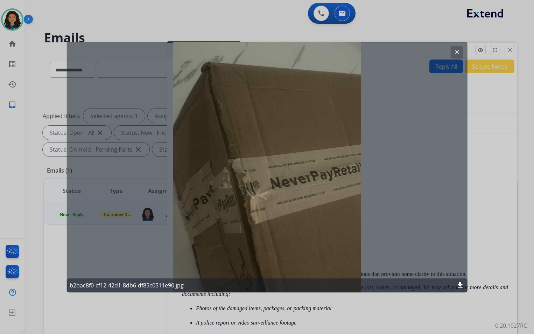
click at [454, 56] on button "clear" at bounding box center [456, 52] width 13 height 13
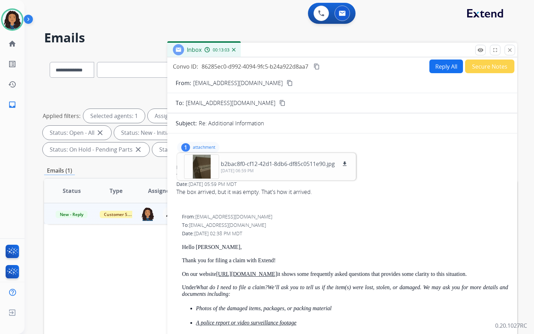
click at [191, 247] on p "Hello [PERSON_NAME]," at bounding box center [345, 247] width 326 height 6
drag, startPoint x: 178, startPoint y: 243, endPoint x: 288, endPoint y: 262, distance: 111.4
drag, startPoint x: 288, startPoint y: 262, endPoint x: 262, endPoint y: 258, distance: 26.2
copy div "Hello [PERSON_NAME], Thank you for filing a claim with Extend!"
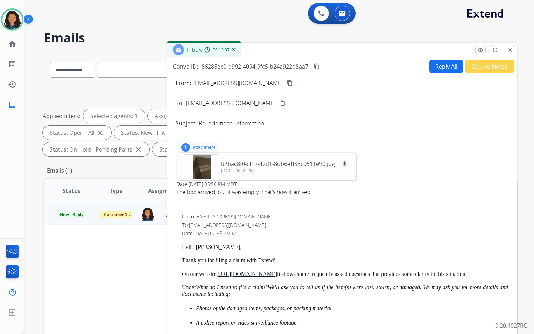
click at [206, 146] on p "attachment" at bounding box center [204, 147] width 22 height 6
click at [435, 61] on button "Reply All" at bounding box center [446, 66] width 34 height 14
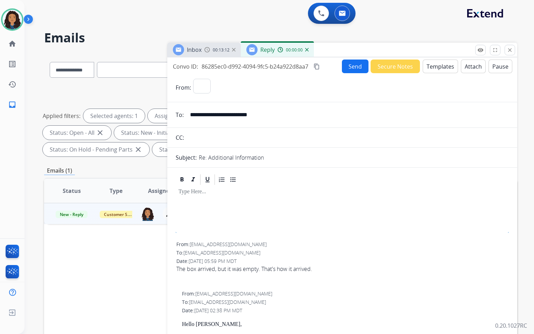
click at [435, 63] on button "Templates" at bounding box center [439, 66] width 35 height 14
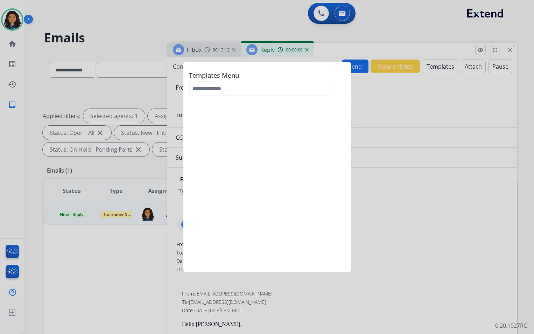
select select "**********"
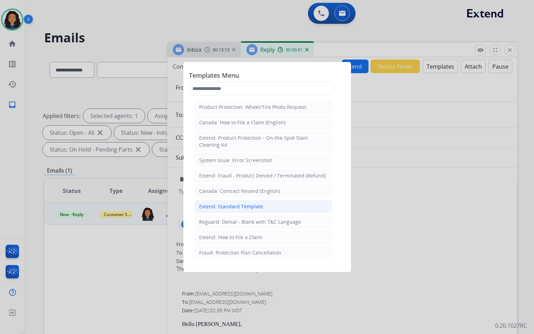
click at [245, 207] on div "Extend: Standard Template" at bounding box center [231, 206] width 64 height 7
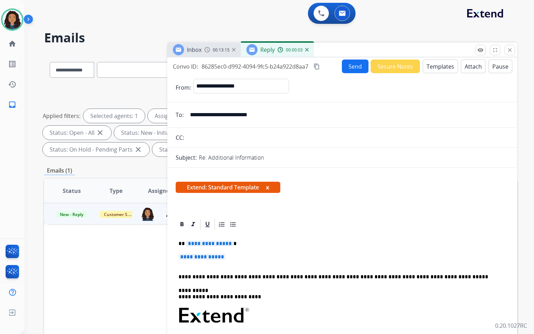
click at [176, 240] on div "**********" at bounding box center [342, 331] width 333 height 202
drag, startPoint x: 178, startPoint y: 241, endPoint x: 234, endPoint y: 257, distance: 57.8
click at [234, 257] on div "**********" at bounding box center [342, 331] width 333 height 202
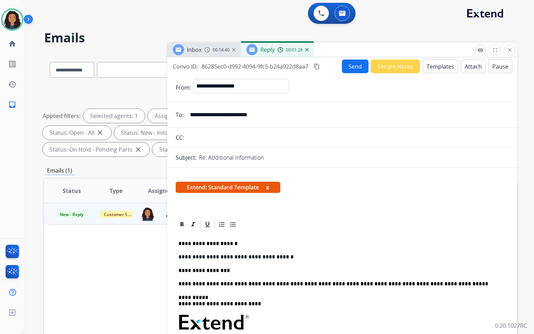
click at [202, 49] on div "Inbox 00:14:40" at bounding box center [203, 50] width 73 height 14
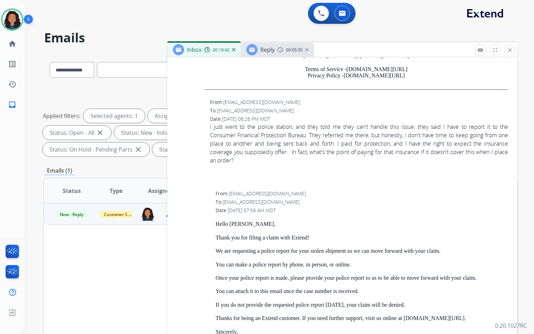
scroll to position [979, 0]
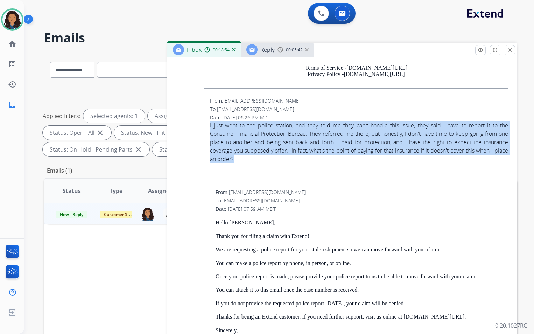
drag, startPoint x: 208, startPoint y: 130, endPoint x: 267, endPoint y: 169, distance: 70.4
click at [267, 169] on div "From: [EMAIL_ADDRESS][DOMAIN_NAME] To: [EMAIL_ADDRESS][DOMAIN_NAME] Date: [DATE…" at bounding box center [342, 142] width 333 height 90
drag, startPoint x: 267, startPoint y: 169, endPoint x: 260, endPoint y: 166, distance: 7.2
copy div "I just went to the police station, and they told me they can't handle this issu…"
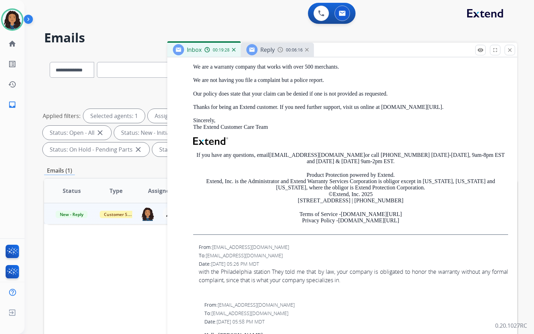
scroll to position [594, 0]
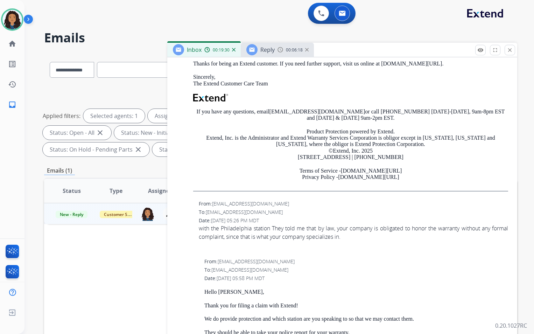
drag, startPoint x: 199, startPoint y: 233, endPoint x: 366, endPoint y: 249, distance: 167.9
click at [366, 249] on span "with the Philadelphia station They told me that by law, your company is obligat…" at bounding box center [353, 236] width 309 height 25
drag, startPoint x: 366, startPoint y: 249, endPoint x: 332, endPoint y: 241, distance: 34.8
copy div "with the Philadelphia station They told me that by law, your company is obligat…"
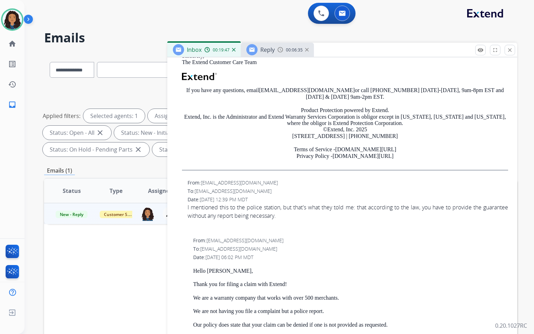
scroll to position [315, 0]
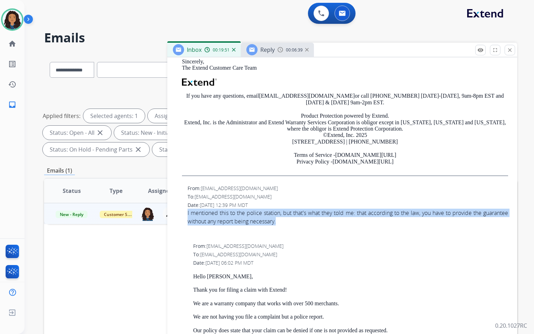
drag, startPoint x: 184, startPoint y: 218, endPoint x: 304, endPoint y: 229, distance: 120.1
click at [304, 229] on div "From: [EMAIL_ADDRESS][DOMAIN_NAME] To: [EMAIL_ADDRESS][DOMAIN_NAME] Date: [DATE…" at bounding box center [342, 212] width 333 height 56
copy div "I mentioned this to the police station, but that's what they told me: that acco…"
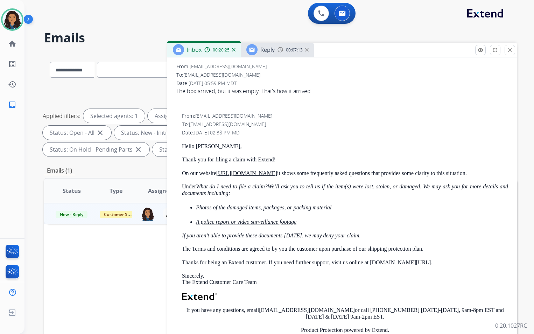
scroll to position [105, 0]
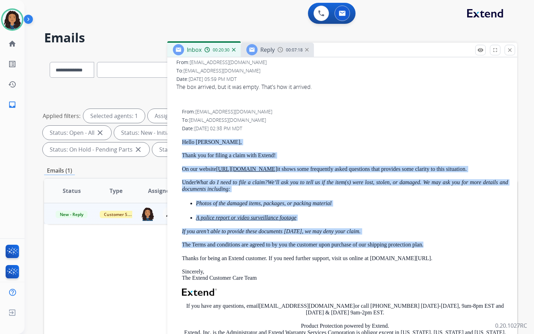
drag, startPoint x: 176, startPoint y: 139, endPoint x: 427, endPoint y: 253, distance: 276.1
click at [427, 253] on div "From: [EMAIL_ADDRESS][DOMAIN_NAME] To: [EMAIL_ADDRESS][DOMAIN_NAME] Date: [DATE…" at bounding box center [342, 249] width 333 height 285
drag, startPoint x: 427, startPoint y: 253, endPoint x: 398, endPoint y: 250, distance: 29.5
copy div "Hello [PERSON_NAME], Thank you for filing a claim with Extend! On our website […"
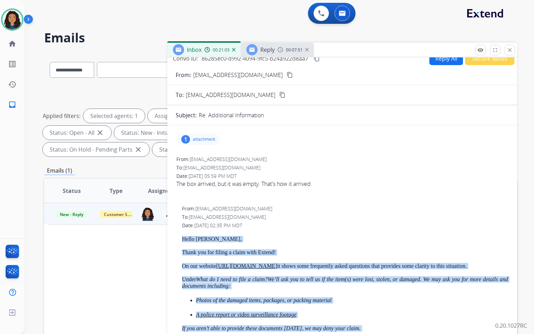
scroll to position [0, 0]
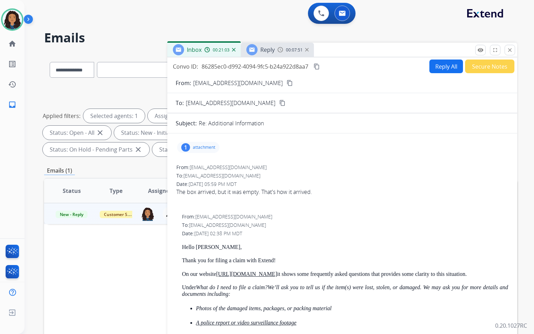
click at [384, 185] on div "Date: [DATE] 05:59 PM MDT" at bounding box center [341, 183] width 331 height 7
drag, startPoint x: 173, startPoint y: 190, endPoint x: 313, endPoint y: 195, distance: 139.6
drag, startPoint x: 313, startPoint y: 195, endPoint x: 305, endPoint y: 193, distance: 8.8
copy div "The box arrived, but it was empty. That's how it arrived"
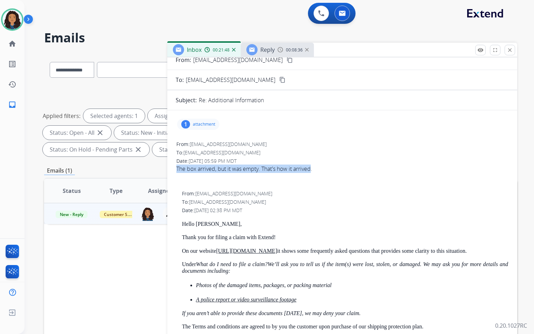
scroll to position [35, 0]
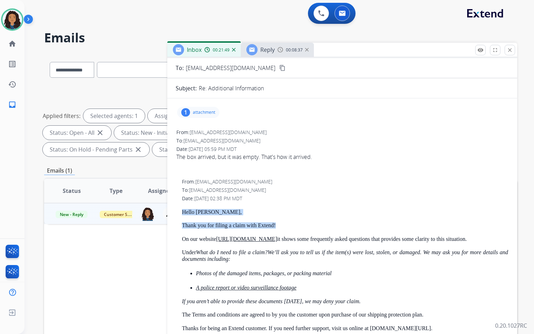
drag, startPoint x: 178, startPoint y: 211, endPoint x: 276, endPoint y: 222, distance: 98.5
click at [276, 222] on div "From: [EMAIL_ADDRESS][DOMAIN_NAME] To: [EMAIL_ADDRESS][DOMAIN_NAME] Date: [DATE…" at bounding box center [342, 319] width 333 height 285
drag, startPoint x: 276, startPoint y: 222, endPoint x: 270, endPoint y: 224, distance: 6.0
copy div "Hello [PERSON_NAME], Thank you for filing a claim with Extend!"
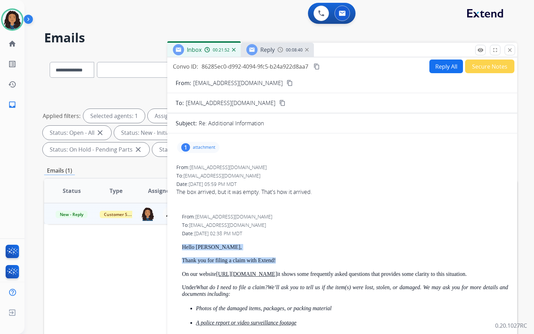
click at [279, 46] on div "Reply 00:08:40" at bounding box center [277, 50] width 73 height 14
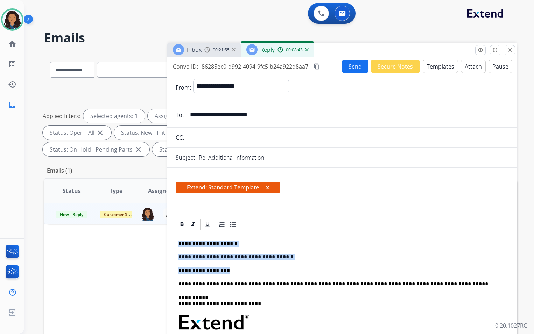
drag, startPoint x: 176, startPoint y: 242, endPoint x: 253, endPoint y: 265, distance: 80.2
click at [253, 265] on div "**********" at bounding box center [342, 334] width 333 height 209
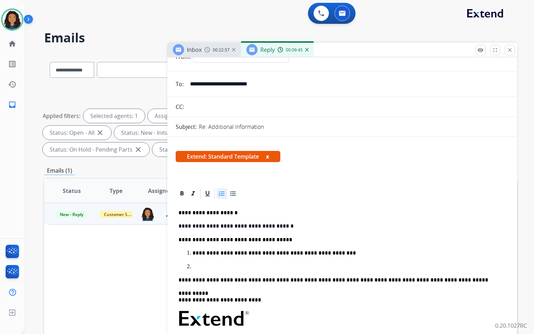
scroll to position [35, 0]
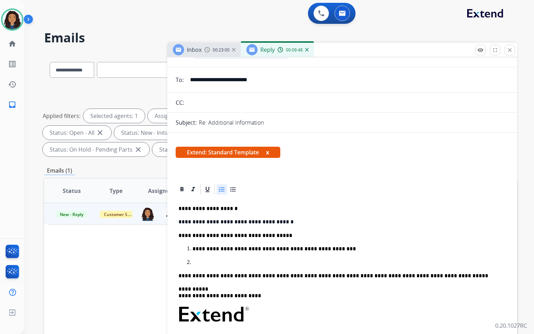
click at [193, 48] on span "Inbox" at bounding box center [194, 50] width 15 height 8
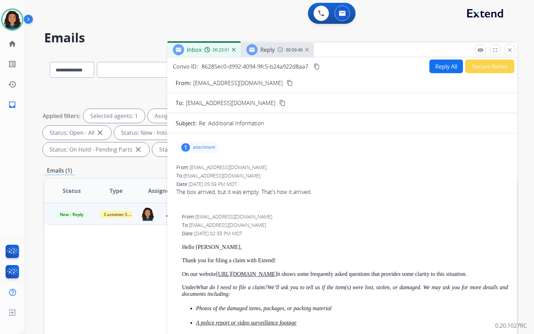
click at [197, 141] on div "1 attachment" at bounding box center [342, 147] width 333 height 17
click at [201, 142] on div "1 attachment" at bounding box center [198, 147] width 42 height 11
click at [199, 168] on div at bounding box center [201, 166] width 35 height 24
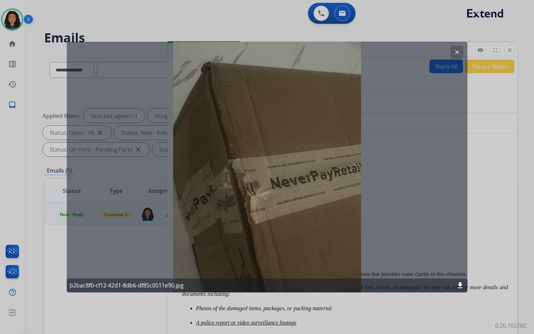
click at [458, 53] on mat-icon "clear" at bounding box center [456, 52] width 6 height 6
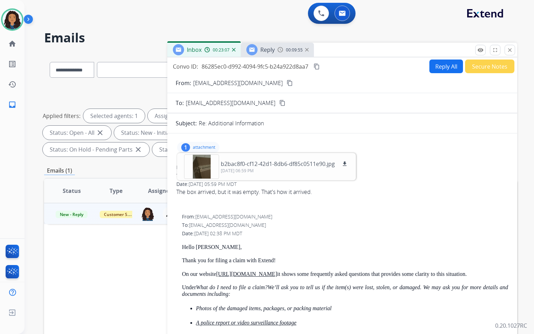
click at [266, 51] on span "Reply" at bounding box center [267, 50] width 14 height 8
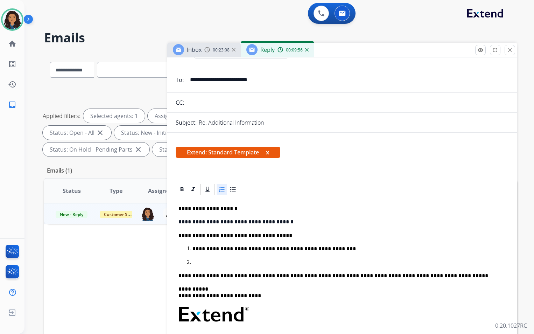
click at [244, 262] on p at bounding box center [348, 262] width 313 height 6
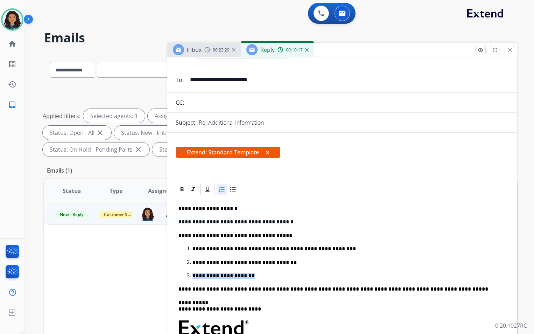
drag, startPoint x: 262, startPoint y: 274, endPoint x: 205, endPoint y: 269, distance: 57.2
click at [205, 269] on ol "**********" at bounding box center [341, 261] width 327 height 33
drag, startPoint x: 175, startPoint y: 208, endPoint x: 228, endPoint y: 228, distance: 57.2
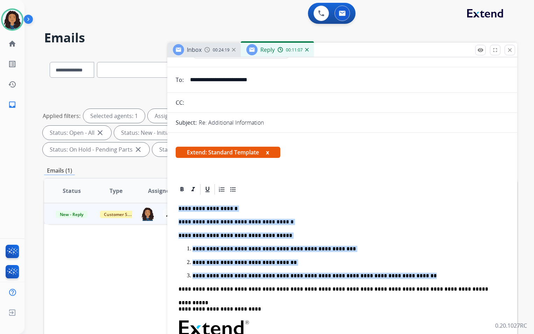
drag, startPoint x: 176, startPoint y: 209, endPoint x: 383, endPoint y: 274, distance: 216.9
click at [383, 274] on div "**********" at bounding box center [342, 320] width 333 height 250
copy div "**********"
click at [405, 274] on p "**********" at bounding box center [346, 275] width 308 height 6
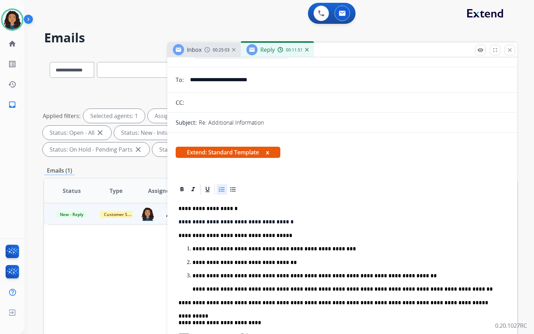
drag, startPoint x: 328, startPoint y: 288, endPoint x: 344, endPoint y: 291, distance: 16.7
click at [328, 288] on p "**********" at bounding box center [346, 289] width 308 height 6
click at [448, 291] on p "**********" at bounding box center [346, 289] width 308 height 6
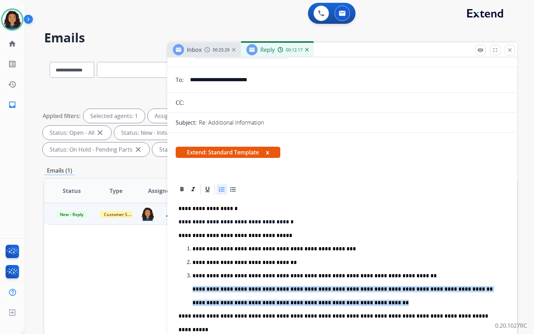
drag, startPoint x: 191, startPoint y: 288, endPoint x: 375, endPoint y: 299, distance: 184.3
click at [375, 299] on ol "**********" at bounding box center [341, 275] width 327 height 60
click at [220, 190] on icon at bounding box center [221, 189] width 7 height 7
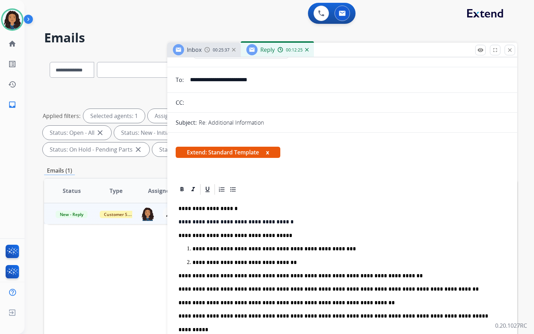
drag, startPoint x: 179, startPoint y: 272, endPoint x: 183, endPoint y: 272, distance: 4.3
click at [179, 272] on div "**********" at bounding box center [342, 333] width 333 height 277
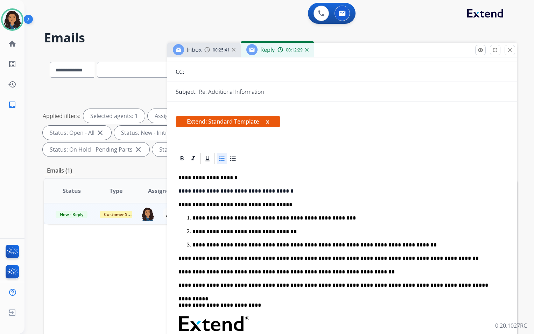
scroll to position [70, 0]
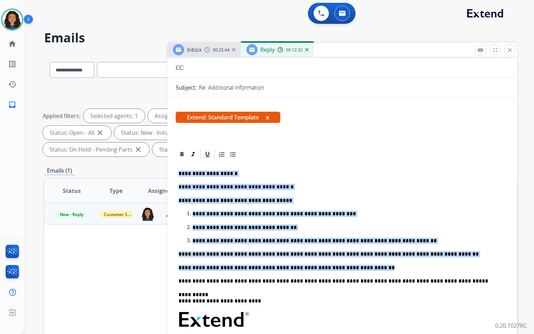
drag, startPoint x: 176, startPoint y: 171, endPoint x: 346, endPoint y: 267, distance: 194.8
click at [350, 267] on div "**********" at bounding box center [342, 299] width 333 height 277
copy div "**********"
click at [301, 162] on div "**********" at bounding box center [342, 299] width 333 height 277
click at [276, 166] on div "**********" at bounding box center [342, 299] width 333 height 277
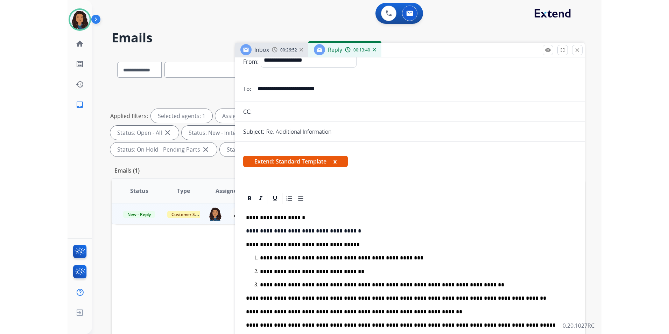
scroll to position [0, 0]
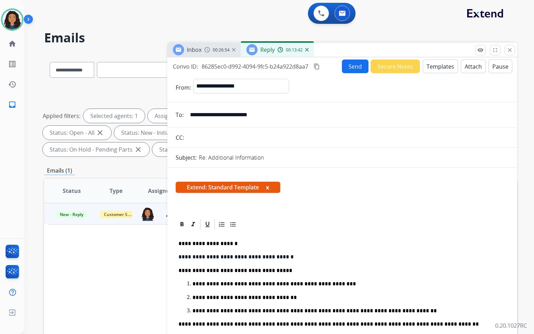
click at [316, 66] on mat-icon "content_copy" at bounding box center [316, 66] width 6 height 6
click at [353, 70] on button "Send" at bounding box center [355, 66] width 27 height 14
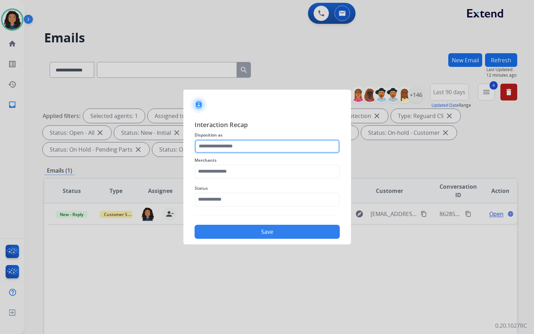
click at [266, 145] on input "text" at bounding box center [266, 146] width 145 height 14
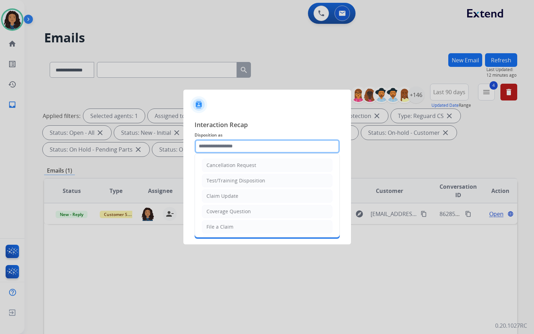
type input "**********"
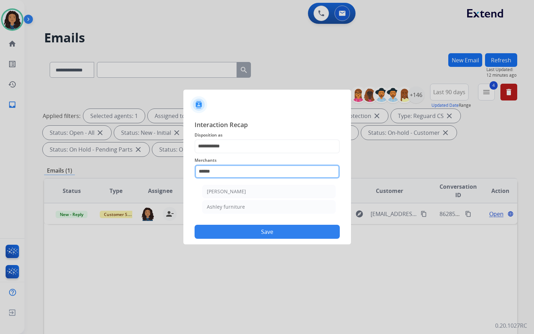
drag, startPoint x: 223, startPoint y: 173, endPoint x: 174, endPoint y: 171, distance: 49.4
click at [0, 171] on app-contact-recap-modal "**********" at bounding box center [0, 167] width 0 height 334
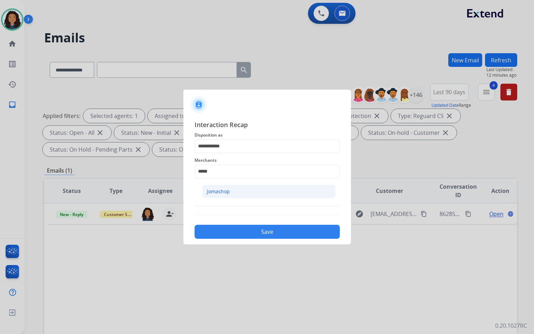
click at [233, 191] on li "Jomashop" at bounding box center [268, 191] width 133 height 13
type input "********"
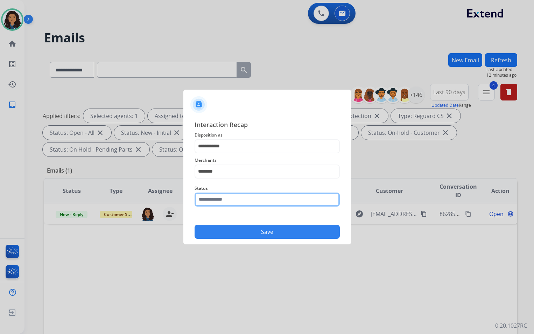
click at [226, 197] on input "text" at bounding box center [266, 199] width 145 height 14
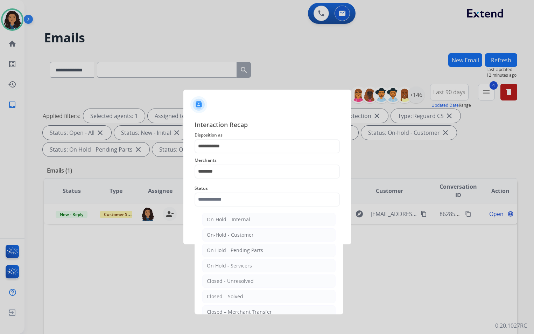
click at [239, 287] on ul "On-Hold – Internal On-Hold - Customer On Hold - Pending Parts On Hold - Service…" at bounding box center [268, 282] width 137 height 147
click at [234, 293] on div "Closed – Solved" at bounding box center [225, 296] width 36 height 7
type input "**********"
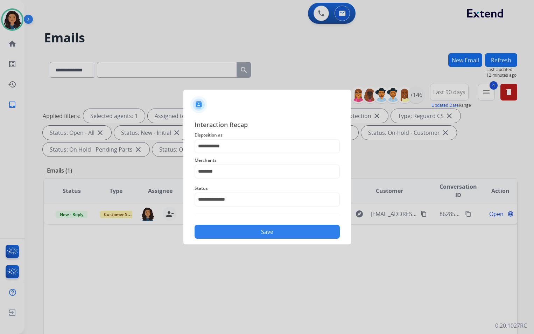
click at [226, 236] on button "Save" at bounding box center [266, 231] width 145 height 14
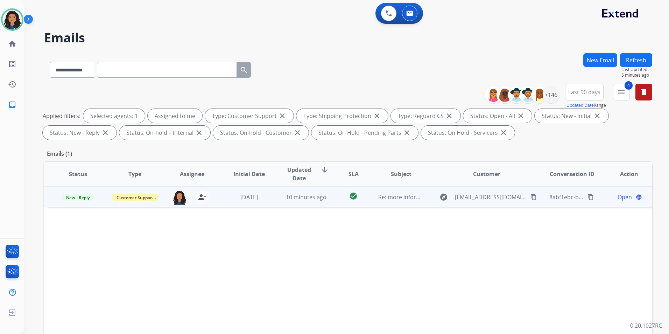
click at [617, 198] on span "Open" at bounding box center [624, 197] width 14 height 8
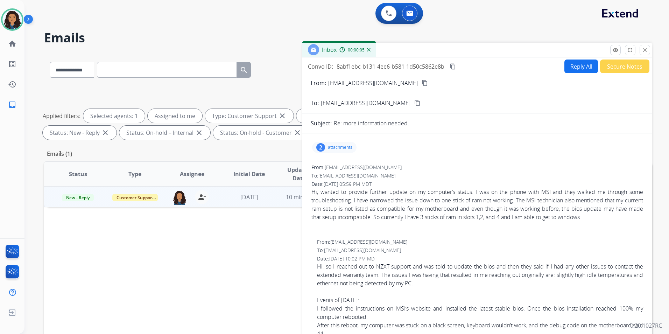
click at [420, 84] on button "content_copy" at bounding box center [424, 83] width 8 height 8
click at [614, 52] on mat-icon "remove_red_eye" at bounding box center [615, 50] width 6 height 6
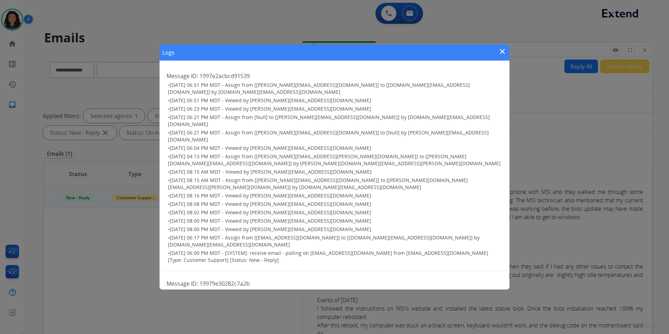
click at [501, 55] on mat-icon "close" at bounding box center [502, 51] width 8 height 8
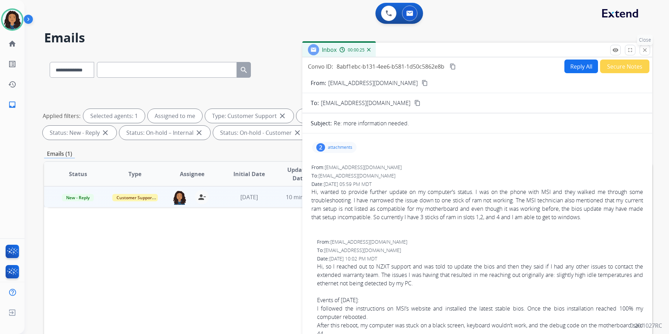
click at [645, 48] on mat-icon "close" at bounding box center [644, 50] width 6 height 6
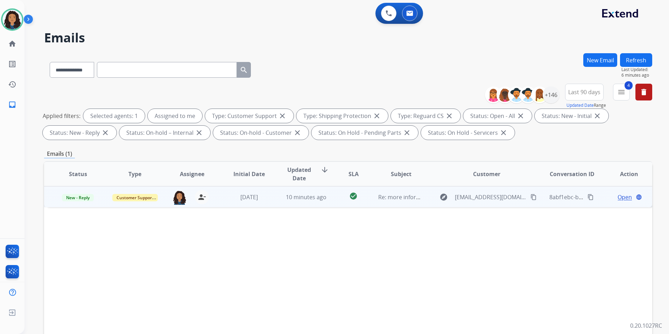
click at [622, 199] on span "Open" at bounding box center [624, 197] width 14 height 8
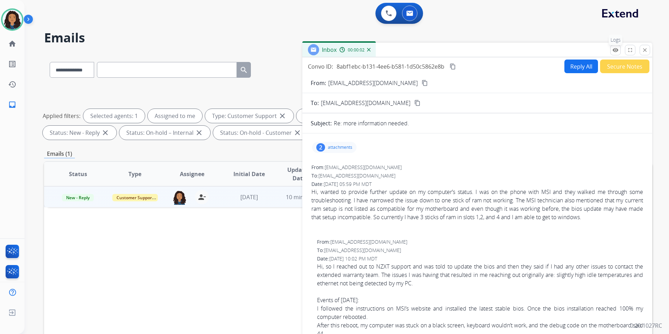
click at [615, 52] on mat-icon "remove_red_eye" at bounding box center [615, 50] width 6 height 6
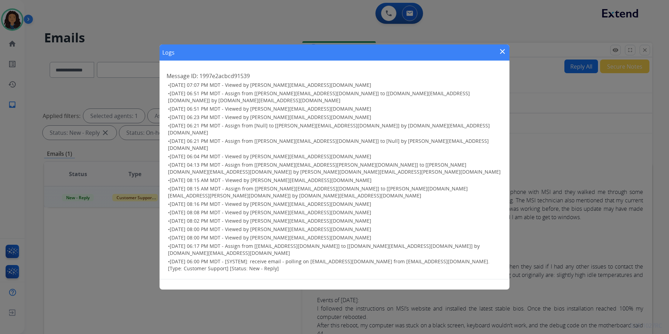
click at [502, 51] on mat-icon "close" at bounding box center [502, 51] width 8 height 8
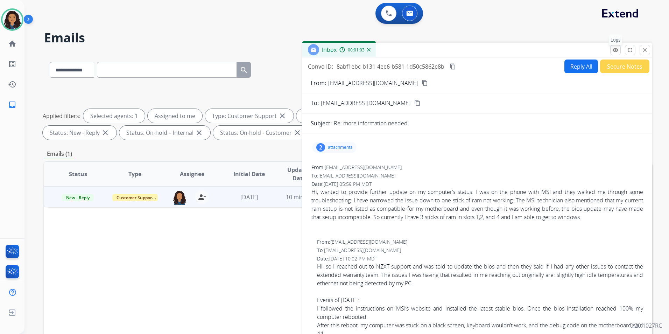
click at [619, 52] on button "remove_red_eye Logs" at bounding box center [615, 50] width 10 height 10
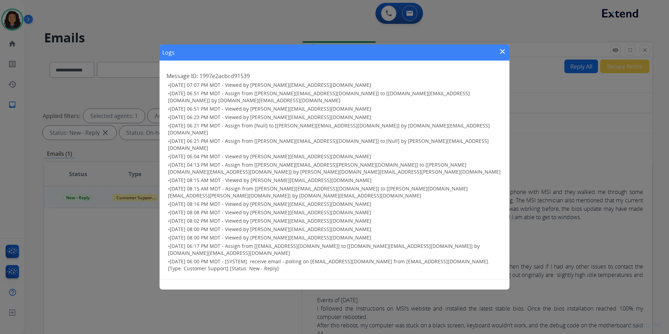
click at [501, 49] on mat-icon "close" at bounding box center [502, 51] width 8 height 8
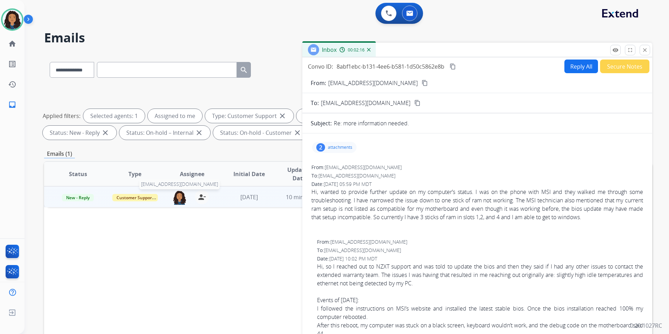
click at [174, 198] on img at bounding box center [179, 197] width 14 height 15
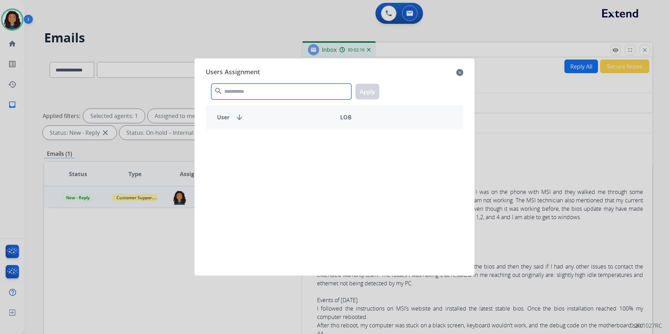
click at [259, 91] on input "text" at bounding box center [281, 92] width 140 height 16
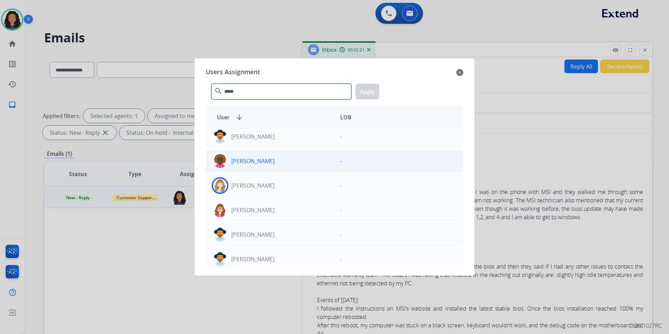
scroll to position [34, 0]
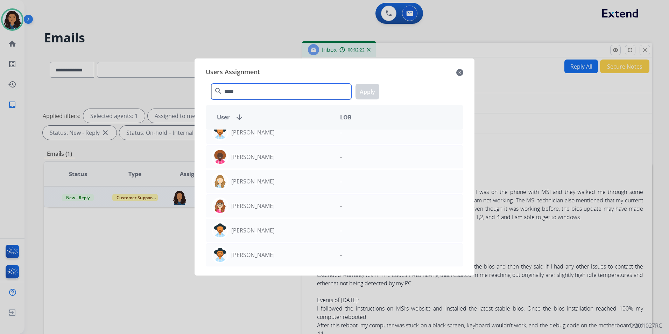
type input "*****"
click at [462, 72] on mat-icon "close" at bounding box center [459, 72] width 7 height 8
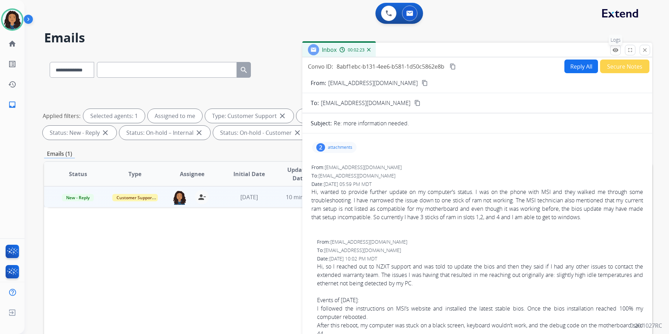
click at [617, 50] on mat-icon "remove_red_eye" at bounding box center [615, 50] width 6 height 6
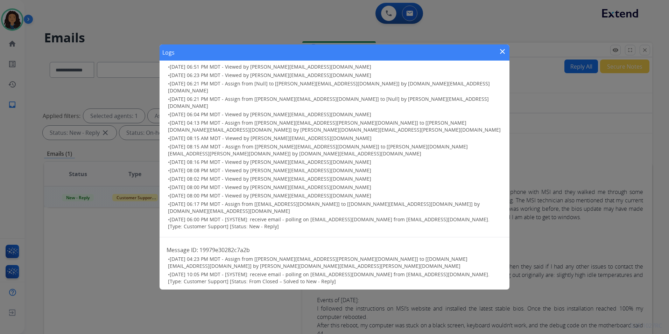
scroll to position [59, 0]
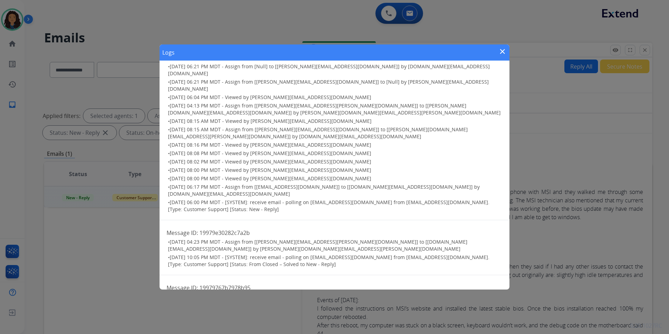
click at [502, 50] on mat-icon "close" at bounding box center [502, 51] width 8 height 8
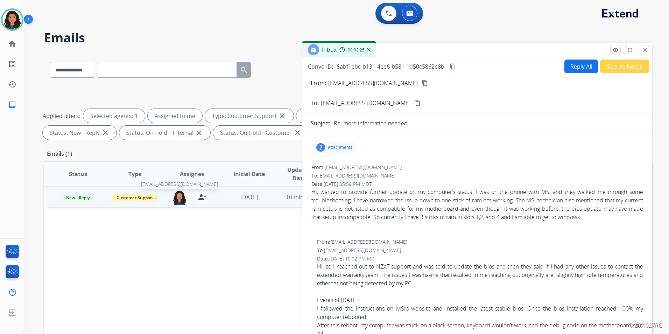
click at [183, 196] on img at bounding box center [179, 197] width 14 height 15
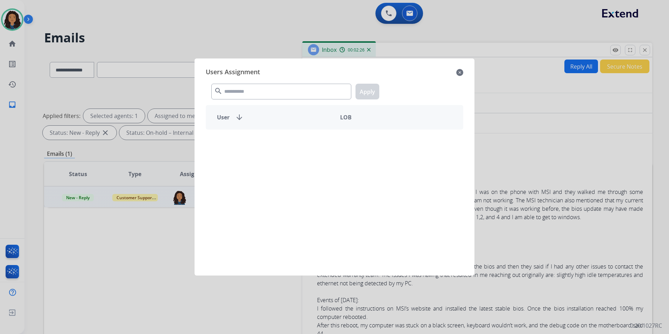
drag, startPoint x: 281, startPoint y: 76, endPoint x: 274, endPoint y: 85, distance: 12.0
click at [281, 77] on div "Users Assignment close" at bounding box center [334, 72] width 257 height 11
click at [271, 88] on input "text" at bounding box center [281, 92] width 140 height 16
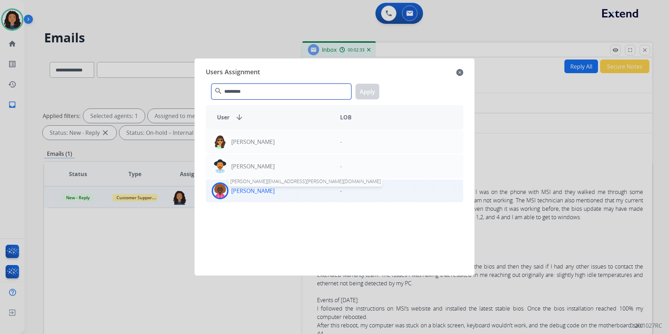
type input "*********"
click at [267, 194] on p "[PERSON_NAME]" at bounding box center [252, 190] width 43 height 8
click at [377, 85] on button "Apply" at bounding box center [367, 92] width 24 height 16
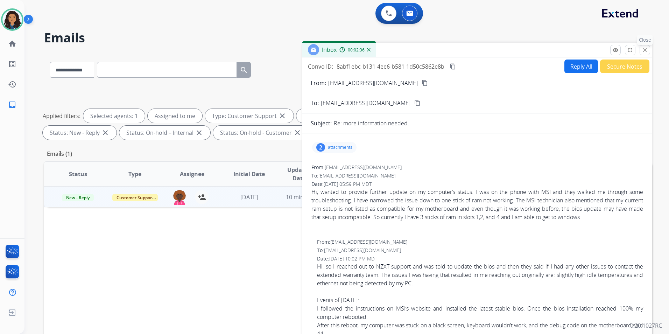
click at [647, 50] on mat-icon "close" at bounding box center [644, 50] width 6 height 6
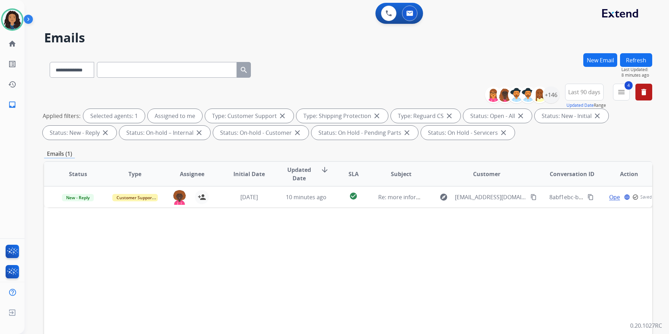
click at [629, 56] on button "Refresh" at bounding box center [636, 60] width 32 height 14
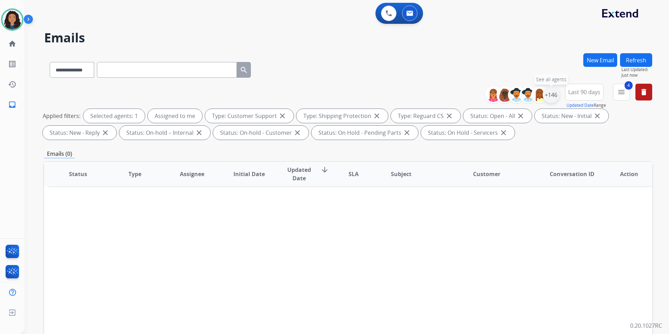
click at [551, 98] on div "+146" at bounding box center [550, 94] width 17 height 17
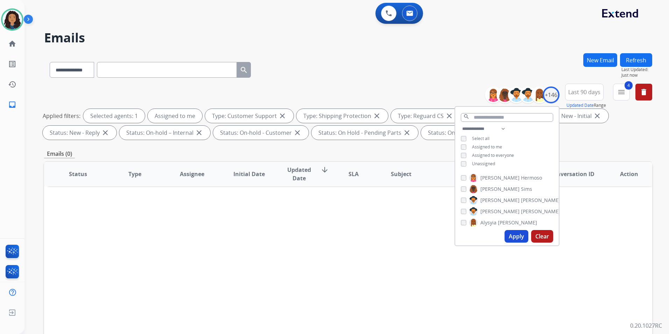
click at [479, 163] on span "Unassigned" at bounding box center [483, 164] width 23 height 6
click at [490, 144] on span "Assigned to me" at bounding box center [487, 147] width 30 height 6
click at [513, 236] on button "Apply" at bounding box center [516, 236] width 24 height 13
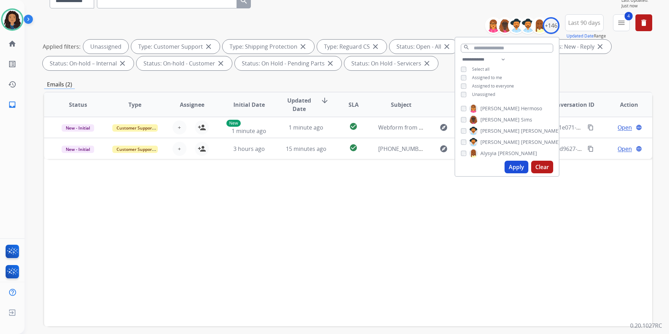
scroll to position [70, 0]
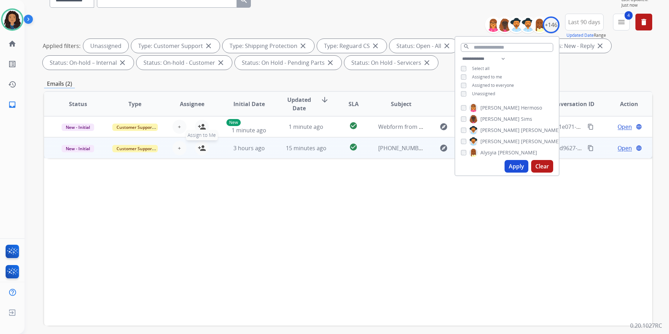
click at [203, 148] on mat-icon "person_add" at bounding box center [202, 148] width 8 height 8
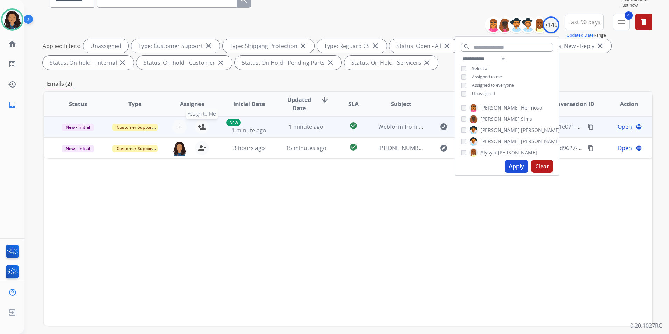
click at [202, 121] on button "person_add Assign to Me" at bounding box center [202, 127] width 14 height 14
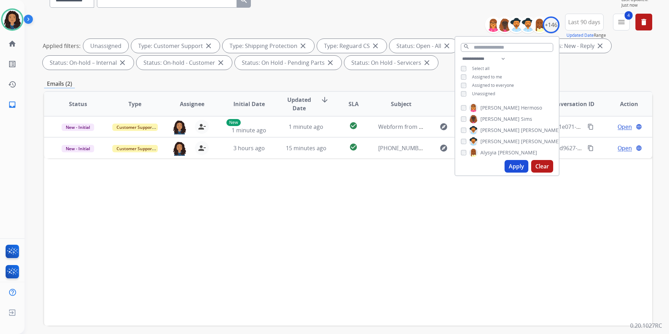
click at [598, 64] on div "Applied filters: Unassigned Type: Customer Support close Type: Shipping Protect…" at bounding box center [347, 54] width 608 height 31
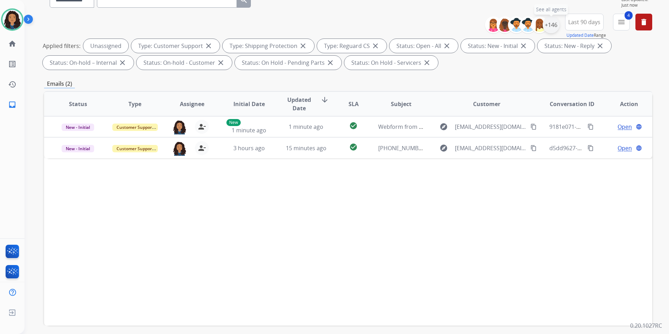
click at [552, 26] on div "+146" at bounding box center [550, 24] width 17 height 17
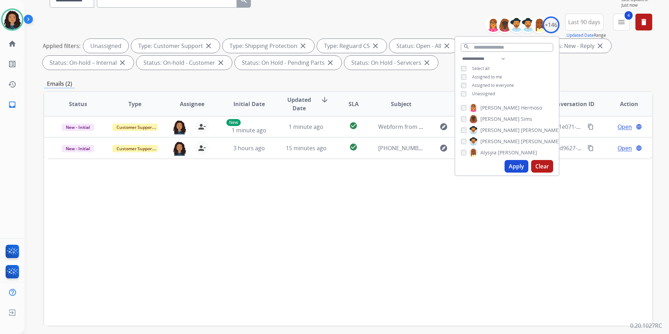
click at [490, 75] on span "Assigned to me" at bounding box center [487, 77] width 30 height 6
click at [484, 96] on div "**********" at bounding box center [507, 77] width 104 height 45
click at [484, 92] on span "Unassigned" at bounding box center [483, 94] width 23 height 6
click at [508, 162] on button "Apply" at bounding box center [516, 166] width 24 height 13
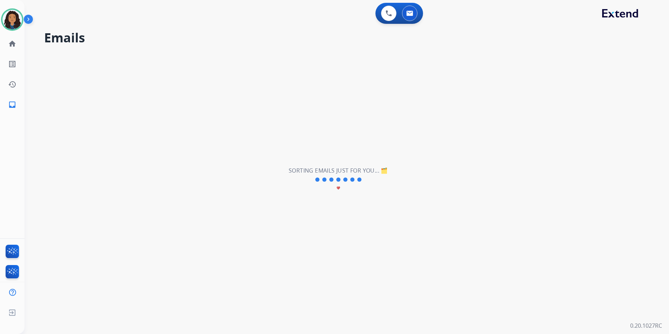
scroll to position [0, 0]
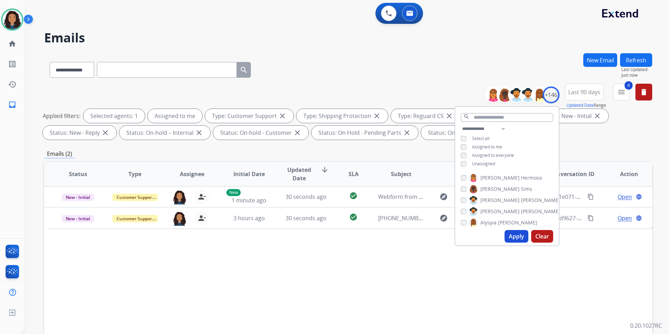
click at [370, 55] on div "**********" at bounding box center [348, 68] width 608 height 30
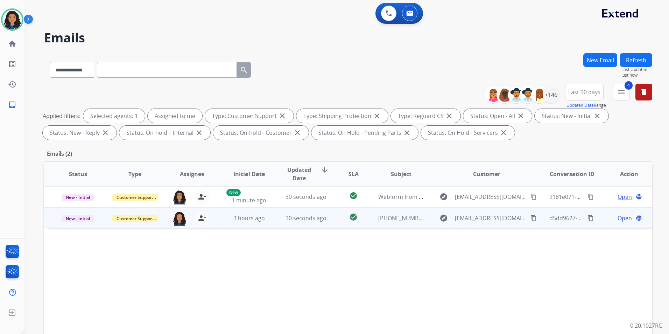
click at [617, 217] on span "Open" at bounding box center [624, 218] width 14 height 8
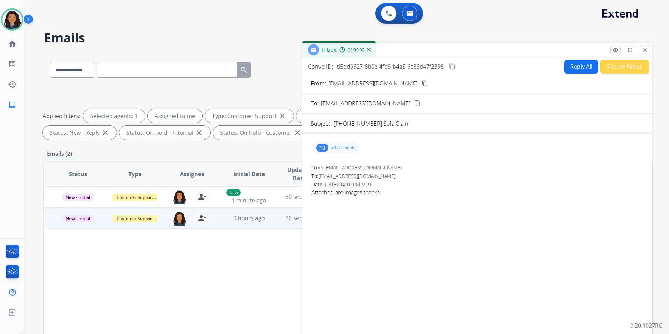
click at [351, 146] on p "attachments" at bounding box center [343, 148] width 24 height 6
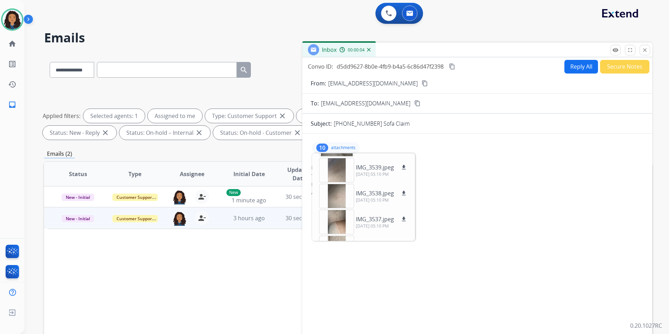
scroll to position [35, 0]
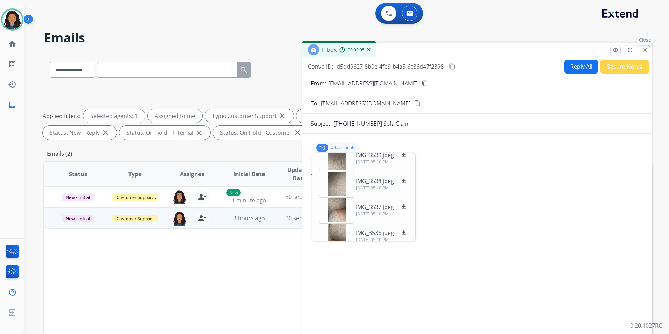
click at [640, 52] on button "close Close" at bounding box center [644, 50] width 10 height 10
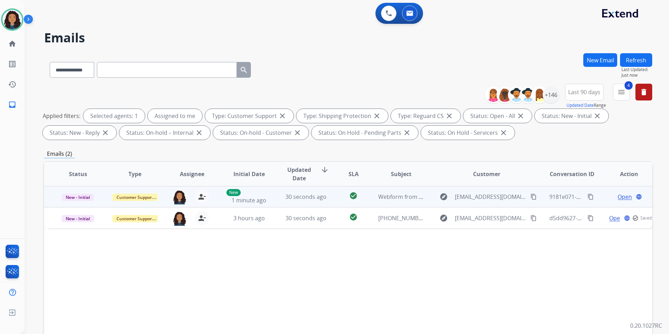
click at [617, 198] on span "Open" at bounding box center [624, 196] width 14 height 8
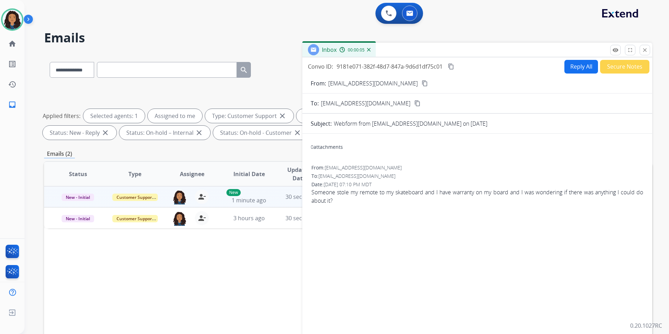
click at [572, 67] on button "Reply All" at bounding box center [581, 67] width 34 height 14
select select "**********"
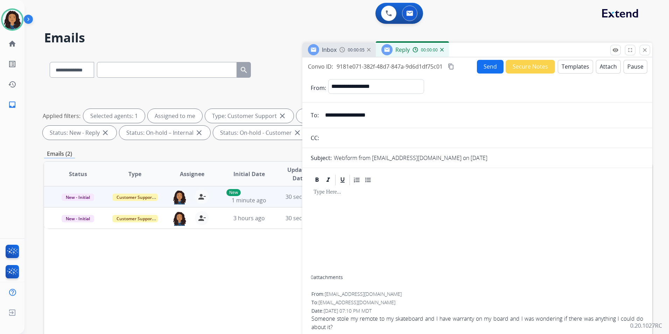
click at [572, 67] on button "Templates" at bounding box center [574, 67] width 35 height 14
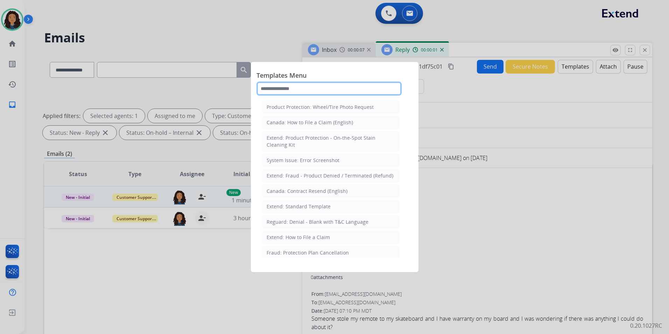
click at [322, 92] on input "text" at bounding box center [328, 88] width 145 height 14
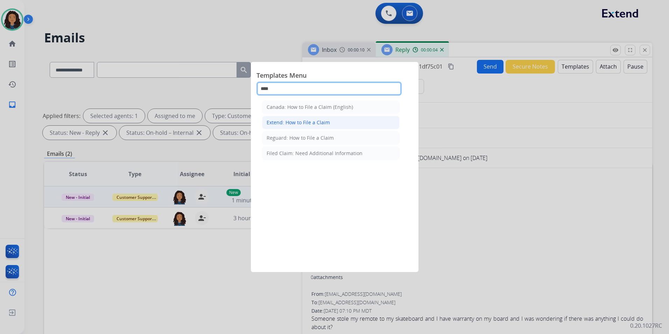
type input "****"
click at [319, 124] on div "Extend: How to File a Claim" at bounding box center [297, 122] width 63 height 7
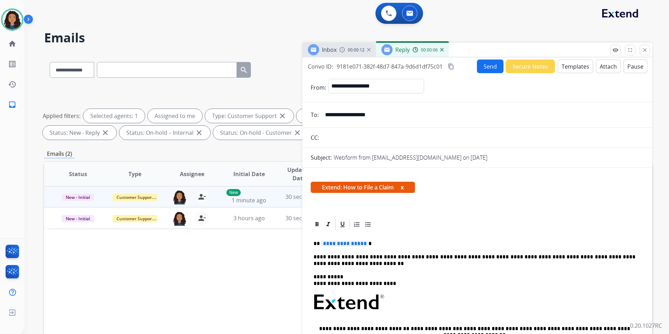
click at [341, 54] on div "Inbox 00:00:12" at bounding box center [338, 50] width 73 height 14
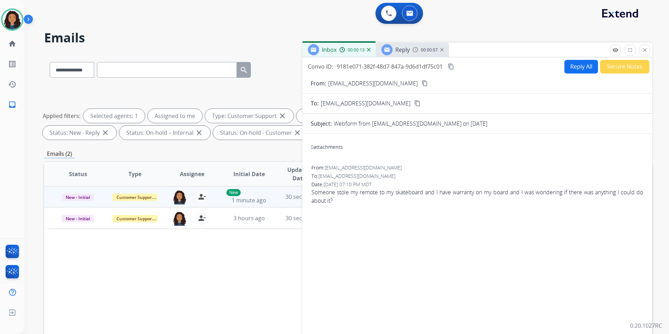
click at [421, 83] on mat-icon "content_copy" at bounding box center [424, 83] width 6 height 6
click at [390, 51] on img at bounding box center [387, 50] width 6 height 6
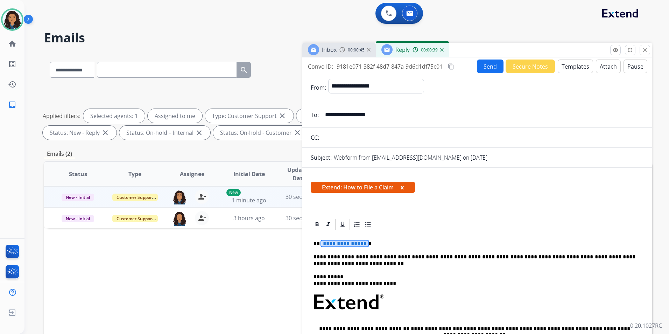
click at [341, 243] on span "**********" at bounding box center [344, 243] width 47 height 6
click at [565, 65] on button "Templates" at bounding box center [574, 66] width 35 height 14
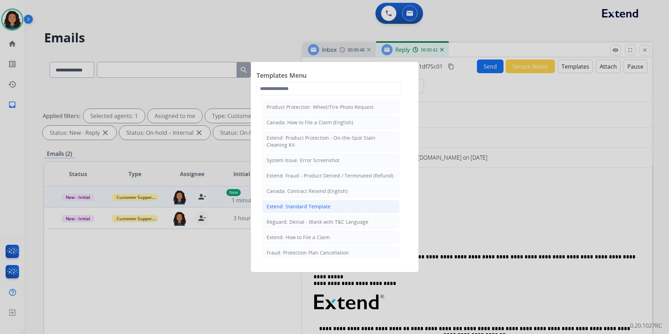
click at [312, 208] on div "Extend: Standard Template" at bounding box center [298, 206] width 64 height 7
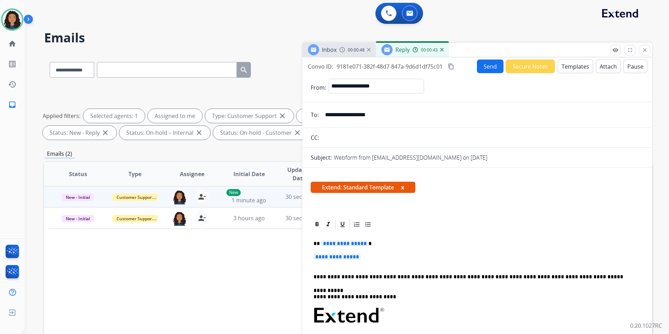
click at [346, 248] on div "**********" at bounding box center [477, 333] width 333 height 207
click at [345, 245] on span "**********" at bounding box center [344, 243] width 47 height 6
click at [349, 256] on span "**********" at bounding box center [336, 257] width 47 height 6
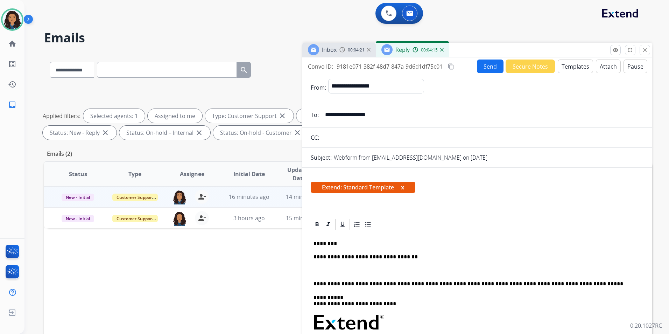
select select "**********"
click at [324, 51] on span "Inbox" at bounding box center [329, 50] width 15 height 8
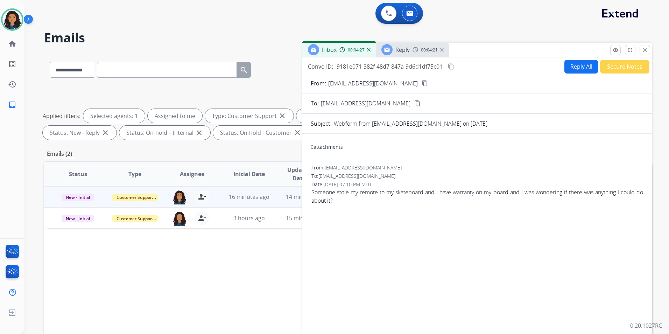
click at [413, 52] on img at bounding box center [415, 50] width 6 height 6
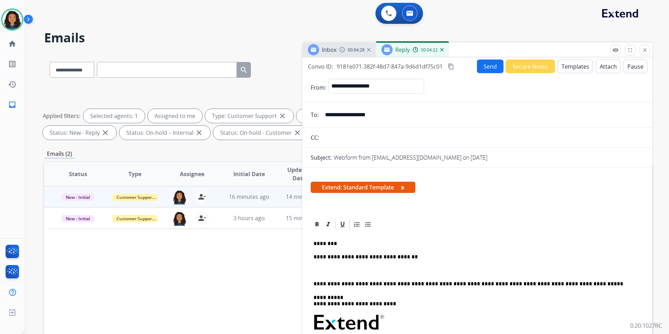
click at [370, 271] on p at bounding box center [476, 270] width 327 height 6
click at [488, 67] on button "Send" at bounding box center [490, 66] width 27 height 14
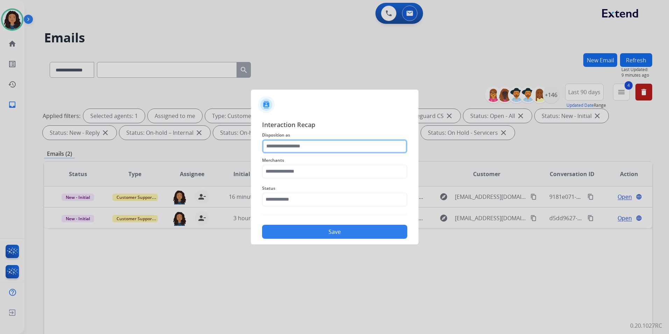
click at [331, 143] on input "text" at bounding box center [334, 146] width 145 height 14
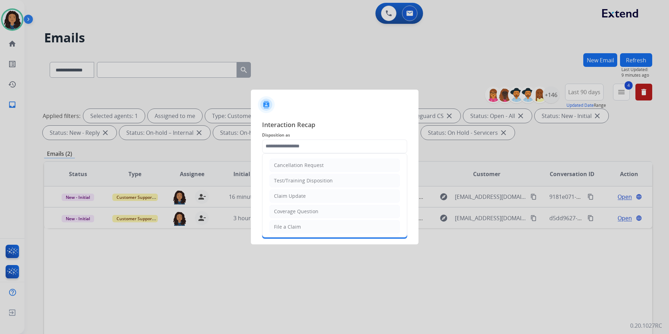
drag, startPoint x: 324, startPoint y: 193, endPoint x: 315, endPoint y: 187, distance: 10.4
click at [323, 193] on li "Claim Update" at bounding box center [334, 195] width 130 height 13
type input "**********"
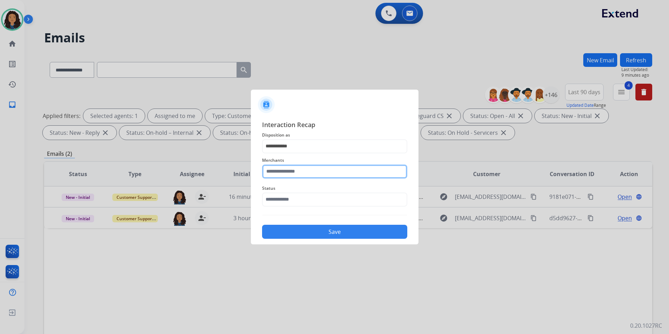
click at [298, 167] on input "text" at bounding box center [334, 171] width 145 height 14
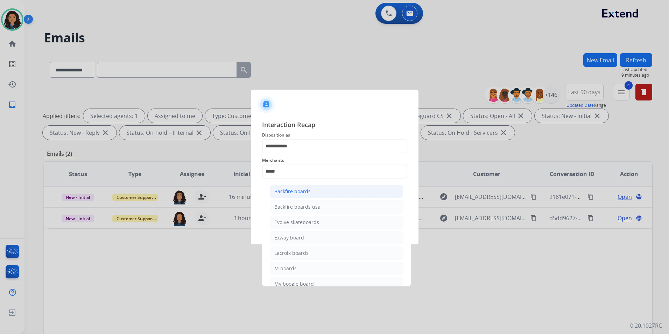
click at [343, 192] on li "Backfire boards" at bounding box center [336, 191] width 133 height 13
type input "**********"
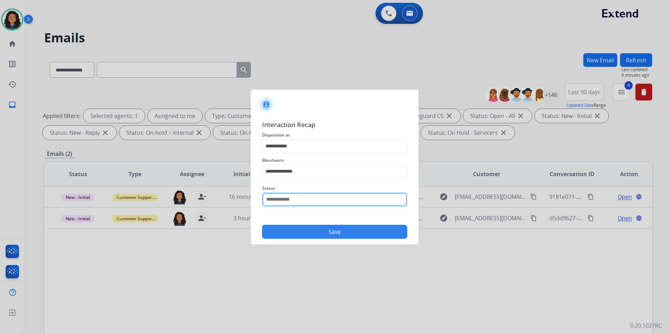
click at [335, 199] on input "text" at bounding box center [334, 199] width 145 height 14
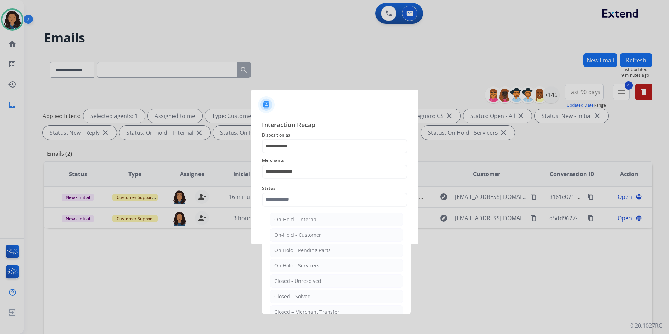
drag, startPoint x: 293, startPoint y: 296, endPoint x: 347, endPoint y: 223, distance: 90.6
click at [293, 295] on div "Closed – Solved" at bounding box center [292, 296] width 36 height 7
type input "**********"
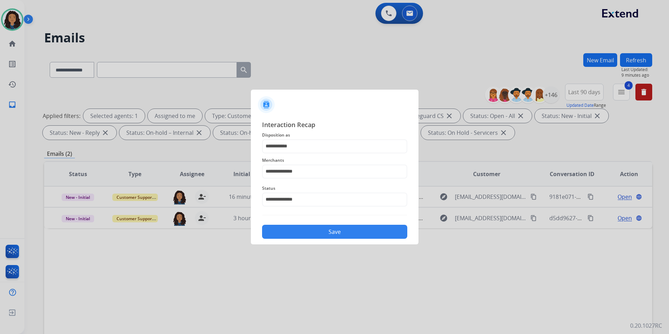
click at [349, 236] on button "Save" at bounding box center [334, 231] width 145 height 14
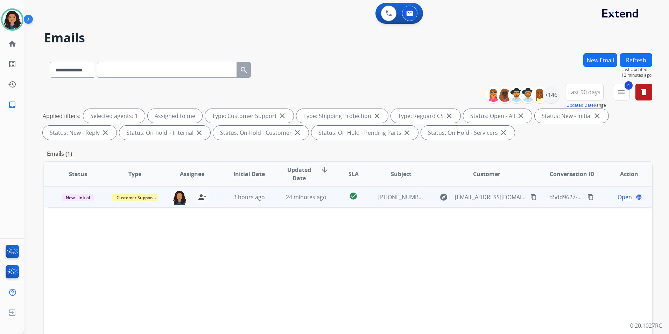
click at [618, 197] on span "Open" at bounding box center [624, 197] width 14 height 8
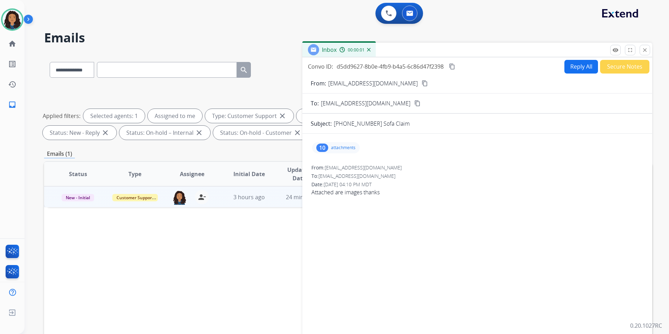
click at [648, 55] on div "Inbox 00:00:01" at bounding box center [477, 50] width 350 height 15
drag, startPoint x: 642, startPoint y: 50, endPoint x: 543, endPoint y: 149, distance: 140.2
click at [642, 50] on mat-icon "close" at bounding box center [644, 50] width 6 height 6
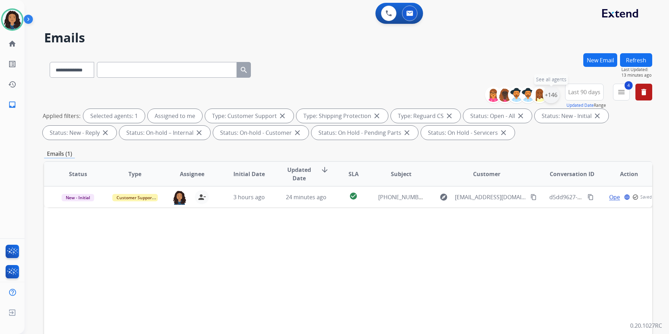
click at [546, 96] on div "+146" at bounding box center [550, 94] width 17 height 17
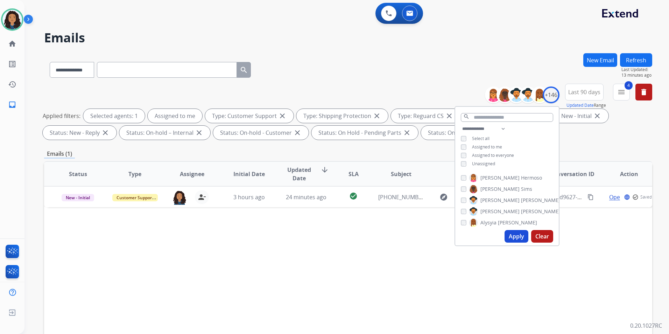
click at [484, 162] on span "Unassigned" at bounding box center [483, 164] width 23 height 6
click at [488, 147] on span "Assigned to me" at bounding box center [487, 147] width 30 height 6
click at [509, 236] on button "Apply" at bounding box center [516, 236] width 24 height 13
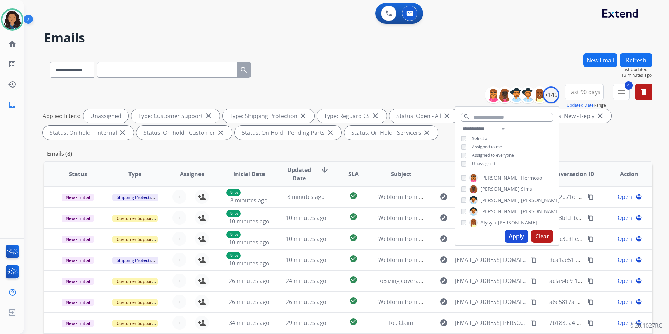
click at [358, 71] on div "**********" at bounding box center [348, 68] width 608 height 30
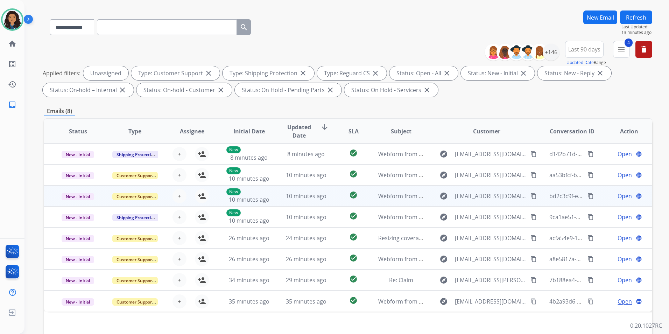
scroll to position [98, 0]
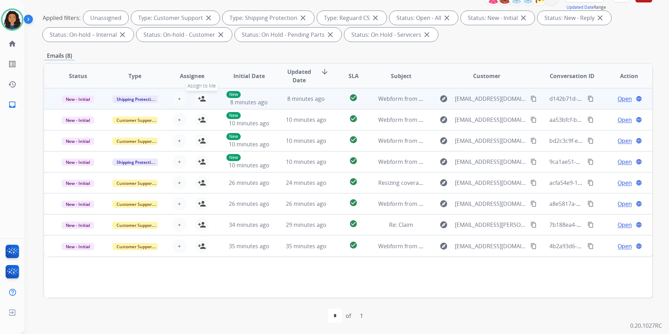
click at [201, 97] on mat-icon "person_add" at bounding box center [202, 98] width 8 height 8
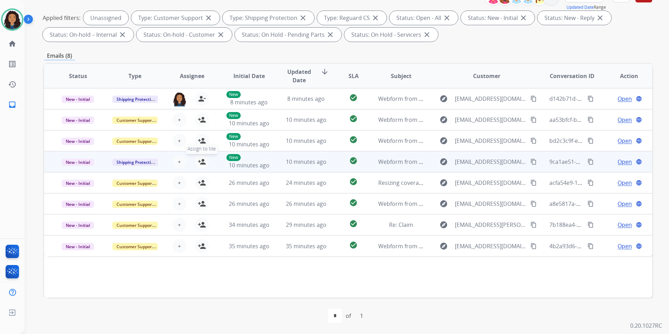
click at [204, 158] on mat-icon "person_add" at bounding box center [202, 161] width 8 height 8
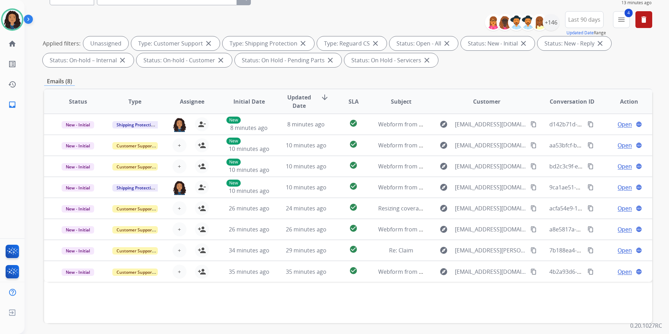
scroll to position [0, 0]
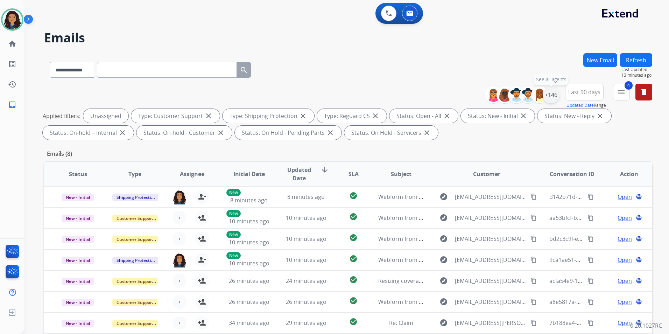
click at [549, 97] on div "+146" at bounding box center [550, 94] width 17 height 17
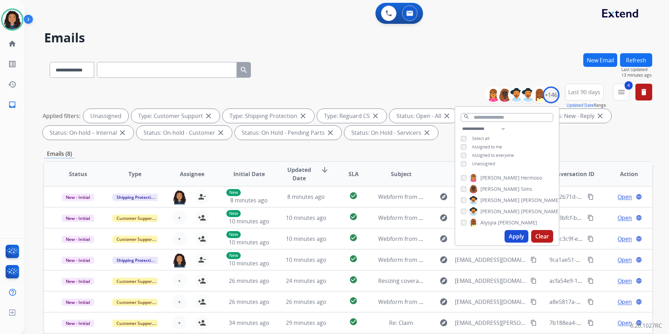
click at [485, 164] on span "Unassigned" at bounding box center [483, 164] width 23 height 6
click at [513, 236] on button "Apply" at bounding box center [516, 236] width 24 height 13
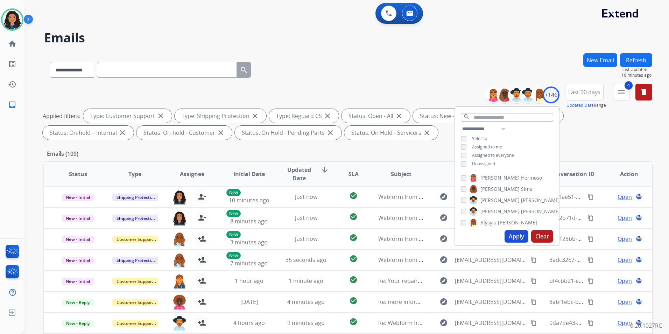
click at [483, 47] on div "**********" at bounding box center [337, 192] width 627 height 334
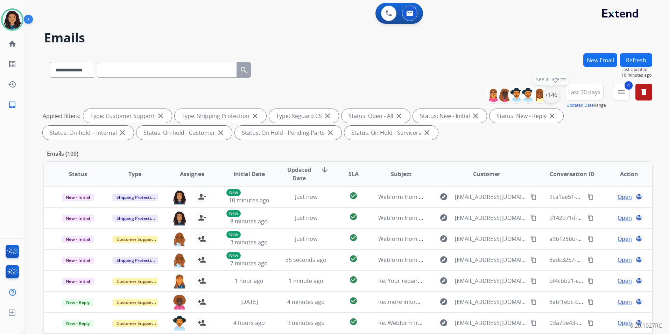
click at [550, 96] on div "+146" at bounding box center [550, 94] width 17 height 17
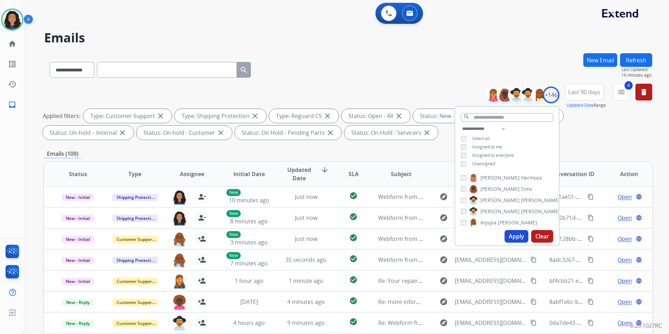
click at [490, 145] on span "Assigned to me" at bounding box center [487, 147] width 30 height 6
click at [512, 235] on button "Apply" at bounding box center [516, 236] width 24 height 13
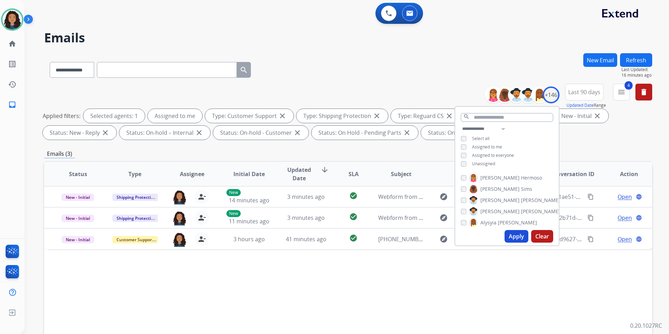
click at [472, 55] on div "**********" at bounding box center [348, 68] width 608 height 30
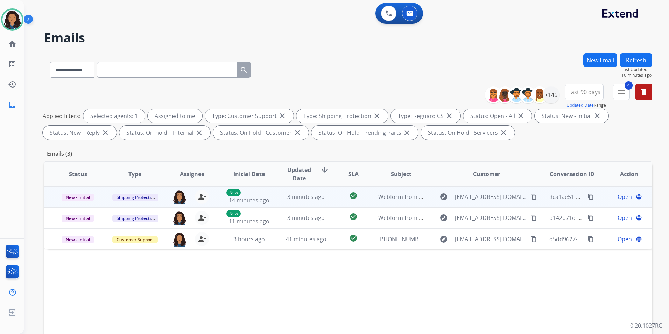
click at [623, 194] on span "Open" at bounding box center [624, 196] width 14 height 8
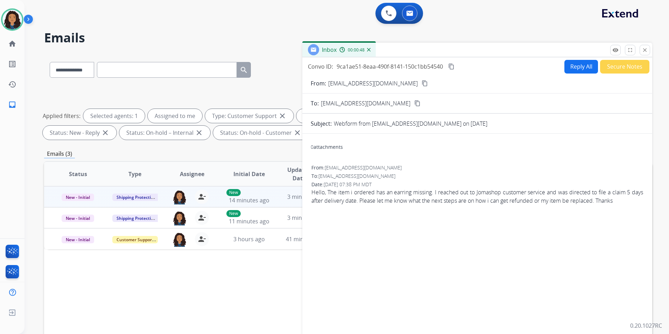
click at [421, 82] on mat-icon "content_copy" at bounding box center [424, 83] width 6 height 6
click at [581, 67] on button "Reply All" at bounding box center [581, 67] width 34 height 14
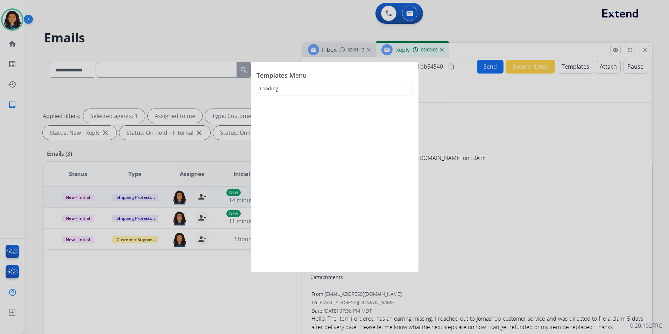
select select "**********"
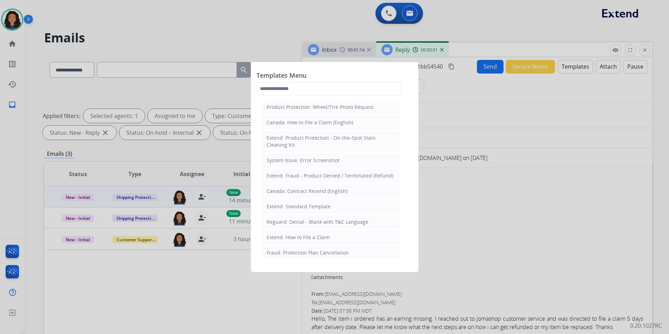
click at [319, 208] on div "Extend: Standard Template" at bounding box center [298, 206] width 64 height 7
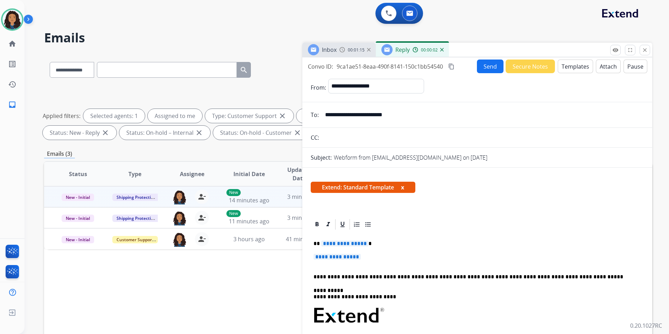
click at [344, 243] on span "**********" at bounding box center [344, 243] width 47 height 6
paste div
click at [353, 258] on span "**********" at bounding box center [336, 257] width 47 height 6
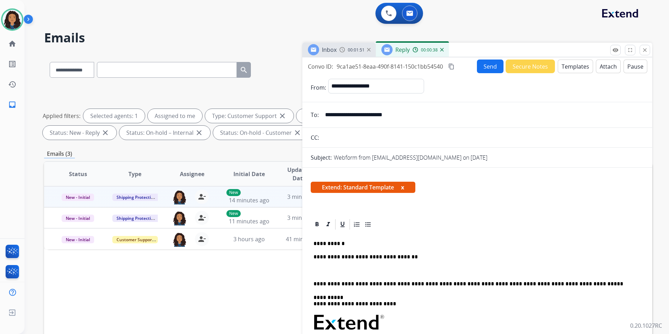
click at [334, 50] on span "Inbox" at bounding box center [329, 50] width 15 height 8
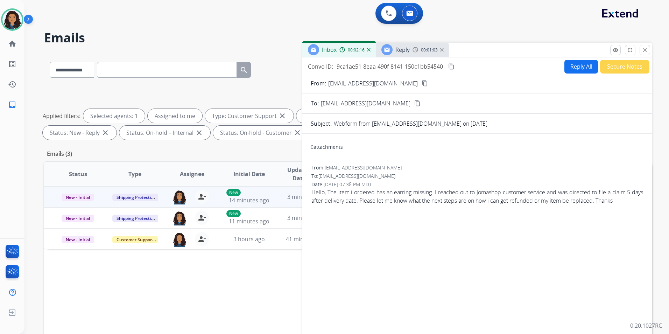
click at [410, 46] on div "Reply 00:01:03" at bounding box center [412, 50] width 73 height 14
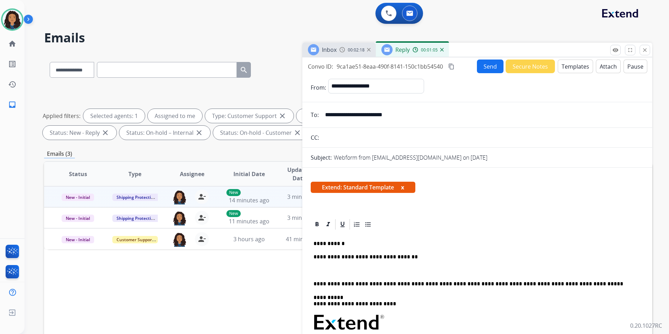
click at [382, 267] on p at bounding box center [476, 270] width 327 height 6
click at [340, 49] on img at bounding box center [342, 50] width 6 height 6
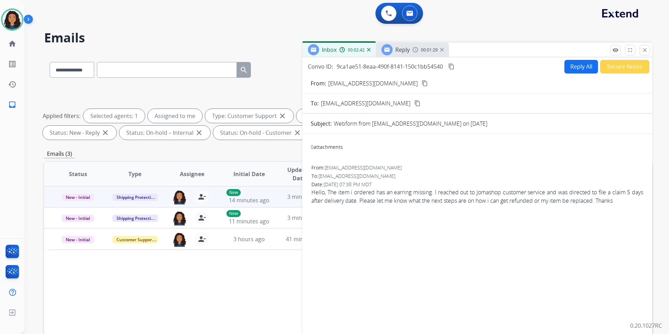
drag, startPoint x: 327, startPoint y: 70, endPoint x: 547, endPoint y: 123, distance: 226.2
click at [547, 123] on div "Webform from chideraodumegwu@outlook.com on 09/26/2025" at bounding box center [489, 123] width 310 height 8
click at [411, 47] on div "Reply 00:01:33" at bounding box center [412, 50] width 73 height 14
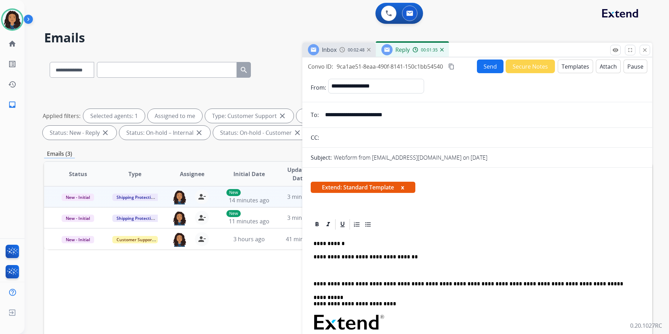
click at [573, 65] on button "Templates" at bounding box center [574, 66] width 35 height 14
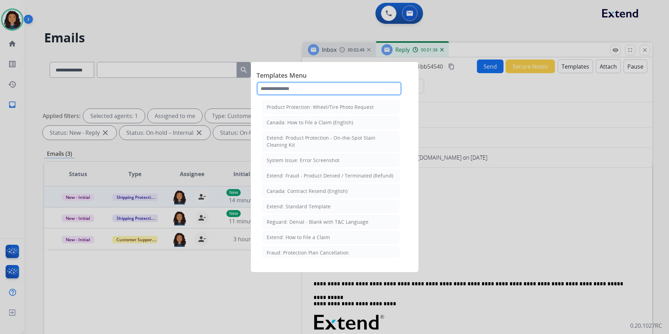
click at [345, 87] on input "text" at bounding box center [328, 88] width 145 height 14
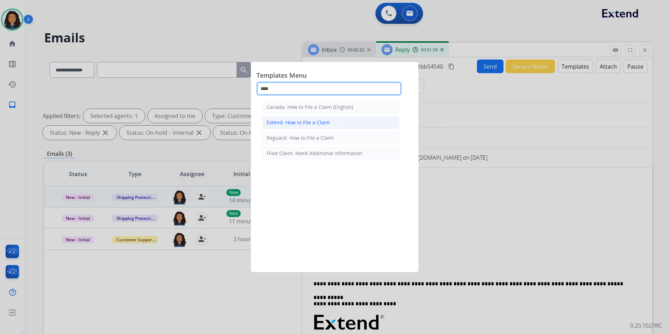
type input "****"
click at [349, 121] on li "Extend: How to File a Claim" at bounding box center [330, 122] width 137 height 13
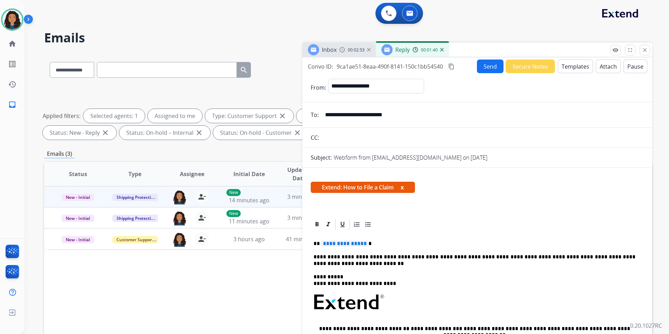
click at [341, 245] on span "**********" at bounding box center [344, 243] width 47 height 6
click at [485, 69] on button "Send" at bounding box center [490, 66] width 27 height 14
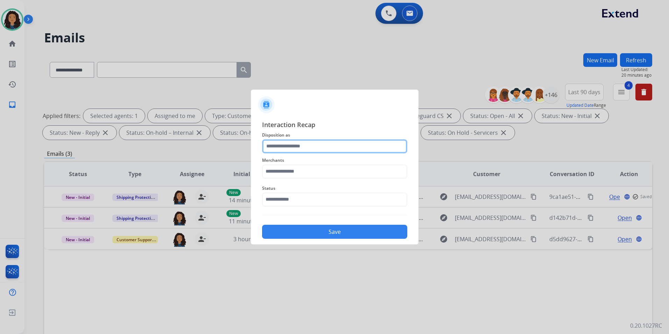
click at [317, 140] on input "text" at bounding box center [334, 146] width 145 height 14
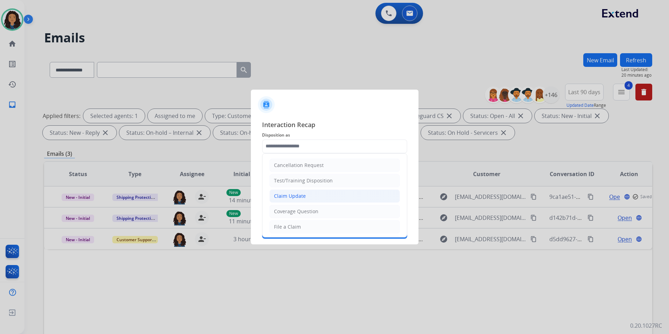
drag, startPoint x: 295, startPoint y: 193, endPoint x: 288, endPoint y: 176, distance: 17.7
click at [294, 193] on div "Claim Update" at bounding box center [290, 195] width 32 height 7
type input "**********"
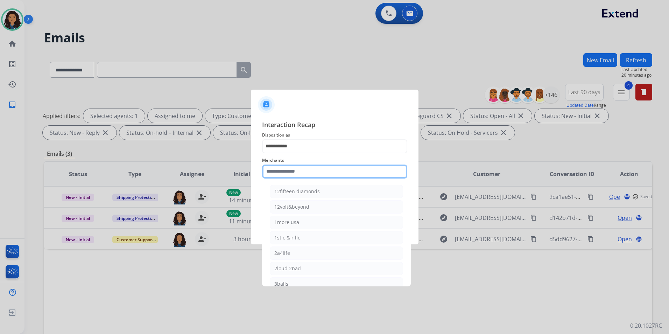
click at [288, 174] on input "text" at bounding box center [334, 171] width 145 height 14
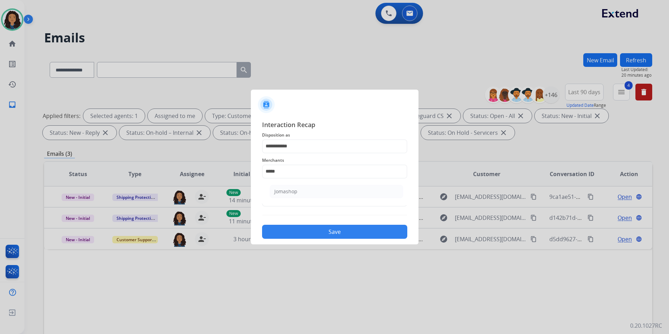
click at [285, 193] on div "Jomashop" at bounding box center [285, 191] width 23 height 7
type input "********"
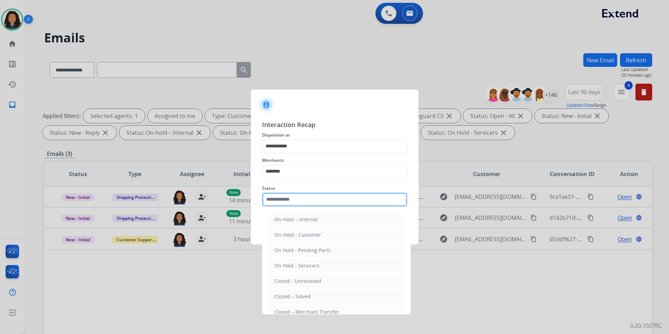
click at [285, 196] on input "text" at bounding box center [334, 199] width 145 height 14
click at [286, 293] on div "Closed – Solved" at bounding box center [292, 296] width 36 height 7
type input "**********"
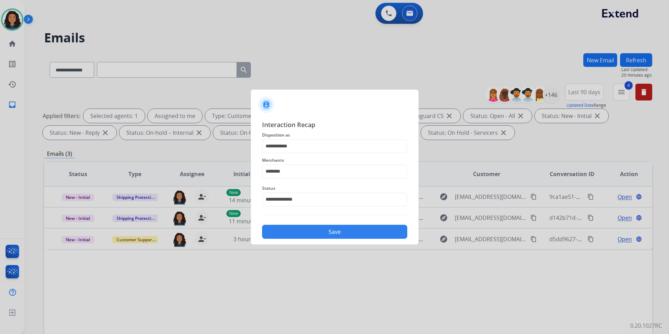
click at [306, 241] on div "**********" at bounding box center [334, 179] width 167 height 130
drag, startPoint x: 312, startPoint y: 234, endPoint x: 332, endPoint y: 230, distance: 20.3
click at [313, 234] on button "Save" at bounding box center [334, 231] width 145 height 14
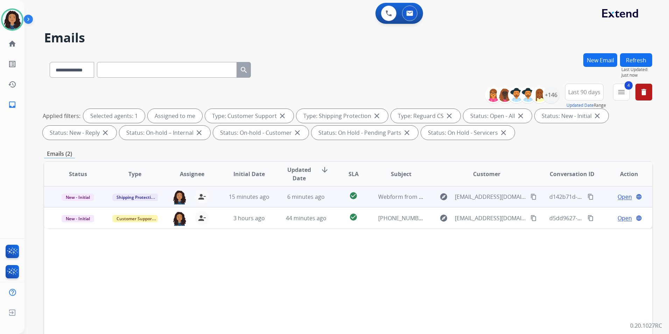
click at [617, 197] on span "Open" at bounding box center [624, 196] width 14 height 8
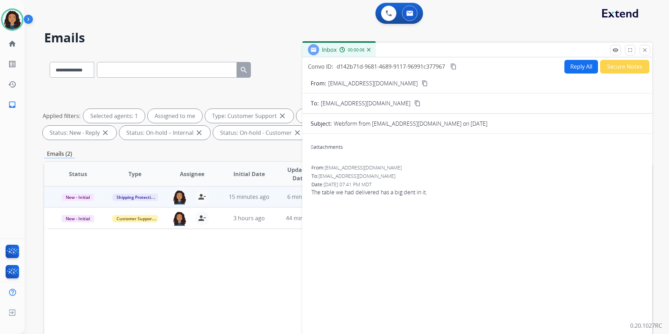
click at [579, 66] on button "Reply All" at bounding box center [581, 67] width 34 height 14
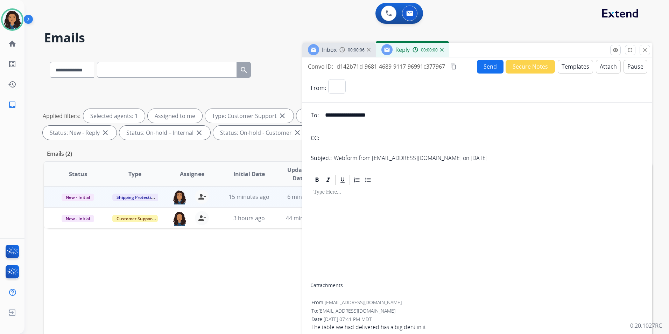
click at [579, 66] on button "Templates" at bounding box center [574, 67] width 35 height 14
select select "**********"
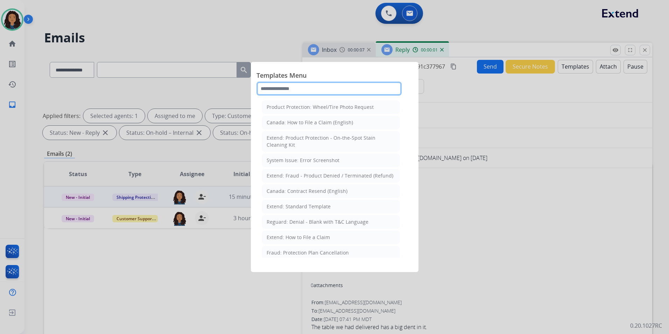
click at [317, 91] on input "text" at bounding box center [328, 88] width 145 height 14
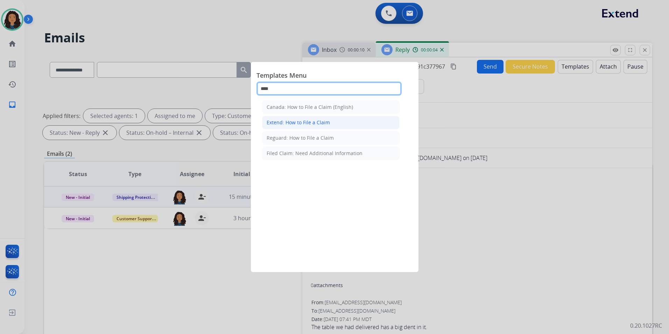
type input "****"
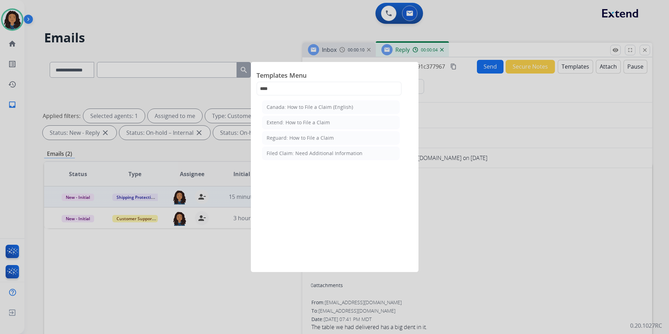
click at [310, 124] on div "Extend: How to File a Claim" at bounding box center [297, 122] width 63 height 7
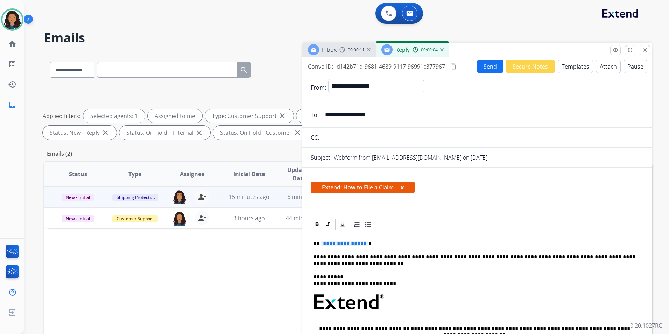
click at [322, 52] on div "Inbox" at bounding box center [329, 49] width 15 height 8
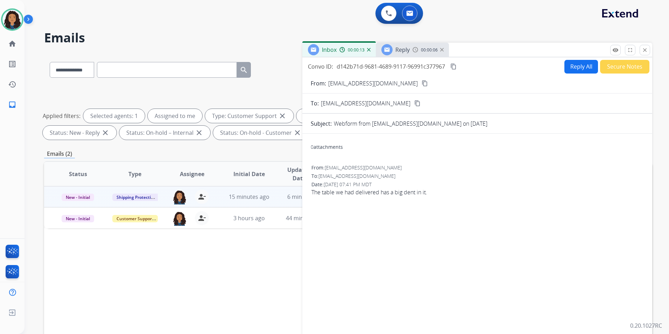
click at [398, 81] on div "From: lmgunn1@comcast.net content_copy" at bounding box center [477, 83] width 350 height 8
click at [421, 83] on mat-icon "content_copy" at bounding box center [424, 83] width 6 height 6
click at [400, 49] on span "Reply" at bounding box center [402, 50] width 14 height 8
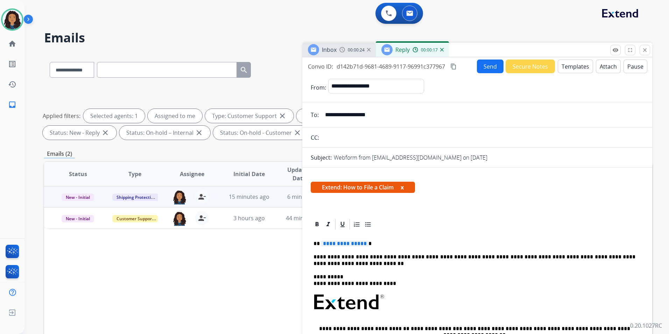
click at [331, 244] on span "**********" at bounding box center [344, 243] width 47 height 6
click at [492, 67] on button "Send" at bounding box center [490, 66] width 27 height 14
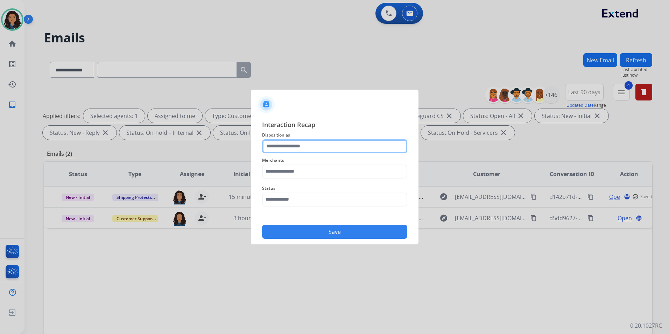
click at [318, 148] on input "text" at bounding box center [334, 146] width 145 height 14
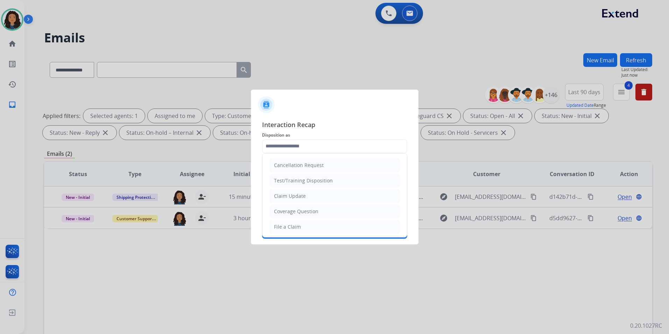
click at [299, 199] on li "Claim Update" at bounding box center [334, 195] width 130 height 13
type input "**********"
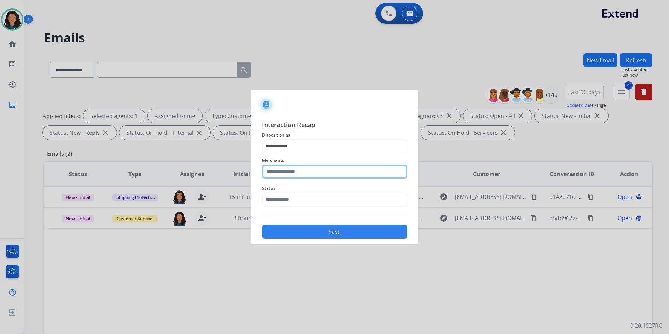
click at [307, 170] on input "text" at bounding box center [334, 171] width 145 height 14
type input "***"
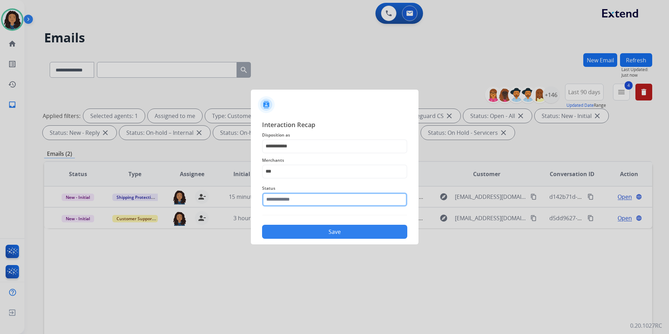
click at [298, 202] on input "text" at bounding box center [334, 199] width 145 height 14
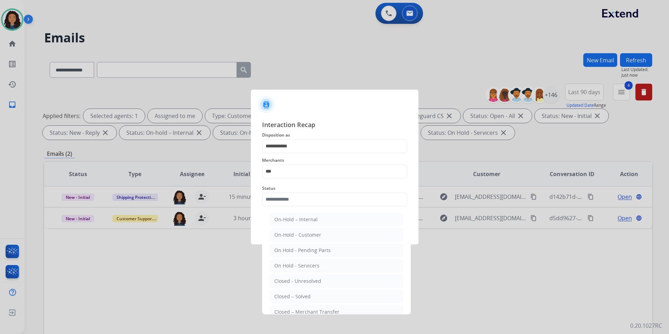
click at [289, 297] on div "Closed – Solved" at bounding box center [292, 296] width 36 height 7
type input "**********"
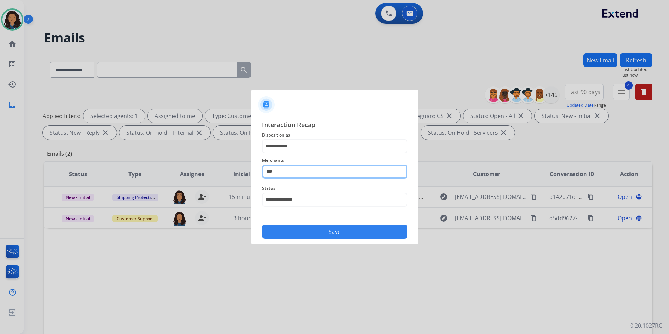
click at [308, 167] on input "***" at bounding box center [334, 171] width 145 height 14
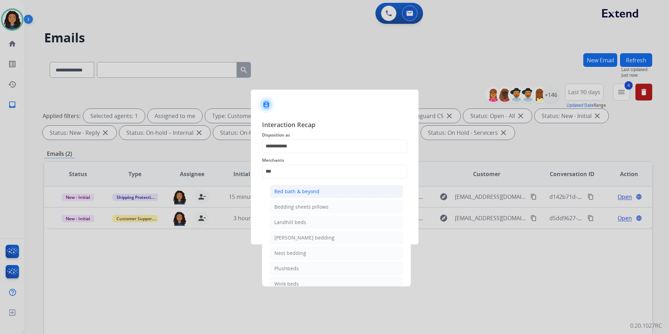
click at [305, 193] on div "Bed bath & beyond" at bounding box center [296, 191] width 45 height 7
type input "**********"
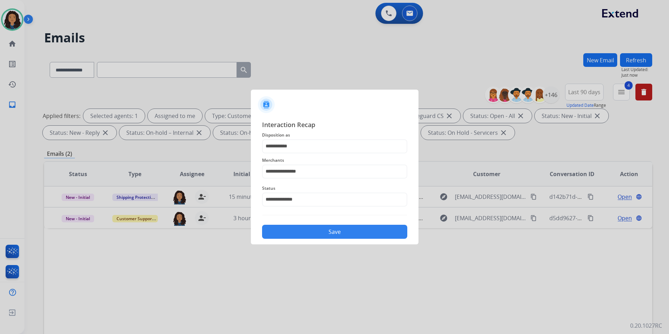
click at [305, 228] on button "Save" at bounding box center [334, 231] width 145 height 14
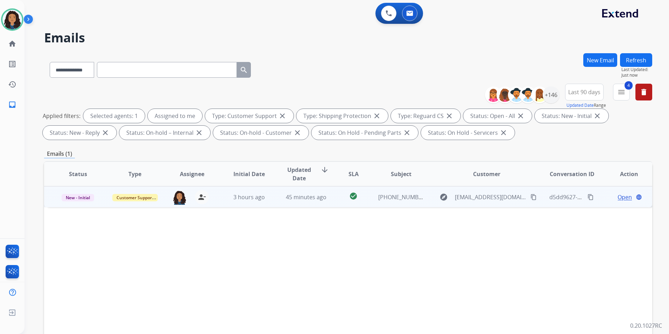
click at [620, 199] on span "Open" at bounding box center [624, 197] width 14 height 8
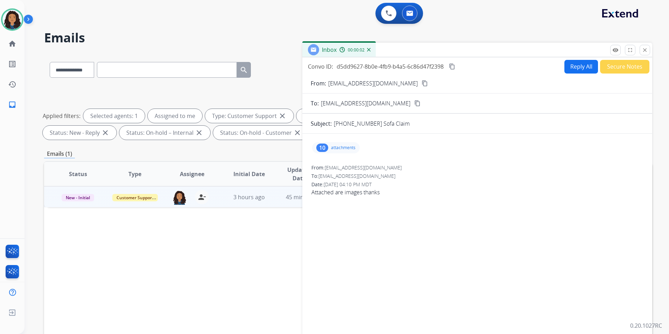
click at [421, 85] on mat-icon "content_copy" at bounding box center [424, 83] width 6 height 6
click at [568, 69] on button "Reply All" at bounding box center [581, 67] width 34 height 14
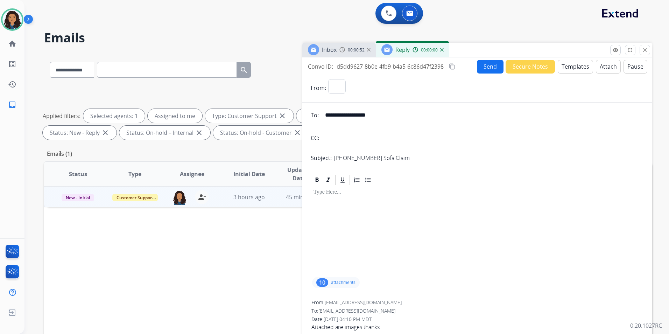
click at [568, 69] on button "Templates" at bounding box center [574, 67] width 35 height 14
select select "**********"
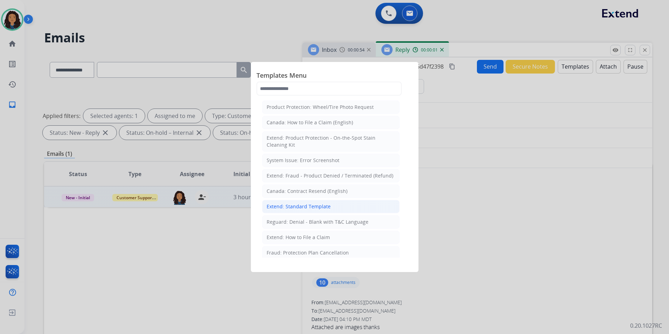
click at [305, 209] on div "Extend: Standard Template" at bounding box center [298, 206] width 64 height 7
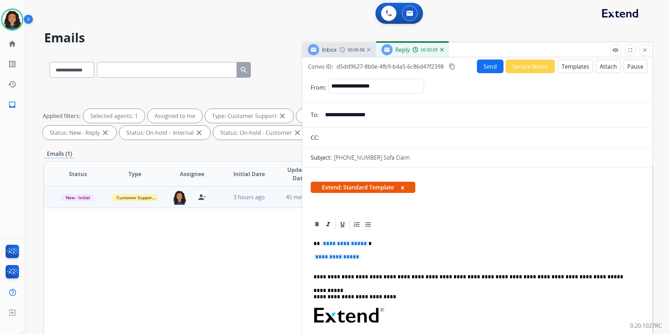
click at [339, 48] on div "Inbox 00:00:58" at bounding box center [338, 50] width 73 height 14
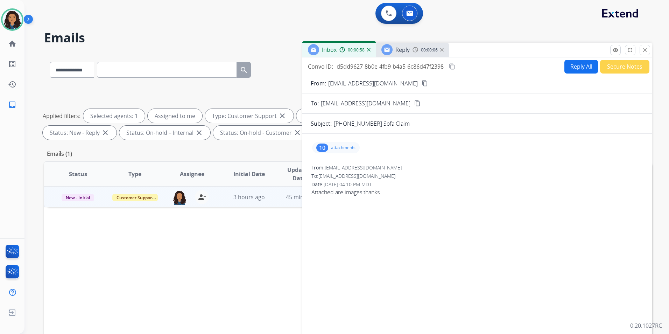
click at [357, 145] on div "10 attachments" at bounding box center [336, 147] width 48 height 11
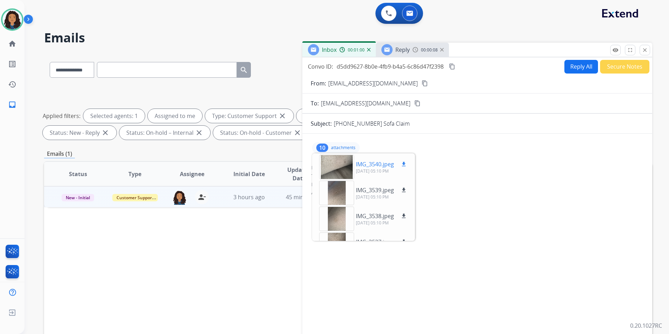
click at [350, 169] on div at bounding box center [336, 167] width 35 height 24
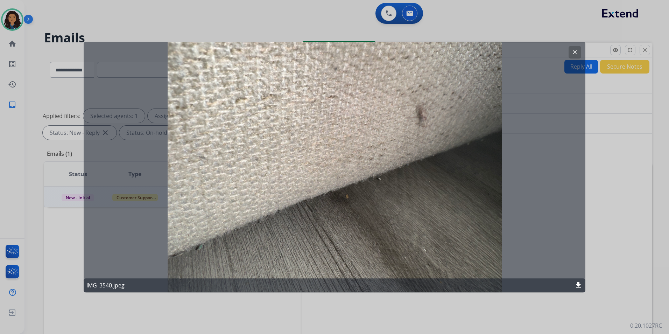
click at [574, 49] on mat-icon "clear" at bounding box center [574, 52] width 6 height 6
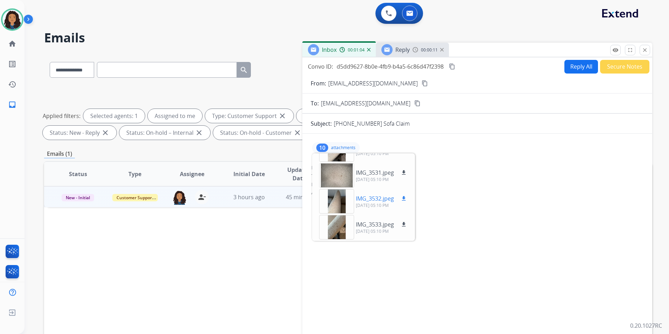
scroll to position [103, 0]
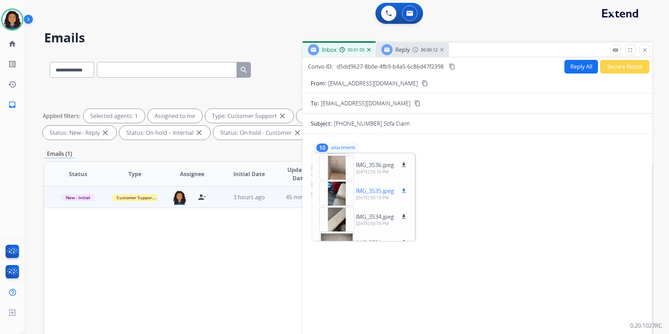
click at [336, 193] on div at bounding box center [336, 193] width 35 height 24
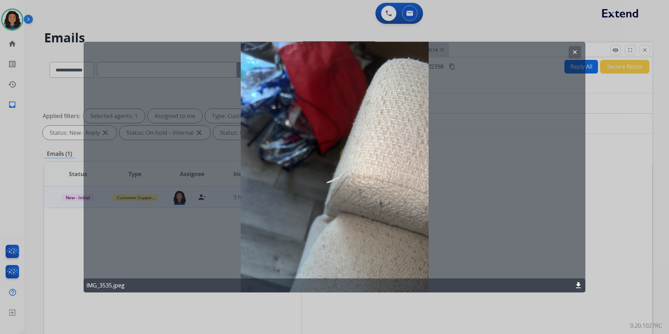
click at [571, 52] on button "clear" at bounding box center [574, 52] width 13 height 13
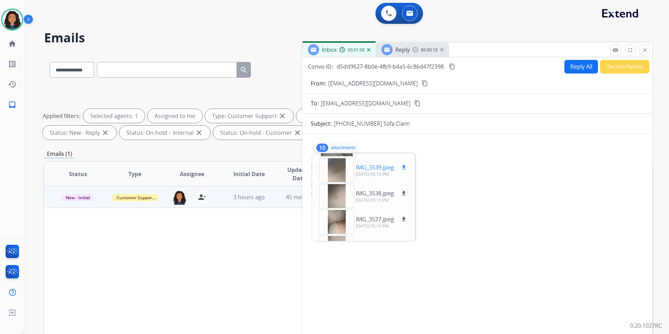
scroll to position [35, 0]
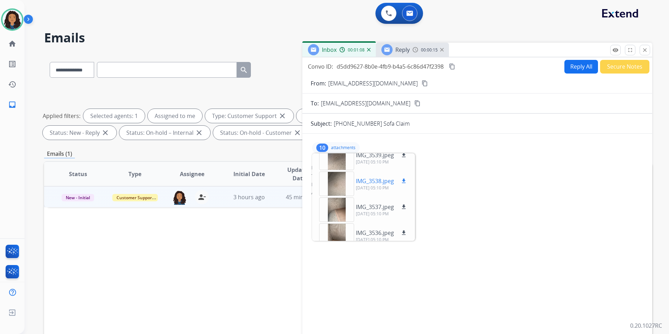
click at [335, 191] on div at bounding box center [336, 183] width 35 height 24
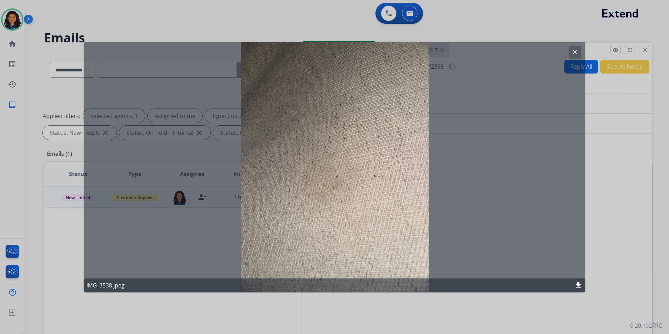
click at [572, 52] on mat-icon "clear" at bounding box center [574, 52] width 6 height 6
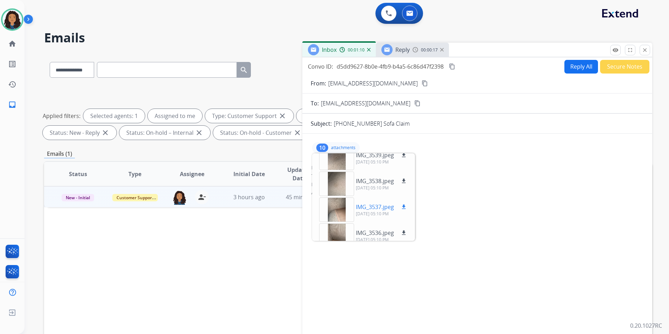
scroll to position [70, 0]
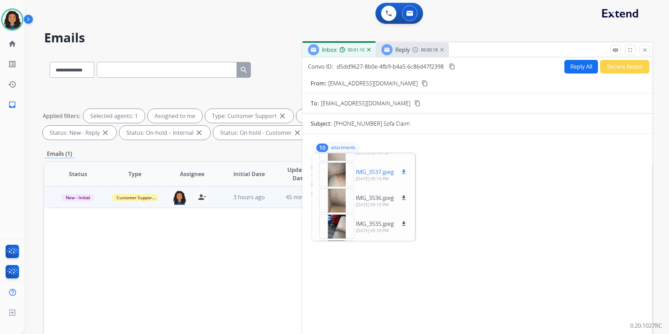
click at [339, 169] on div at bounding box center [336, 174] width 35 height 24
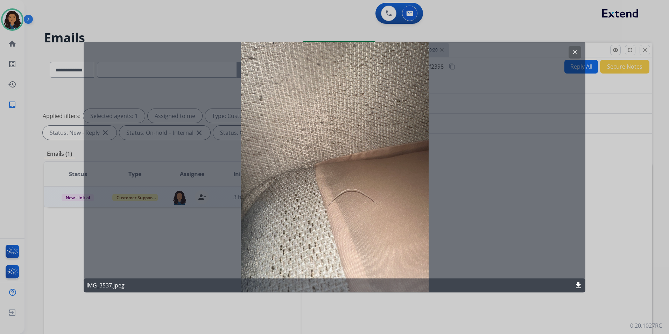
drag, startPoint x: 574, startPoint y: 51, endPoint x: 429, endPoint y: 122, distance: 161.5
click at [574, 51] on mat-icon "clear" at bounding box center [574, 52] width 6 height 6
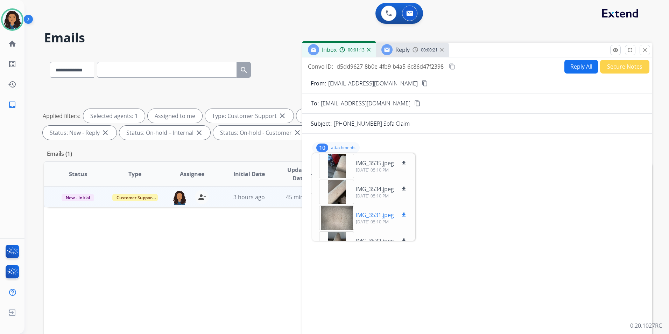
scroll to position [140, 0]
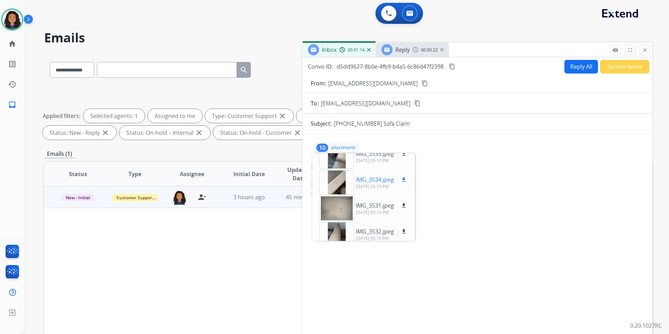
click at [338, 181] on div at bounding box center [336, 182] width 35 height 24
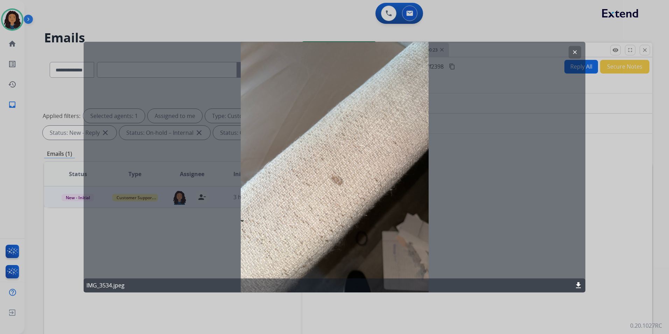
drag, startPoint x: 570, startPoint y: 51, endPoint x: 531, endPoint y: 81, distance: 49.8
click at [570, 51] on button "clear" at bounding box center [574, 52] width 13 height 13
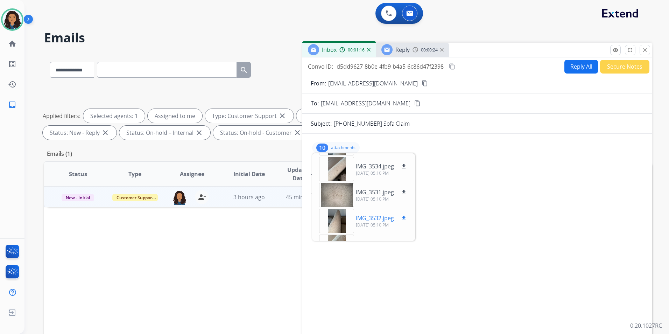
scroll to position [173, 0]
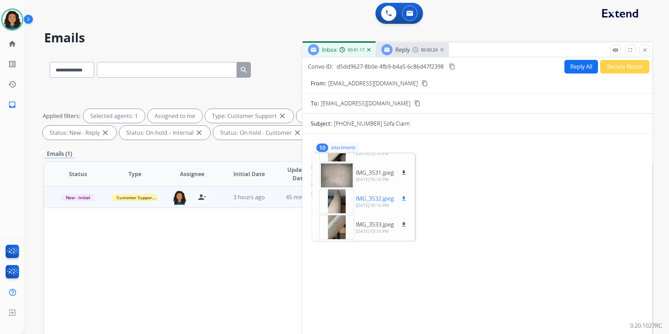
click at [334, 200] on div at bounding box center [336, 201] width 35 height 24
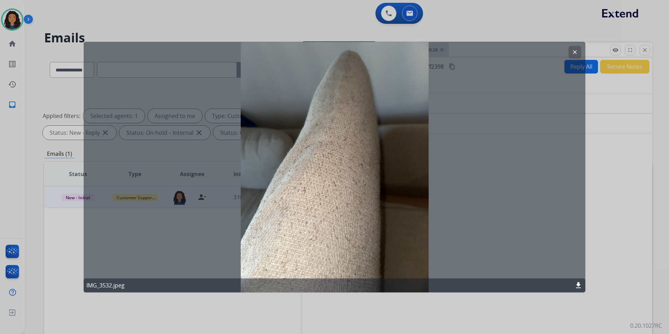
click at [578, 49] on button "clear" at bounding box center [574, 52] width 13 height 13
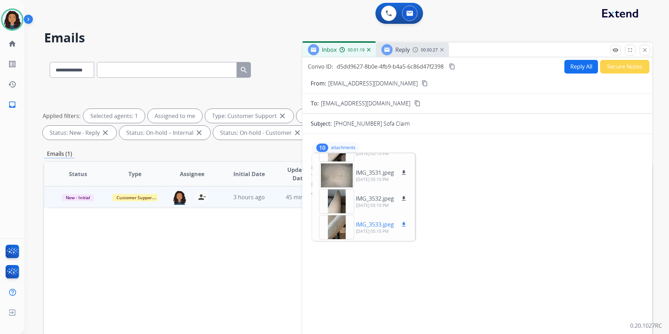
click at [335, 223] on div at bounding box center [336, 227] width 35 height 24
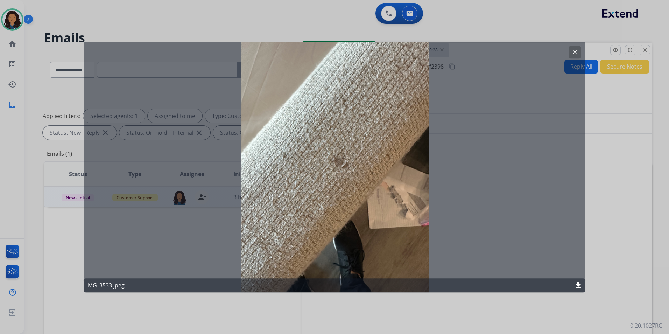
click at [572, 54] on mat-icon "clear" at bounding box center [574, 52] width 6 height 6
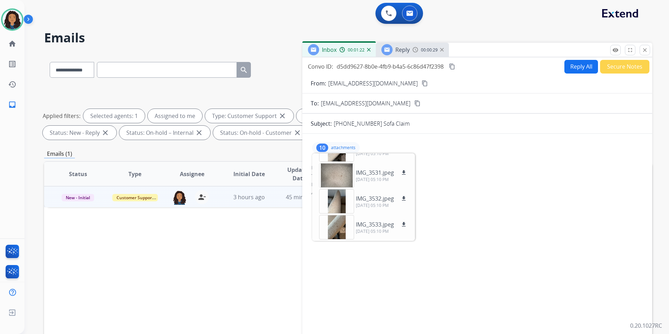
click at [456, 64] on button "content_copy" at bounding box center [452, 66] width 8 height 8
click at [86, 198] on span "New - Initial" at bounding box center [78, 197] width 33 height 7
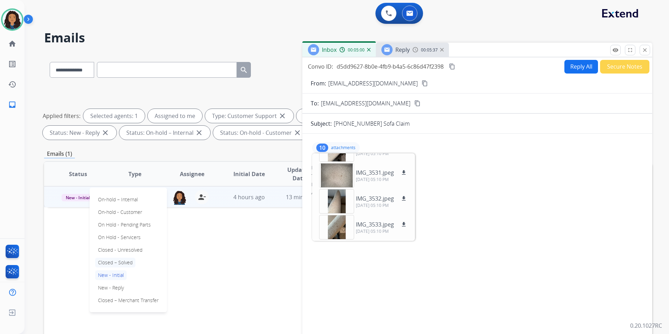
click at [115, 261] on p "Closed – Solved" at bounding box center [115, 262] width 40 height 10
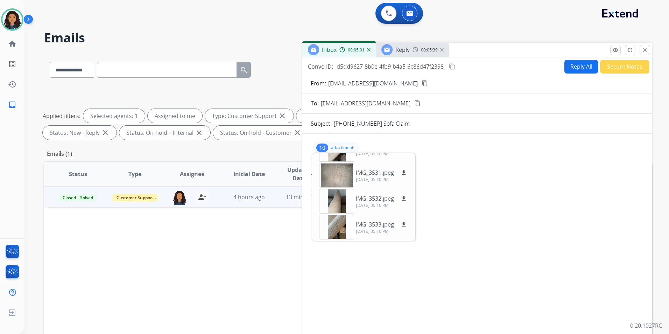
click at [616, 65] on button "Secure Notes" at bounding box center [624, 67] width 49 height 14
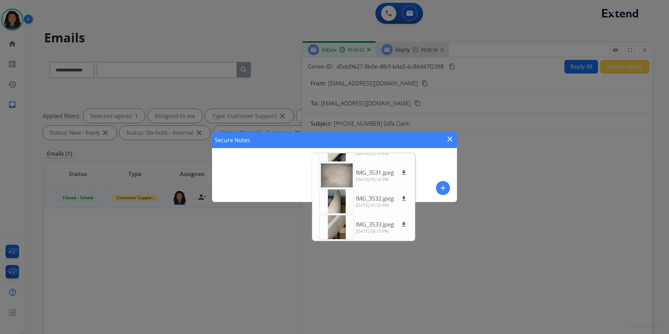
click at [442, 189] on mat-icon "add" at bounding box center [442, 188] width 8 height 8
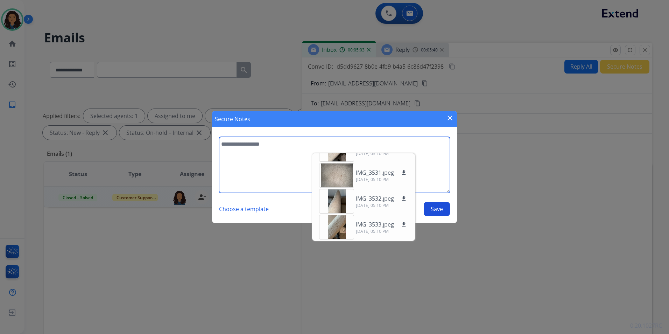
click at [273, 175] on textarea at bounding box center [334, 165] width 231 height 56
type textarea "**********"
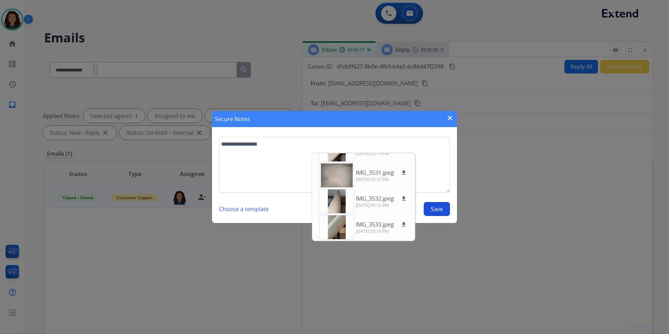
click at [441, 212] on button "Save" at bounding box center [436, 209] width 26 height 14
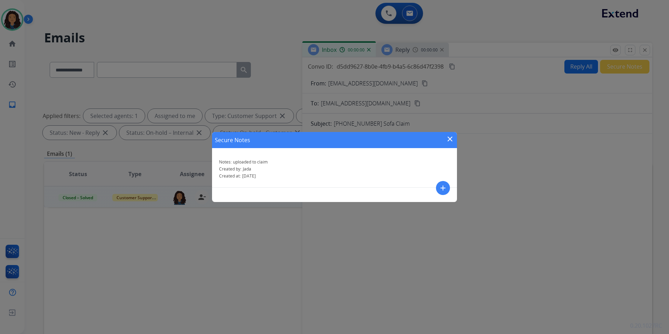
click at [448, 141] on mat-icon "close" at bounding box center [449, 139] width 8 height 8
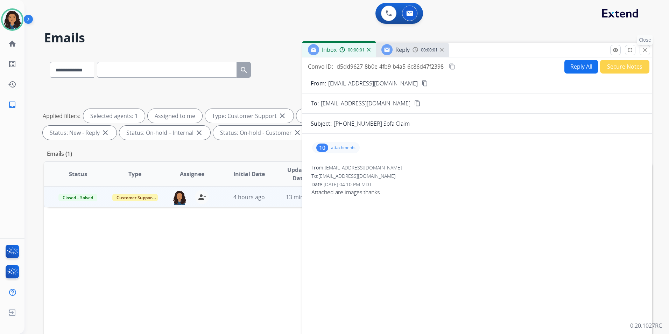
click at [643, 45] on p "Close" at bounding box center [645, 40] width 16 height 10
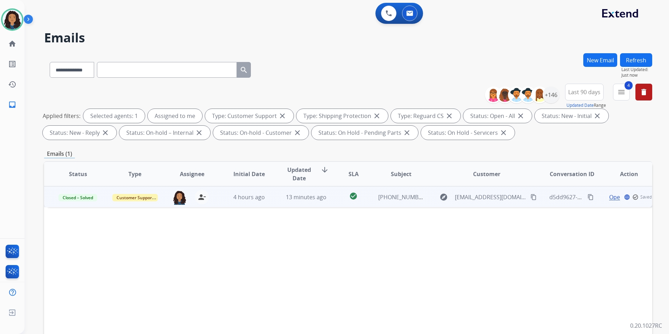
click at [630, 59] on button "Refresh" at bounding box center [636, 60] width 32 height 14
click at [621, 195] on span "Open" at bounding box center [624, 197] width 14 height 8
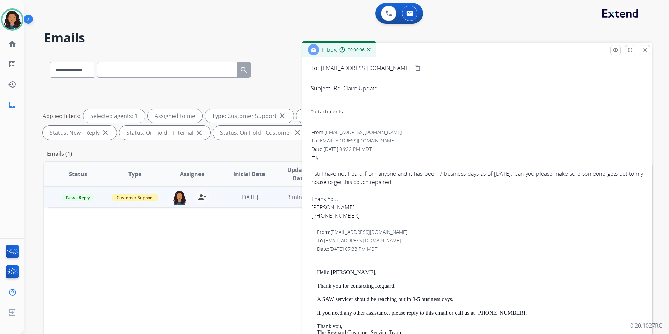
scroll to position [0, 0]
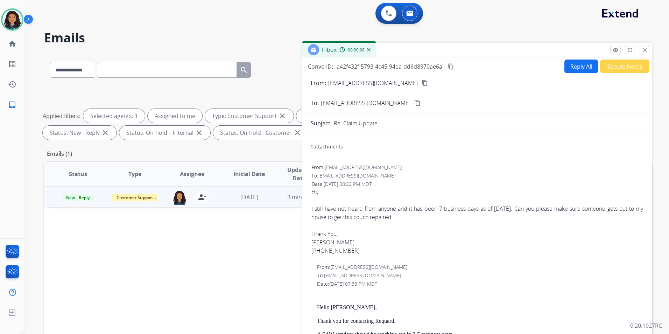
click at [421, 82] on mat-icon "content_copy" at bounding box center [424, 83] width 6 height 6
click at [615, 44] on div "Inbox 00:00:15" at bounding box center [477, 50] width 350 height 15
click at [615, 46] on button "remove_red_eye Logs" at bounding box center [615, 50] width 10 height 10
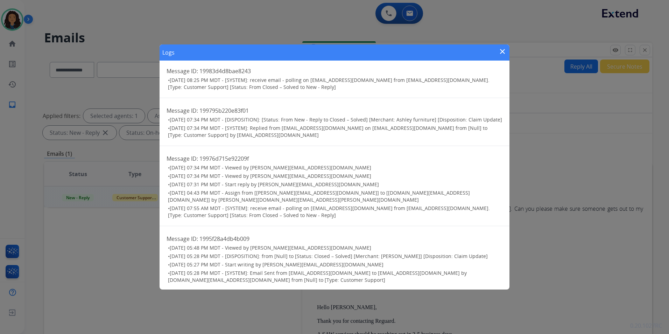
scroll to position [6, 0]
click at [499, 51] on mat-icon "close" at bounding box center [502, 51] width 8 height 8
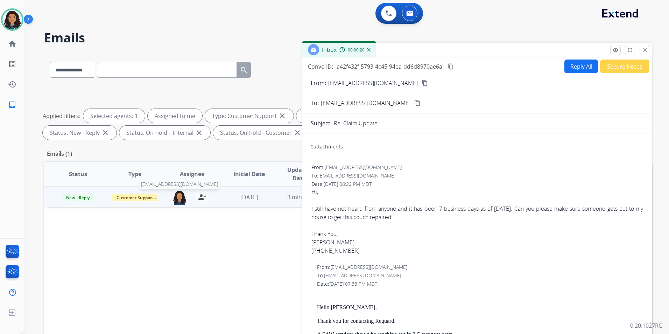
click at [176, 198] on img at bounding box center [179, 197] width 14 height 15
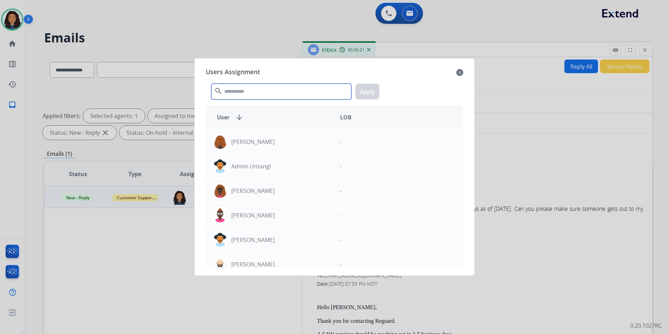
click at [241, 93] on input "text" at bounding box center [281, 92] width 140 height 16
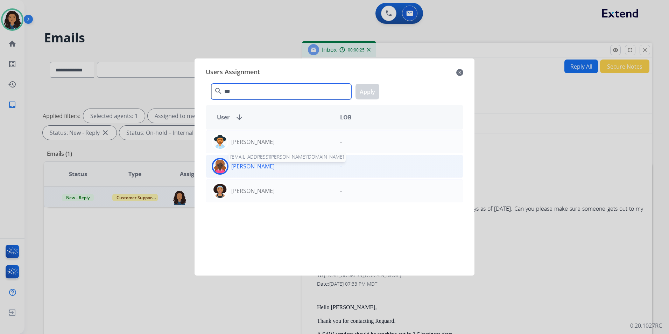
type input "***"
drag, startPoint x: 265, startPoint y: 165, endPoint x: 273, endPoint y: 163, distance: 7.8
click at [265, 165] on p "[PERSON_NAME]" at bounding box center [252, 166] width 43 height 8
click at [370, 88] on button "Apply" at bounding box center [367, 92] width 24 height 16
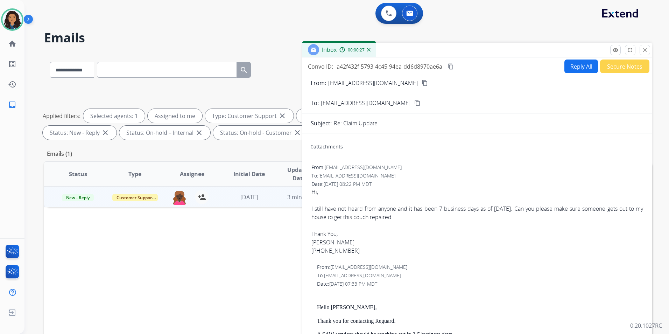
click at [647, 51] on mat-icon "close" at bounding box center [644, 50] width 6 height 6
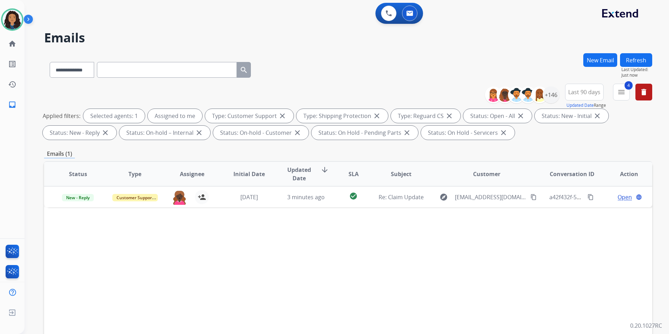
click at [637, 64] on button "Refresh" at bounding box center [636, 60] width 32 height 14
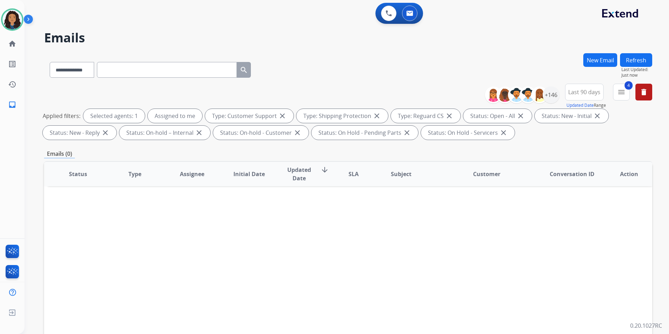
click at [559, 97] on div "**********" at bounding box center [571, 96] width 162 height 25
click at [554, 98] on div "+146" at bounding box center [550, 94] width 17 height 17
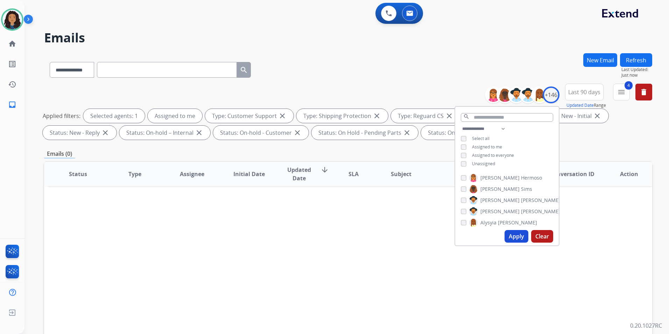
click at [490, 163] on span "Unassigned" at bounding box center [483, 164] width 23 height 6
click at [491, 147] on span "Assigned to me" at bounding box center [487, 147] width 30 height 6
click at [515, 237] on button "Apply" at bounding box center [516, 236] width 24 height 13
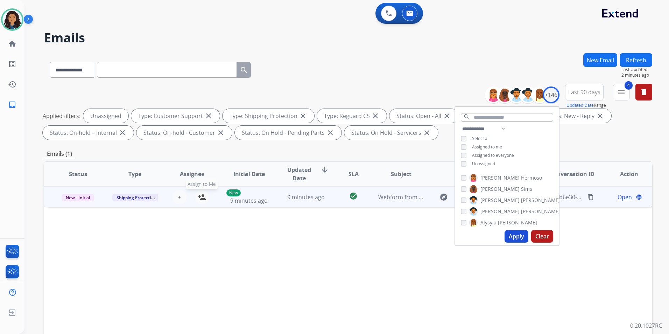
click at [199, 196] on mat-icon "person_add" at bounding box center [202, 197] width 8 height 8
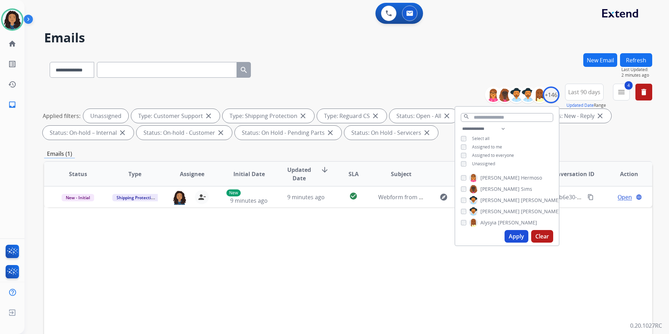
click at [483, 141] on div "**********" at bounding box center [507, 146] width 104 height 45
click at [481, 148] on div "**********" at bounding box center [507, 146] width 104 height 45
click at [479, 146] on span "Assigned to me" at bounding box center [487, 147] width 30 height 6
click at [479, 162] on span "Unassigned" at bounding box center [483, 164] width 23 height 6
click at [508, 235] on button "Apply" at bounding box center [516, 236] width 24 height 13
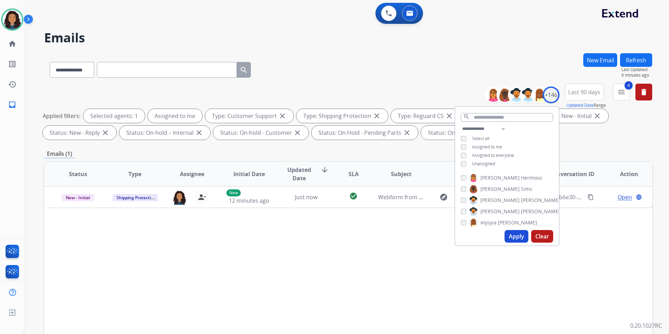
drag, startPoint x: 341, startPoint y: 277, endPoint x: 430, endPoint y: 231, distance: 100.2
click at [340, 272] on div "Status Type Assignee Initial Date Updated Date arrow_downward SLA Subject Custo…" at bounding box center [348, 278] width 608 height 234
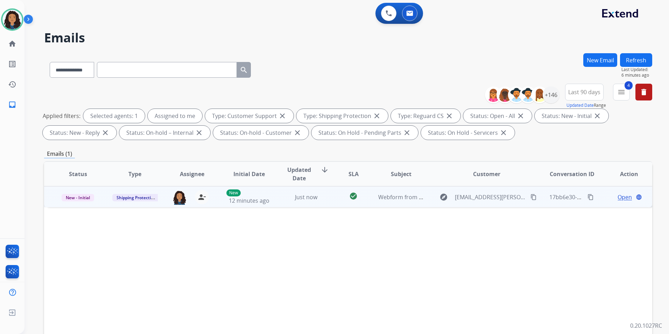
click at [621, 196] on span "Open" at bounding box center [624, 197] width 14 height 8
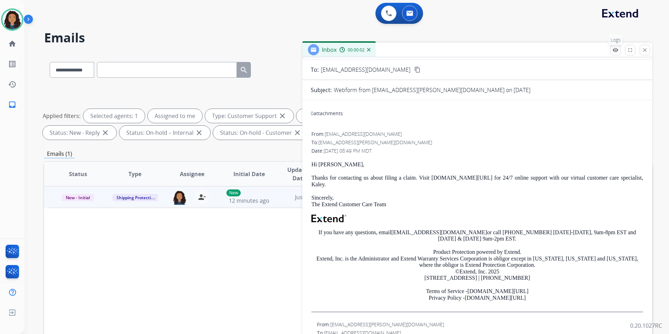
scroll to position [52, 0]
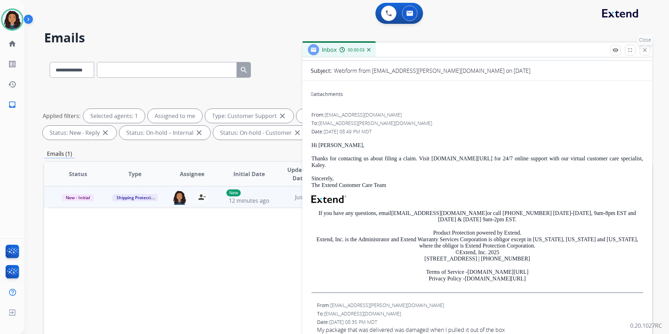
click at [648, 52] on button "close Close" at bounding box center [644, 50] width 10 height 10
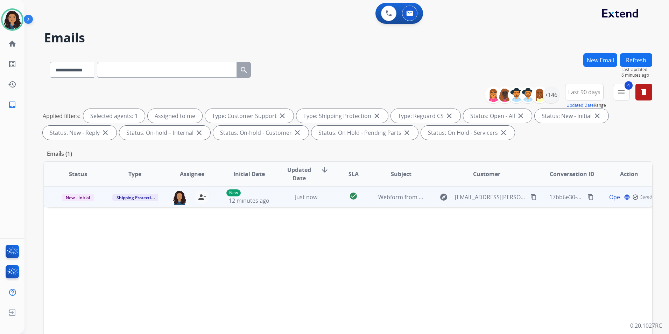
click at [613, 197] on span "Open" at bounding box center [616, 197] width 14 height 8
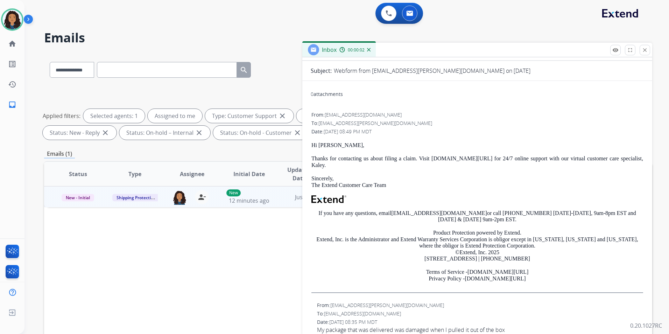
scroll to position [0, 0]
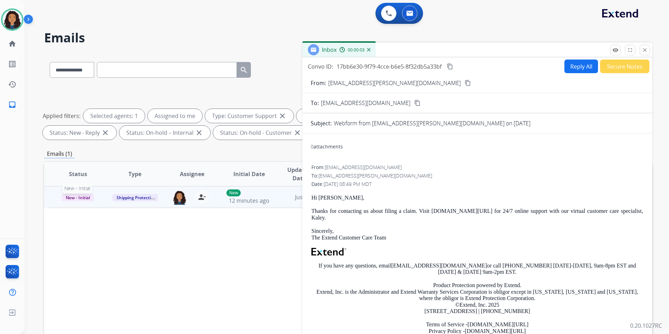
click at [75, 197] on span "New - Initial" at bounding box center [78, 197] width 33 height 7
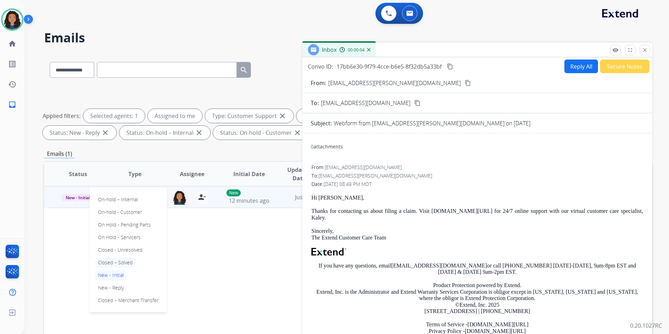
click at [124, 262] on p "Closed – Solved" at bounding box center [115, 262] width 40 height 10
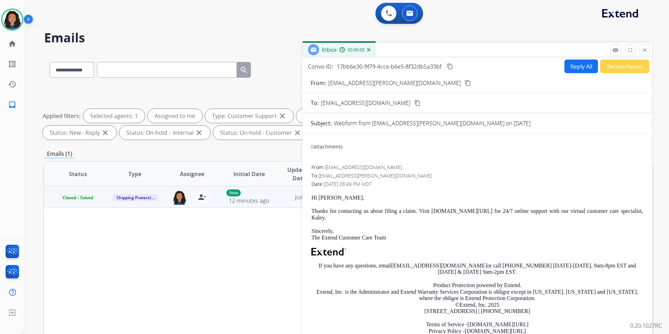
click at [626, 72] on button "Secure Notes" at bounding box center [624, 66] width 49 height 14
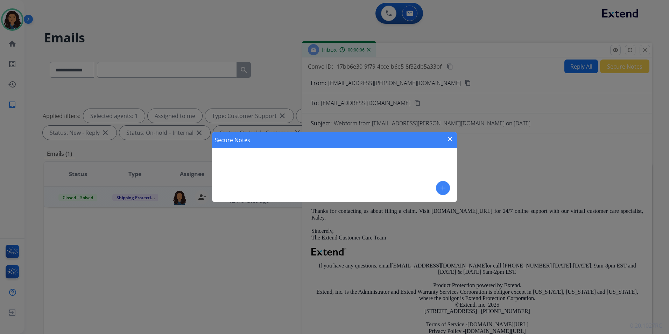
click at [437, 185] on button "add" at bounding box center [443, 188] width 14 height 14
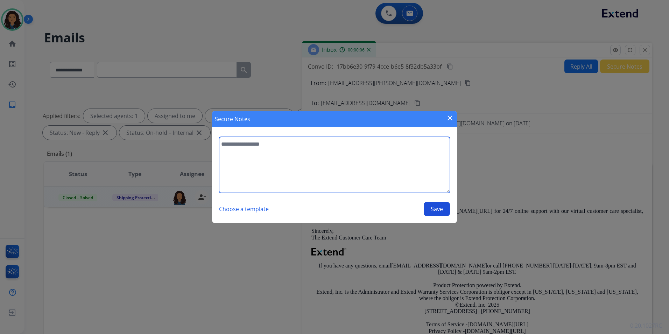
click at [404, 174] on textarea at bounding box center [334, 165] width 231 height 56
type textarea "**********"
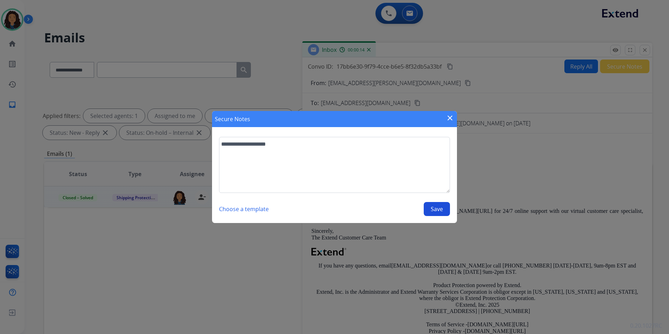
click at [436, 211] on button "Save" at bounding box center [436, 209] width 26 height 14
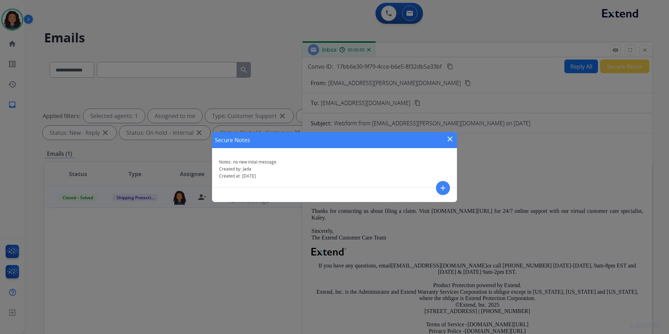
click at [449, 139] on mat-icon "close" at bounding box center [449, 139] width 8 height 8
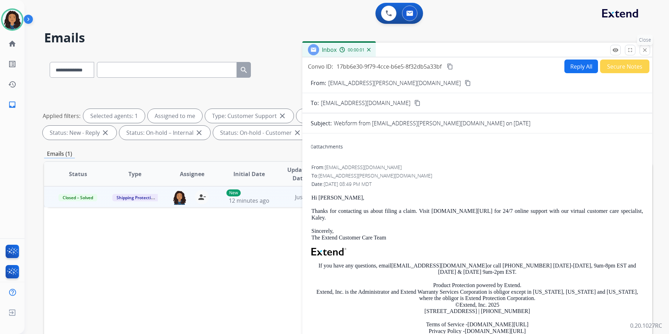
click at [645, 49] on mat-icon "close" at bounding box center [644, 50] width 6 height 6
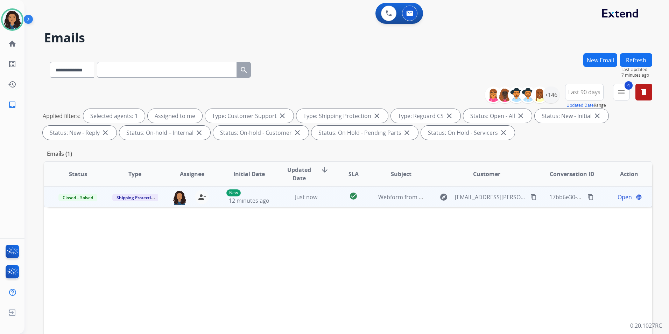
click at [641, 62] on button "Refresh" at bounding box center [636, 60] width 32 height 14
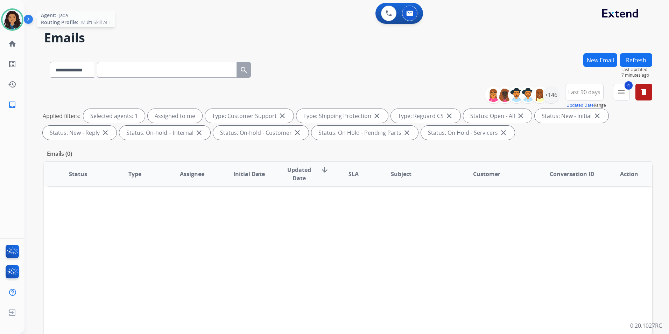
drag, startPoint x: 12, startPoint y: 31, endPoint x: 12, endPoint y: 26, distance: 5.3
click at [12, 29] on div "Jada Available Edit Avatar Agent: Jada Routing Profile: Multi Skill ALL home Ho…" at bounding box center [12, 57] width 24 height 115
click at [12, 25] on img at bounding box center [12, 20] width 20 height 20
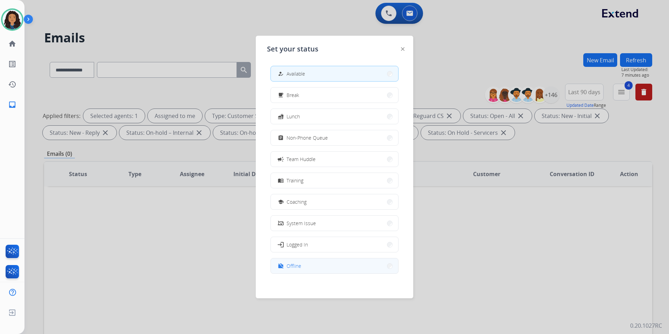
click at [318, 263] on button "work_off Offline" at bounding box center [334, 265] width 127 height 15
